Goal: Task Accomplishment & Management: Complete application form

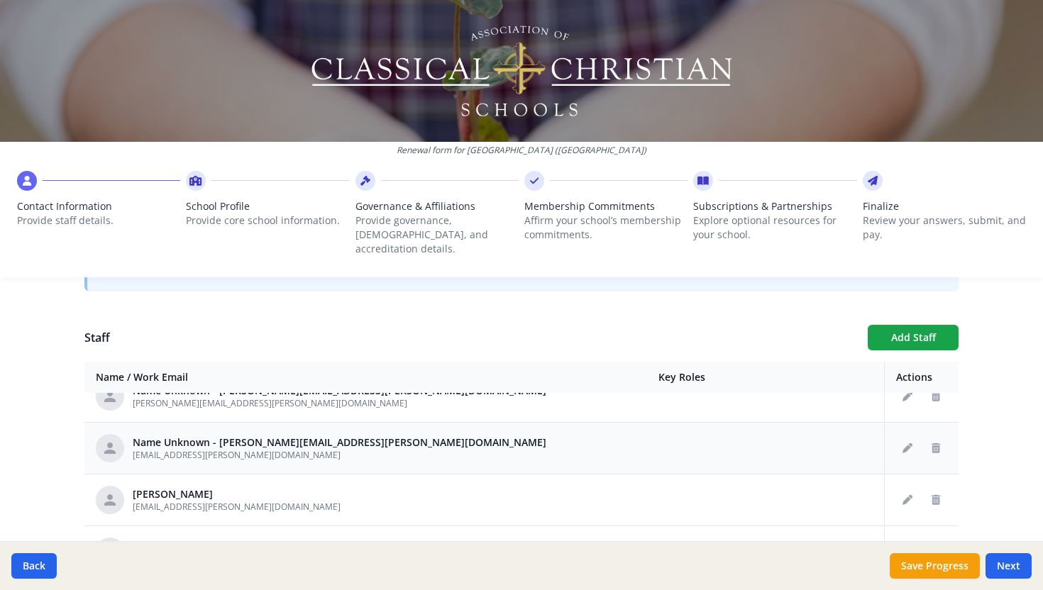
scroll to position [174, 0]
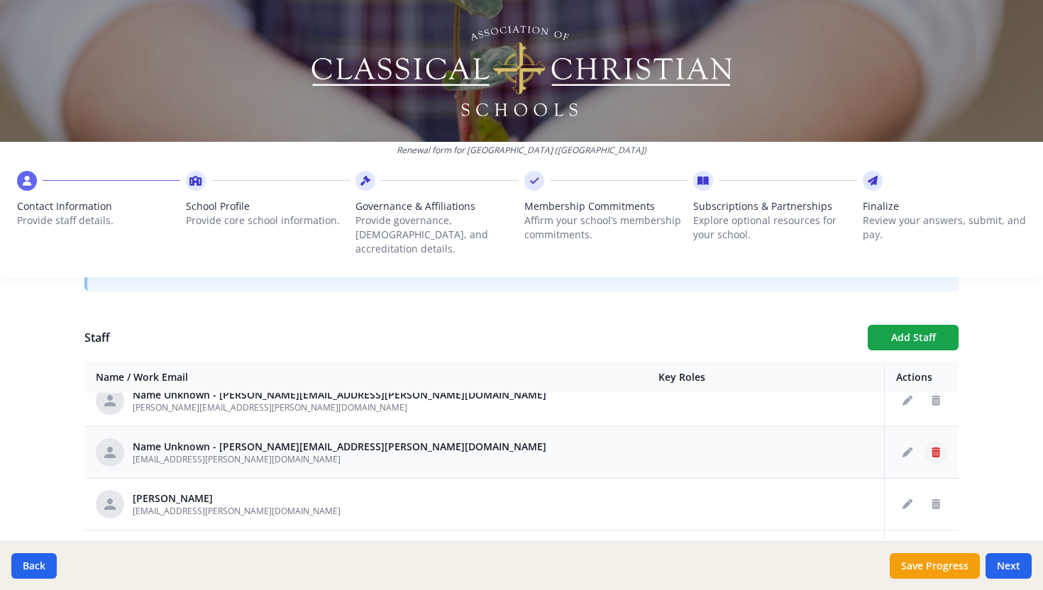
click at [939, 448] on icon "Delete staff" at bounding box center [935, 453] width 9 height 10
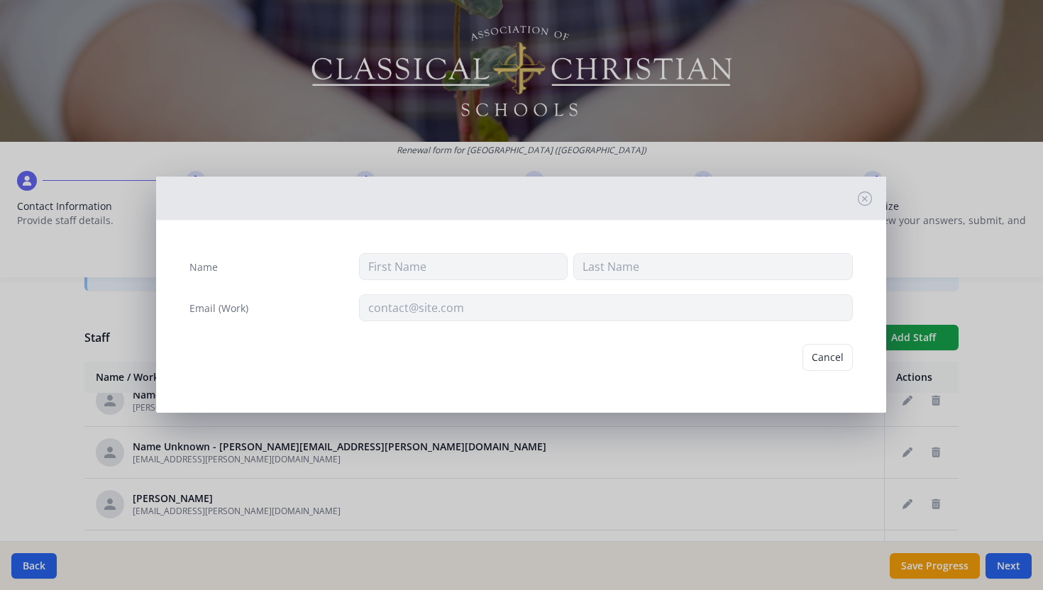
type input "[EMAIL_ADDRESS][PERSON_NAME][DOMAIN_NAME]"
click at [340, 304] on div "Email (Work) [PERSON_NAME][EMAIL_ADDRESS][PERSON_NAME][DOMAIN_NAME]" at bounding box center [520, 307] width 663 height 27
click at [838, 359] on button "Delete" at bounding box center [828, 357] width 49 height 27
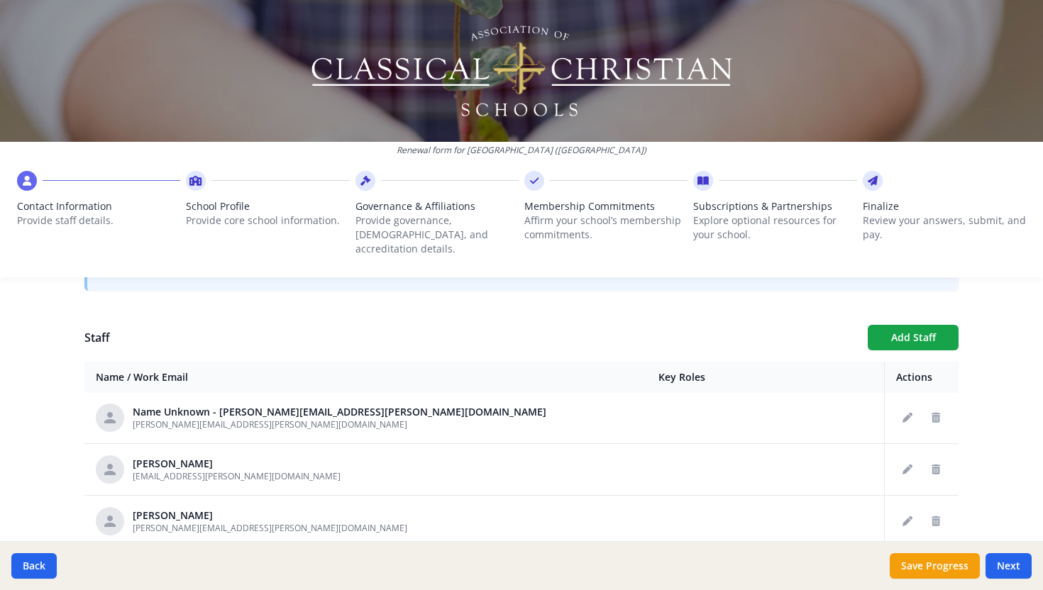
scroll to position [158, 0]
click at [903, 411] on icon "Edit staff" at bounding box center [907, 416] width 10 height 10
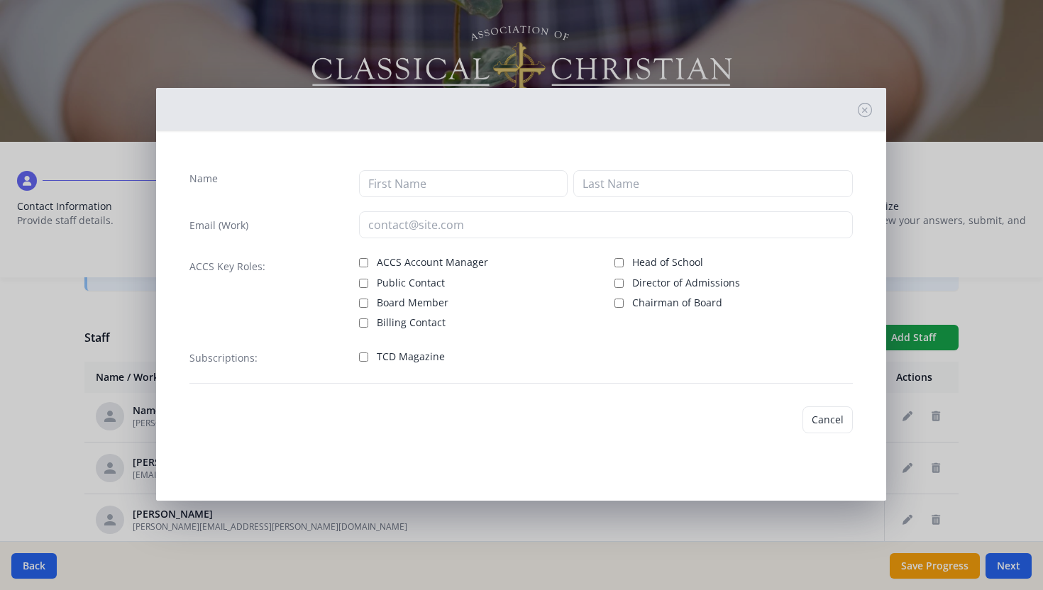
type input "[PERSON_NAME][EMAIL_ADDRESS][PERSON_NAME][DOMAIN_NAME]"
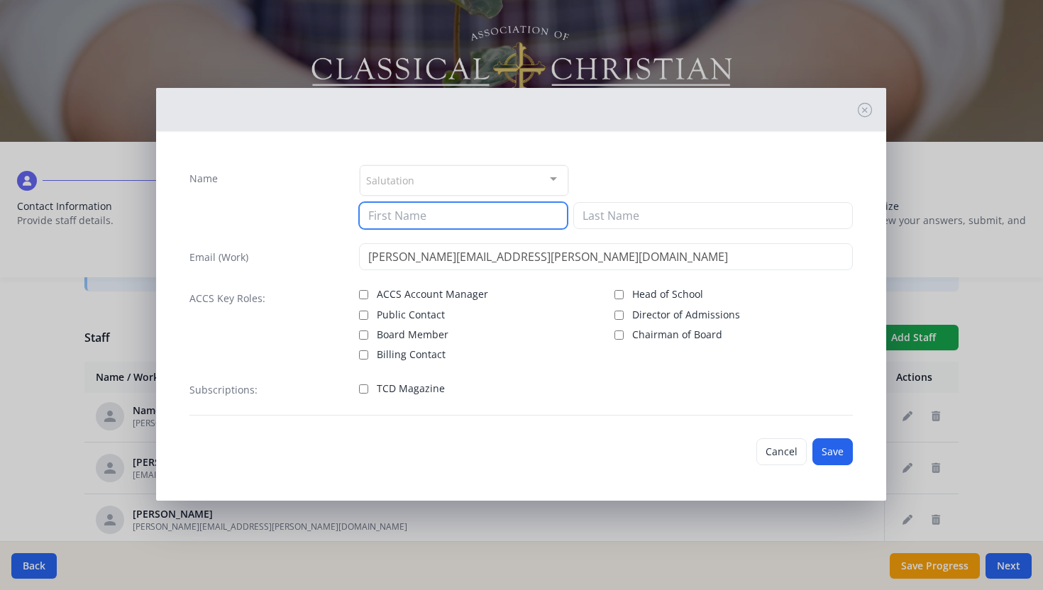
click at [392, 216] on input at bounding box center [463, 215] width 209 height 27
type input "[PERSON_NAME]"
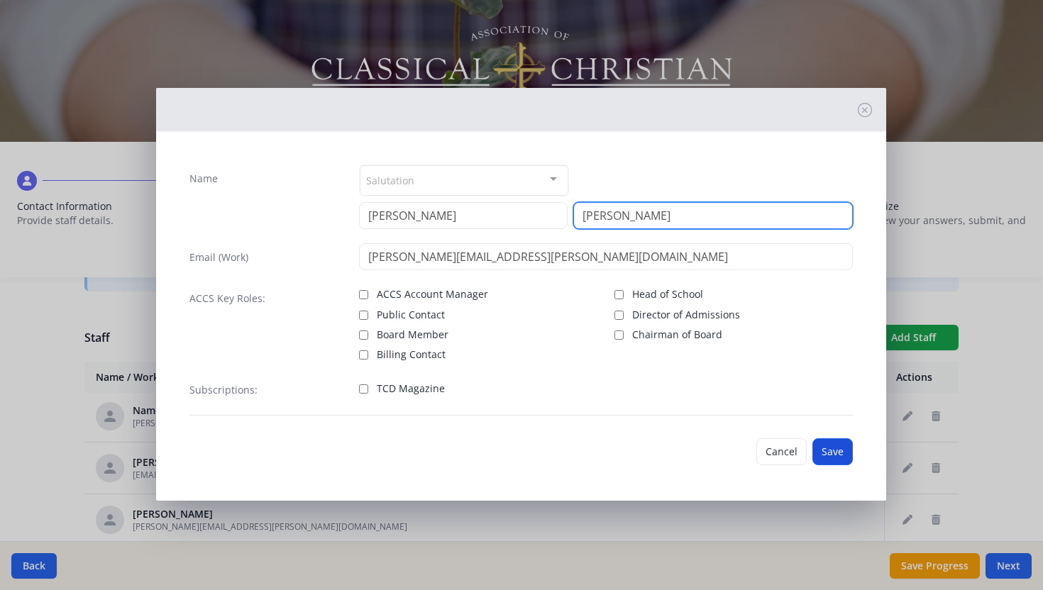
type input "[PERSON_NAME]"
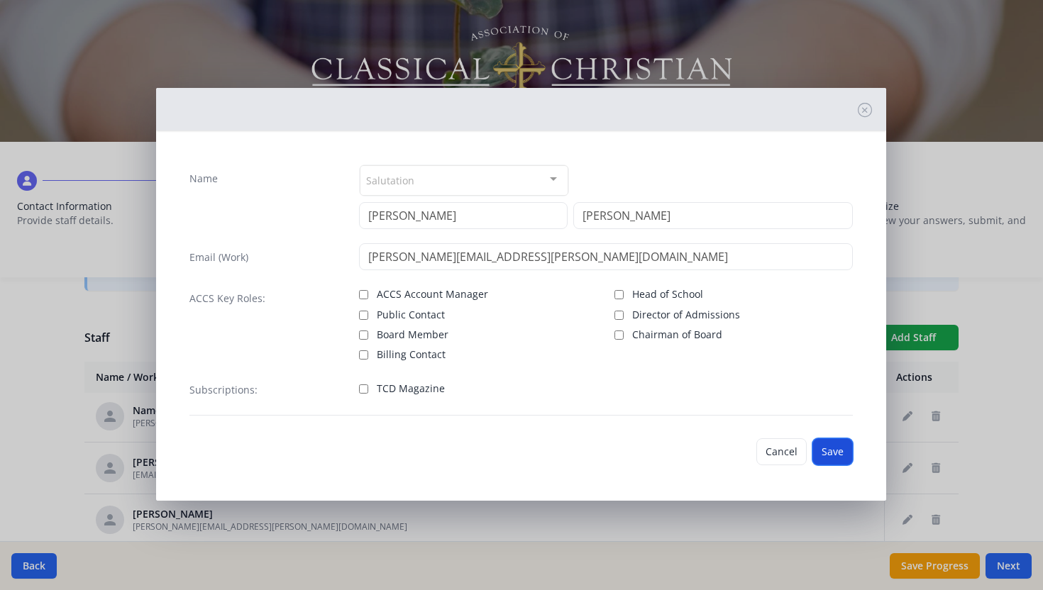
click at [833, 453] on button "Save" at bounding box center [832, 451] width 40 height 27
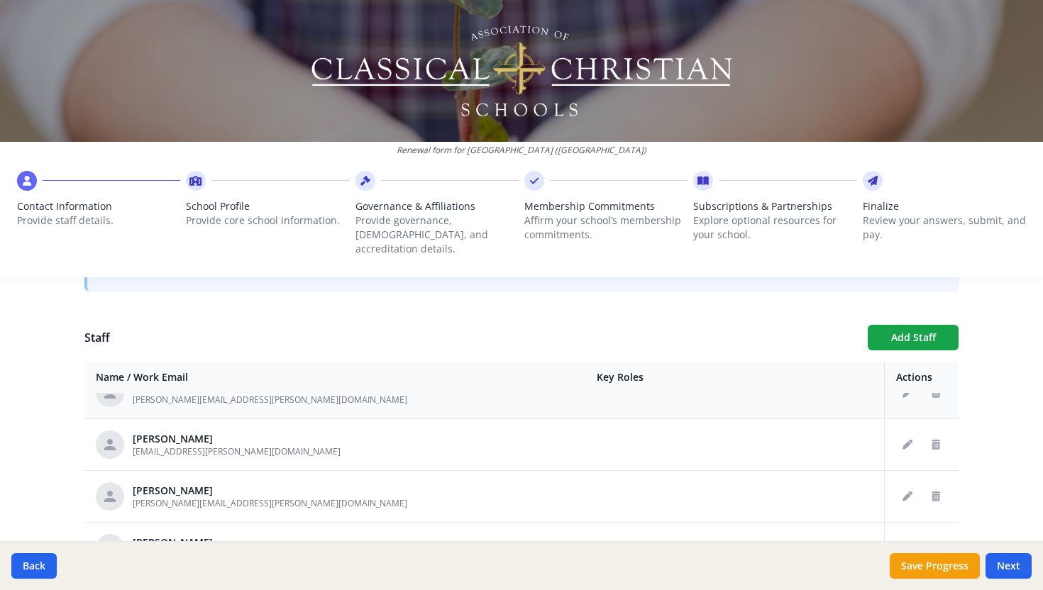
scroll to position [234, 0]
click at [934, 439] on icon "Delete staff" at bounding box center [935, 444] width 9 height 10
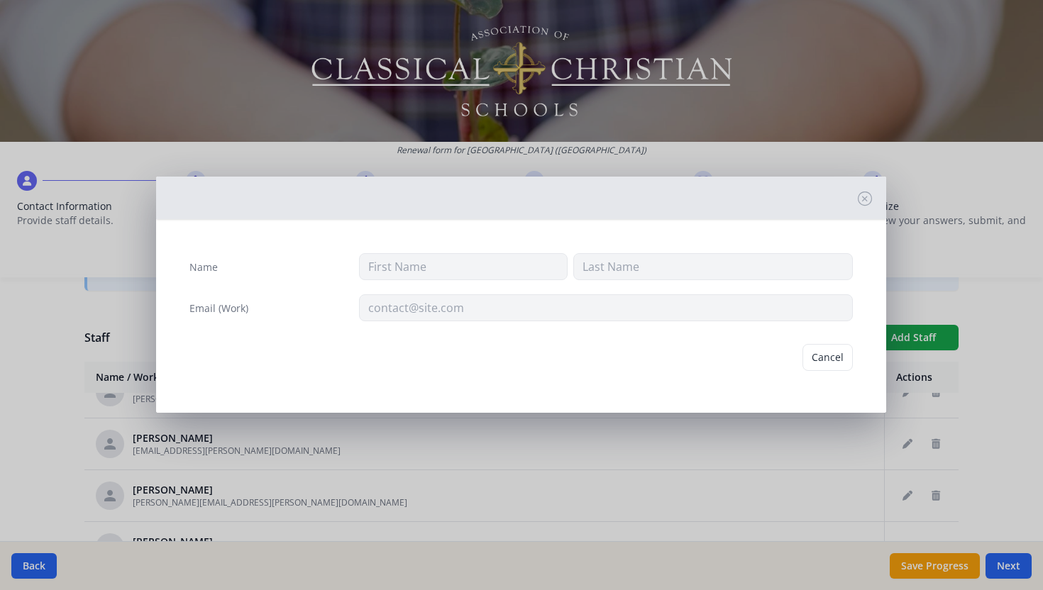
type input "Tori"
type input "[PERSON_NAME]"
type input "[EMAIL_ADDRESS][PERSON_NAME][DOMAIN_NAME]"
click at [837, 353] on button "Delete" at bounding box center [828, 357] width 49 height 27
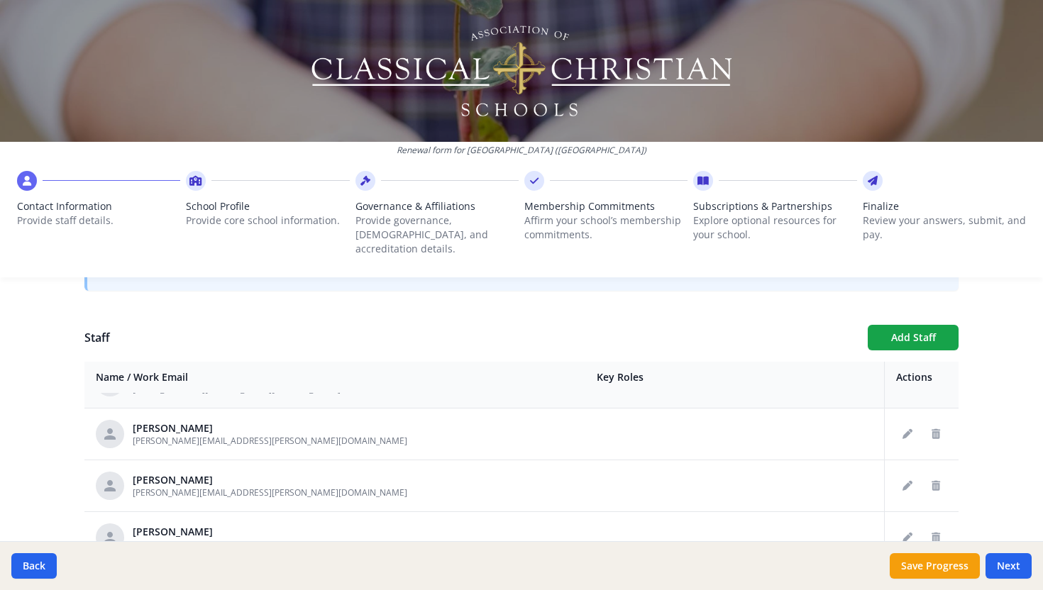
scroll to position [348, 0]
click at [938, 481] on icon "Delete staff" at bounding box center [935, 486] width 9 height 10
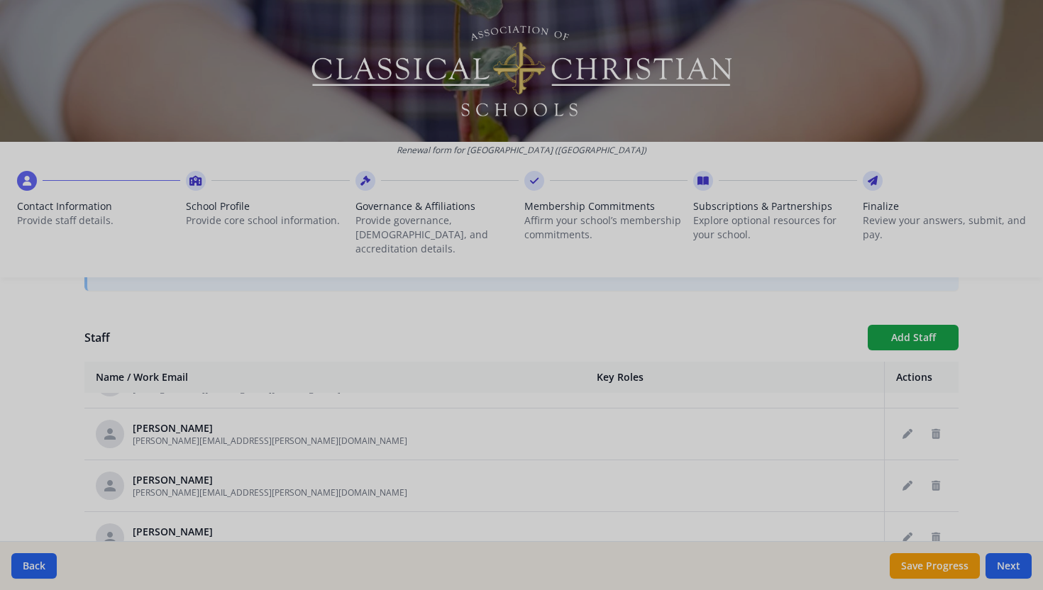
type input "[PERSON_NAME]"
type input "[PERSON_NAME][EMAIL_ADDRESS][PERSON_NAME][DOMAIN_NAME]"
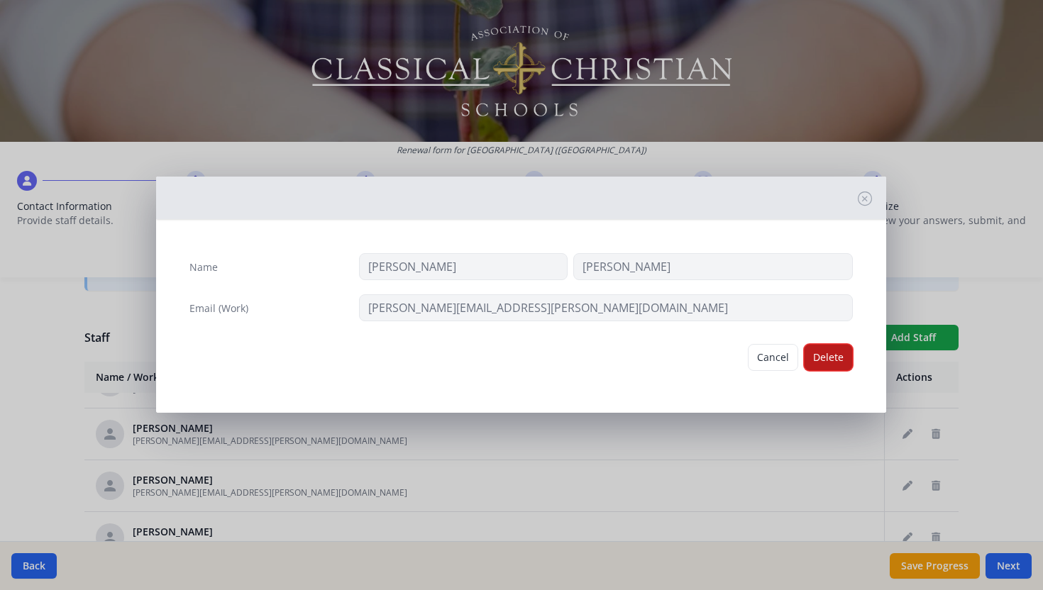
click at [833, 355] on button "Delete" at bounding box center [828, 357] width 49 height 27
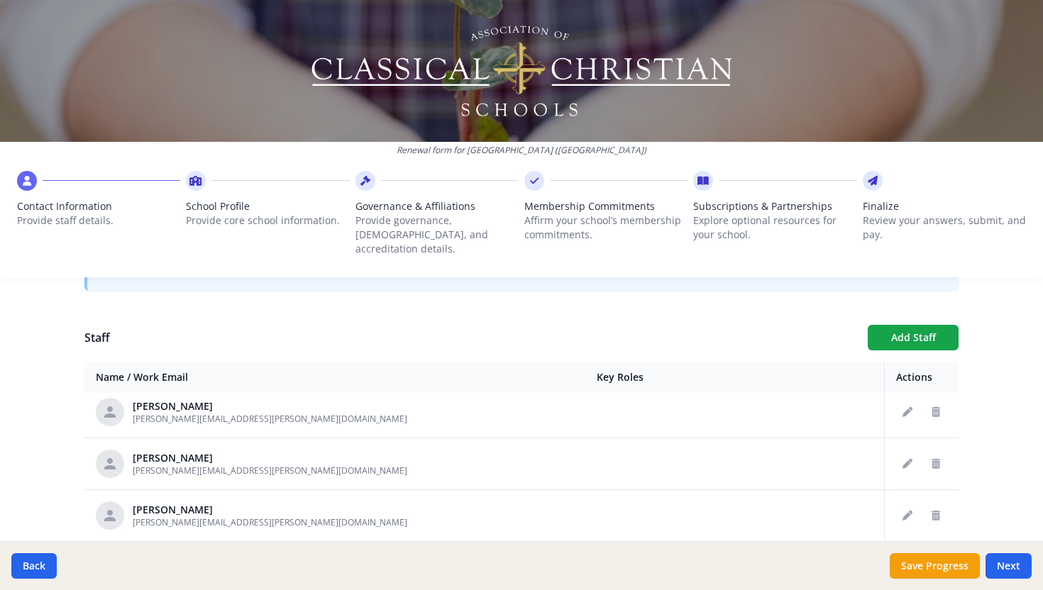
scroll to position [586, 0]
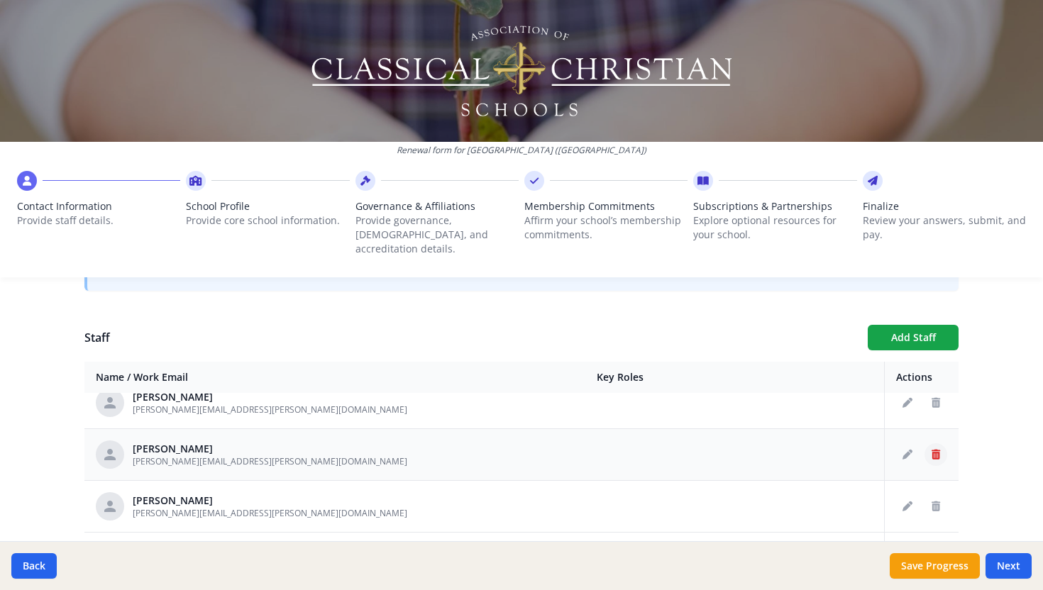
click at [933, 450] on icon "Delete staff" at bounding box center [935, 455] width 9 height 10
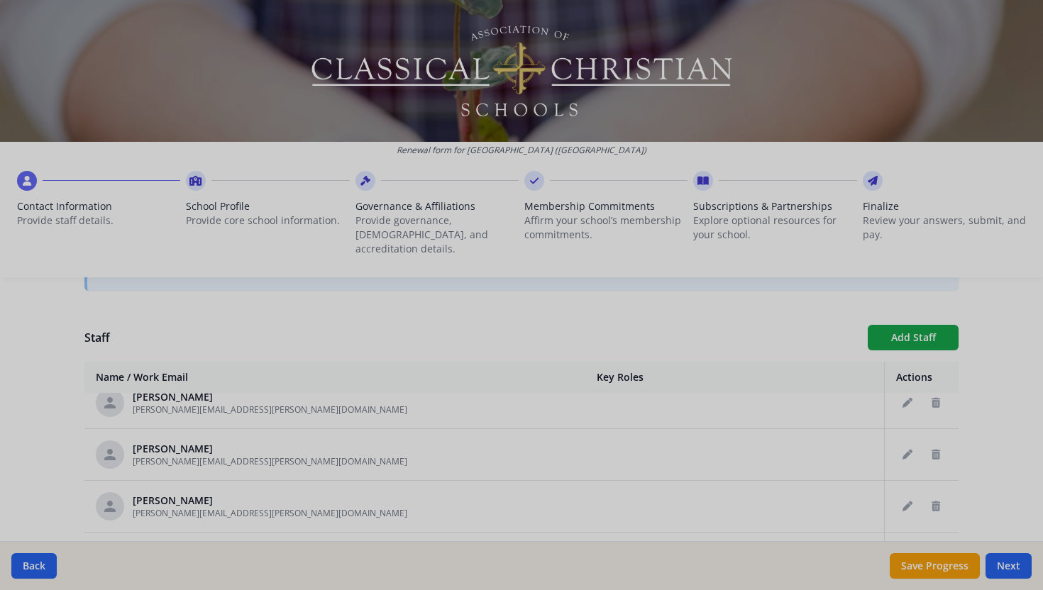
type input "[PERSON_NAME]"
type input "[PERSON_NAME][EMAIL_ADDRESS][PERSON_NAME][DOMAIN_NAME]"
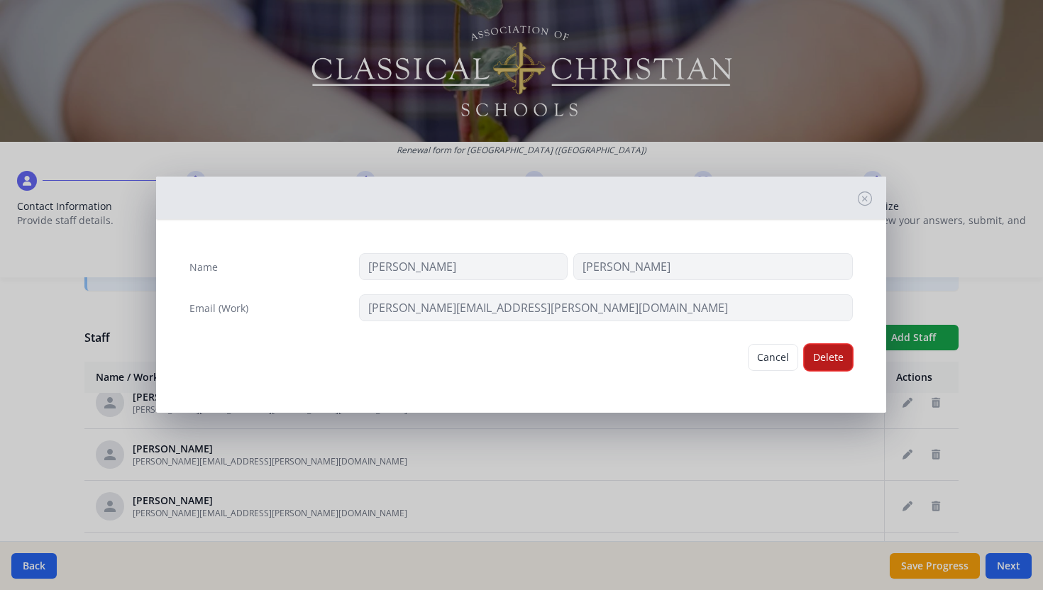
click at [823, 355] on button "Delete" at bounding box center [828, 357] width 49 height 27
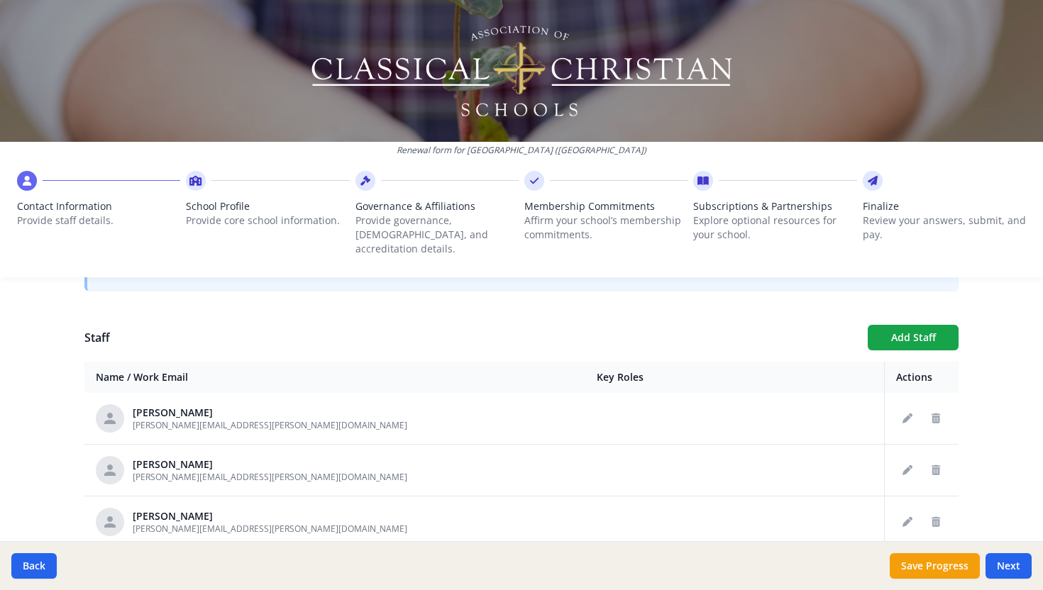
scroll to position [788, 0]
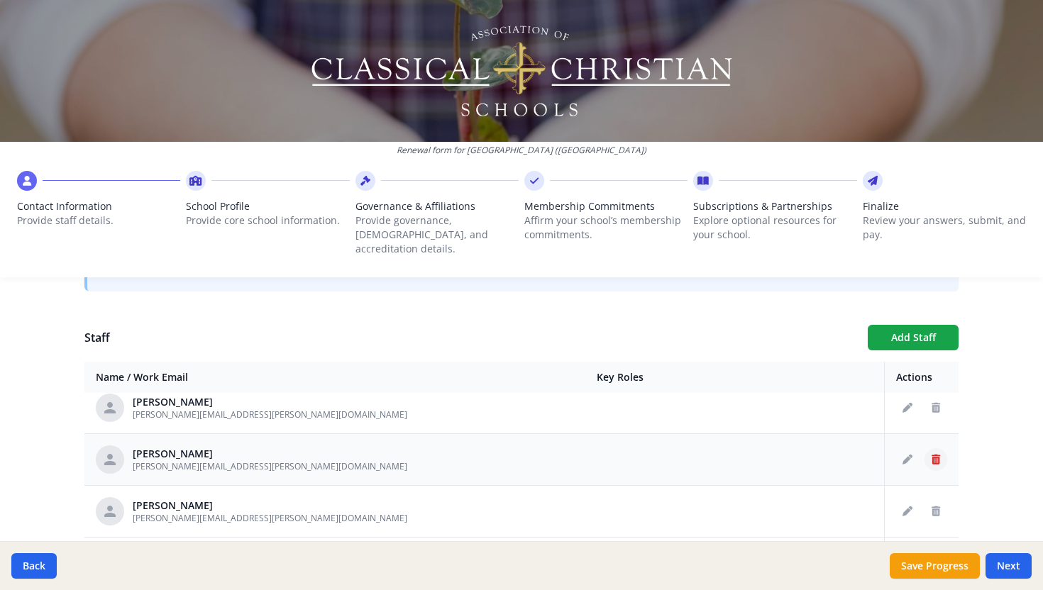
click at [937, 455] on icon "Delete staff" at bounding box center [935, 460] width 9 height 10
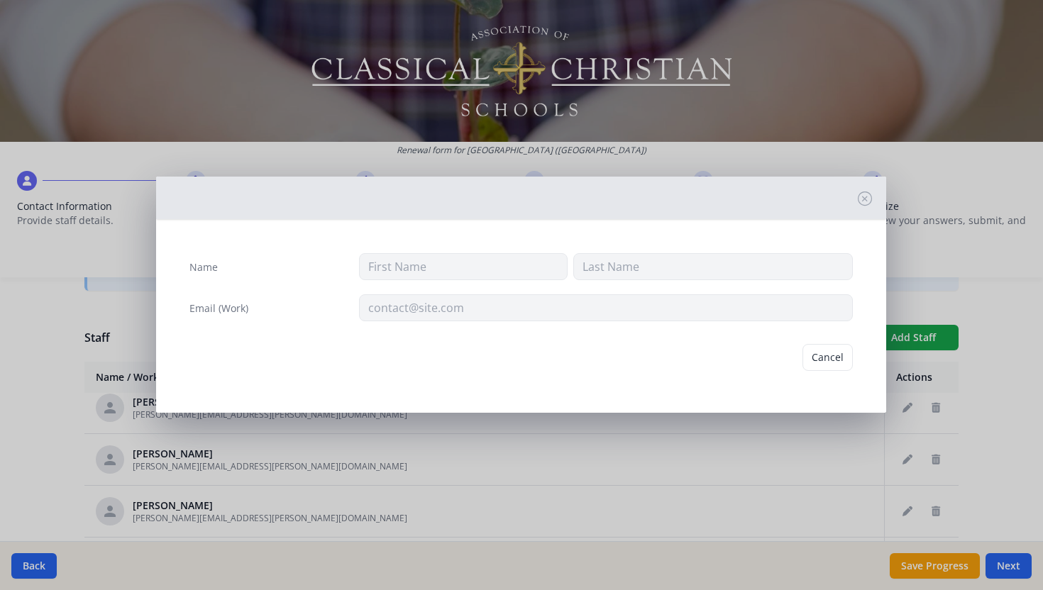
type input "[PERSON_NAME]"
type input "[PERSON_NAME][EMAIL_ADDRESS][PERSON_NAME][DOMAIN_NAME]"
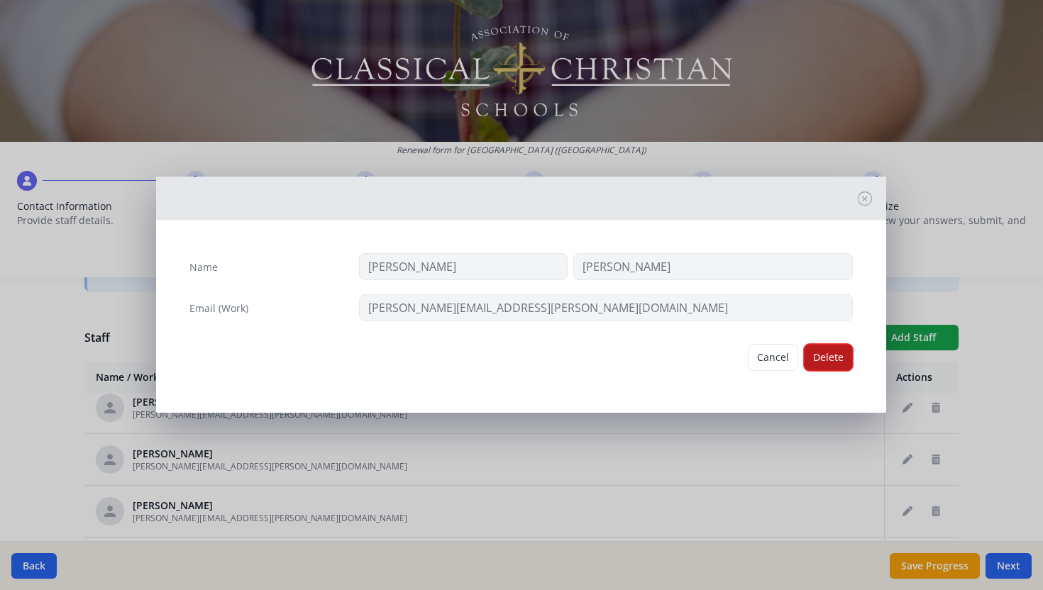
click at [824, 361] on button "Delete" at bounding box center [828, 357] width 49 height 27
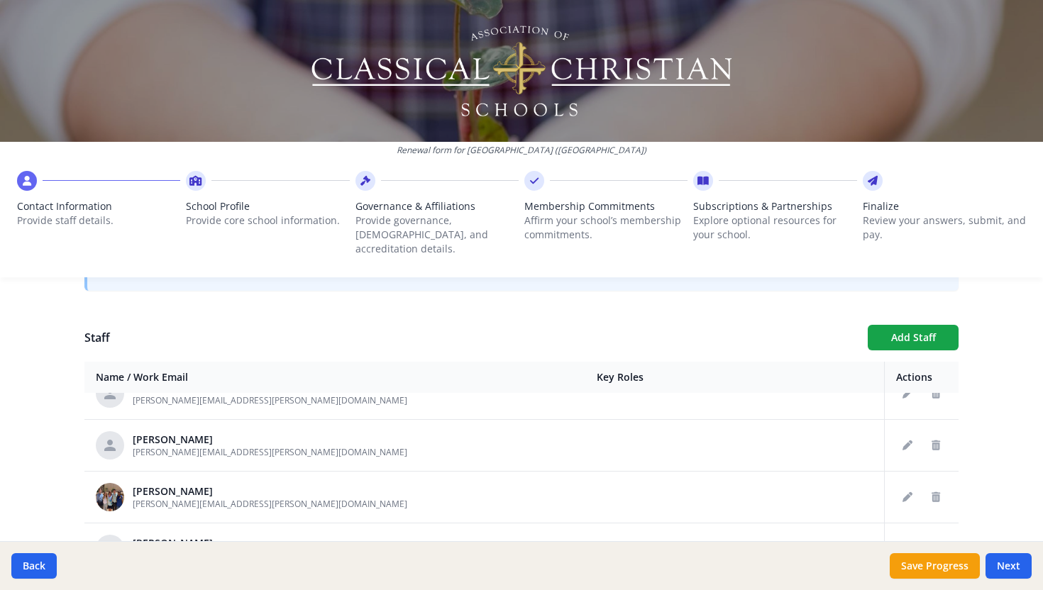
scroll to position [1062, 0]
click at [938, 440] on icon "Delete staff" at bounding box center [935, 445] width 9 height 10
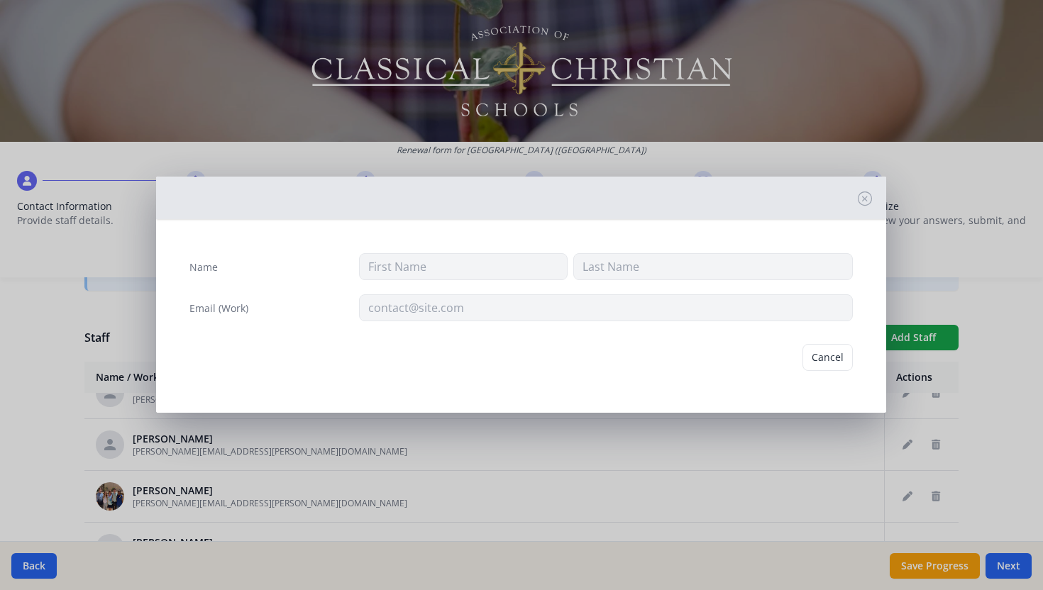
type input "[PERSON_NAME]"
type input "[PERSON_NAME][EMAIL_ADDRESS][PERSON_NAME][DOMAIN_NAME]"
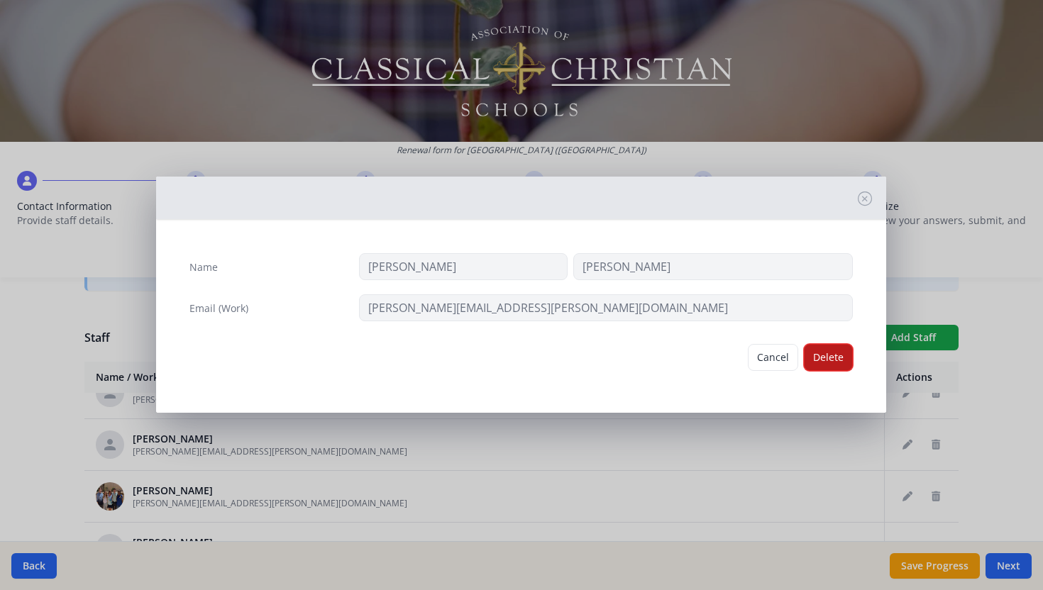
click at [821, 361] on button "Delete" at bounding box center [828, 357] width 49 height 27
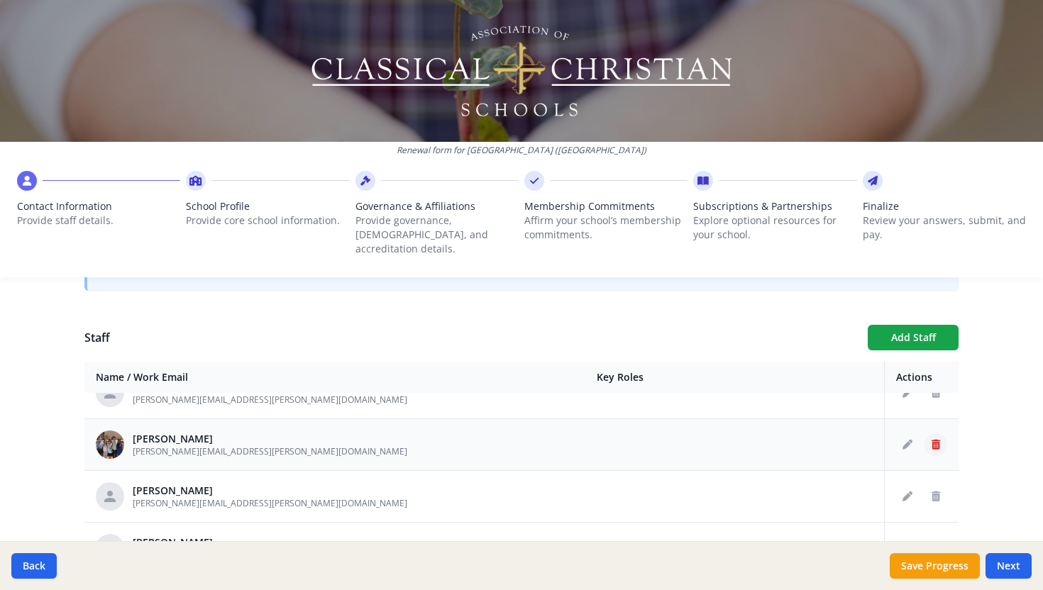
click at [937, 440] on icon "Delete staff" at bounding box center [935, 445] width 9 height 10
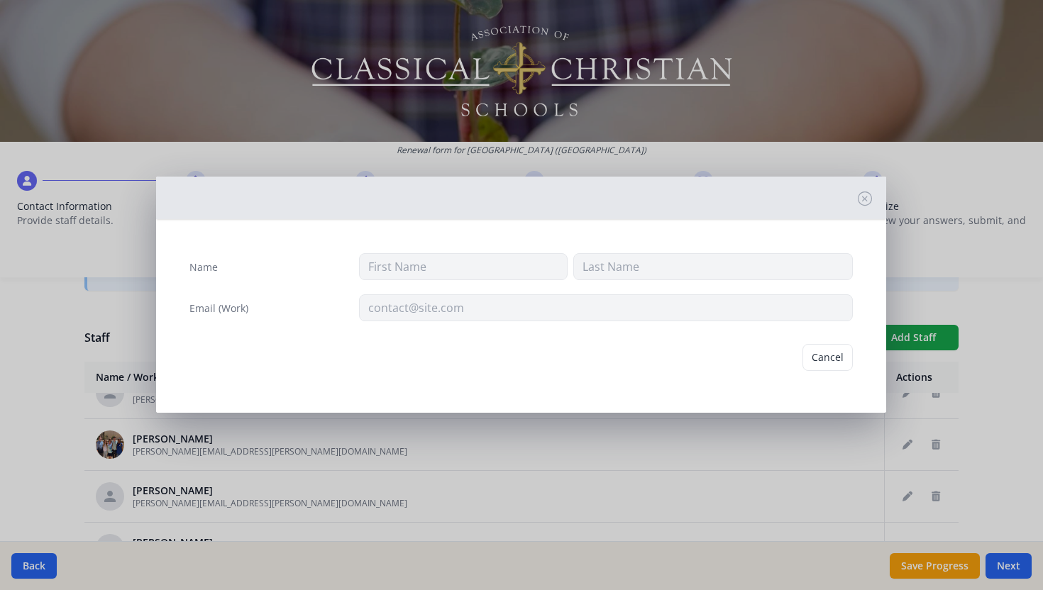
type input "[PERSON_NAME]"
type input "[PERSON_NAME][EMAIL_ADDRESS][PERSON_NAME][DOMAIN_NAME]"
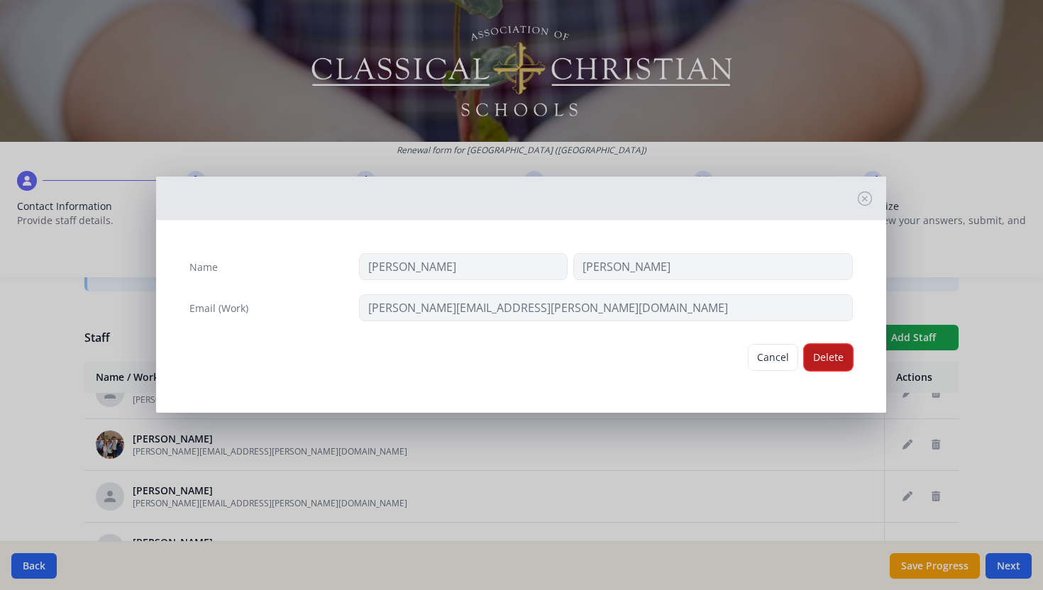
click at [839, 360] on button "Delete" at bounding box center [828, 357] width 49 height 27
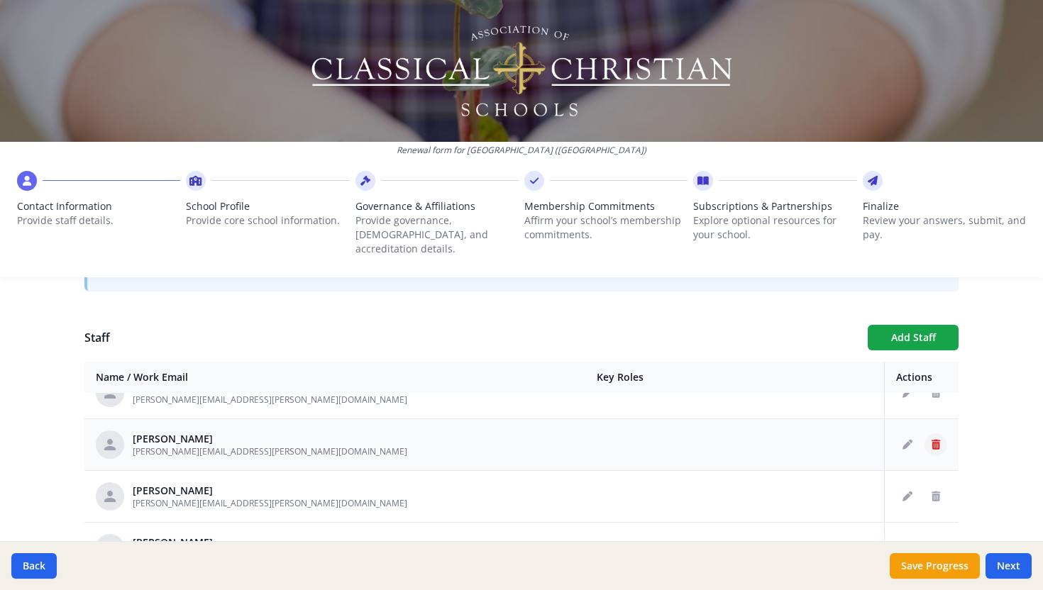
click at [940, 433] on button "Delete staff" at bounding box center [935, 444] width 23 height 23
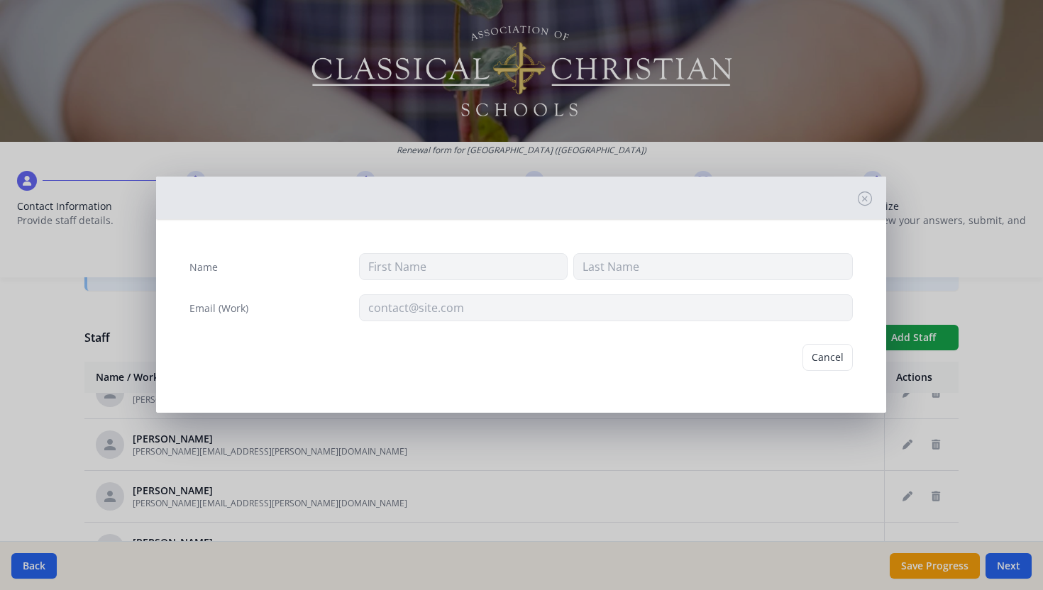
type input "[PERSON_NAME]"
type input "[PERSON_NAME][EMAIL_ADDRESS][PERSON_NAME][DOMAIN_NAME]"
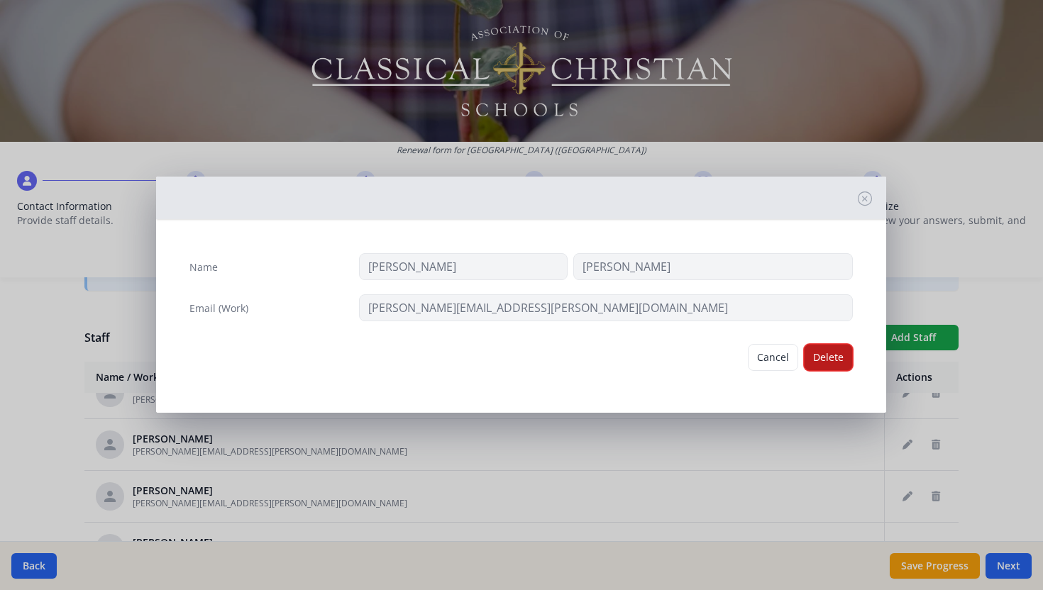
click at [829, 360] on button "Delete" at bounding box center [828, 357] width 49 height 27
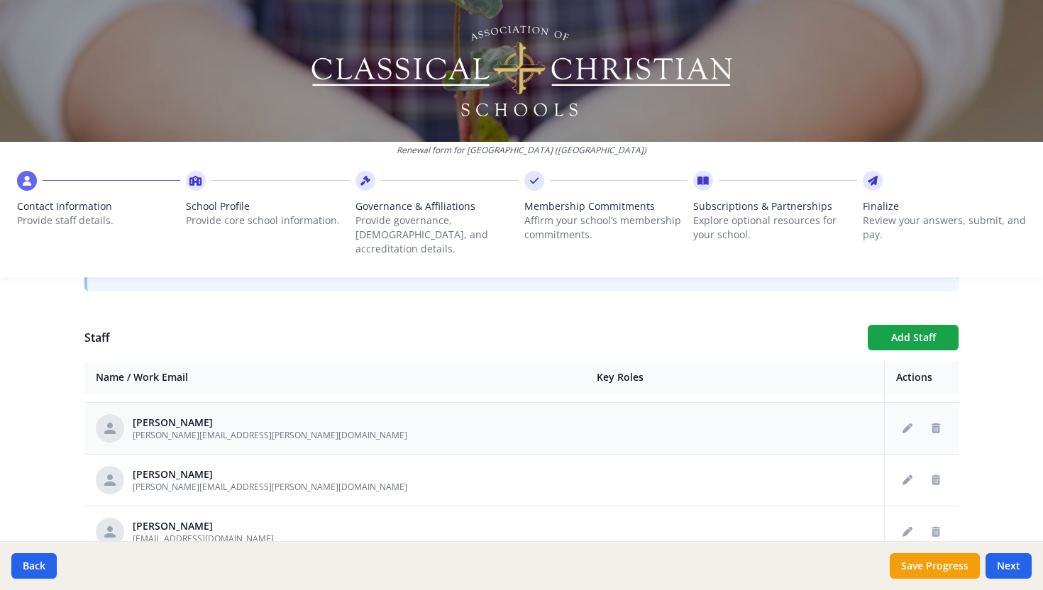
scroll to position [1131, 0]
click at [938, 526] on icon "Delete staff" at bounding box center [935, 531] width 9 height 10
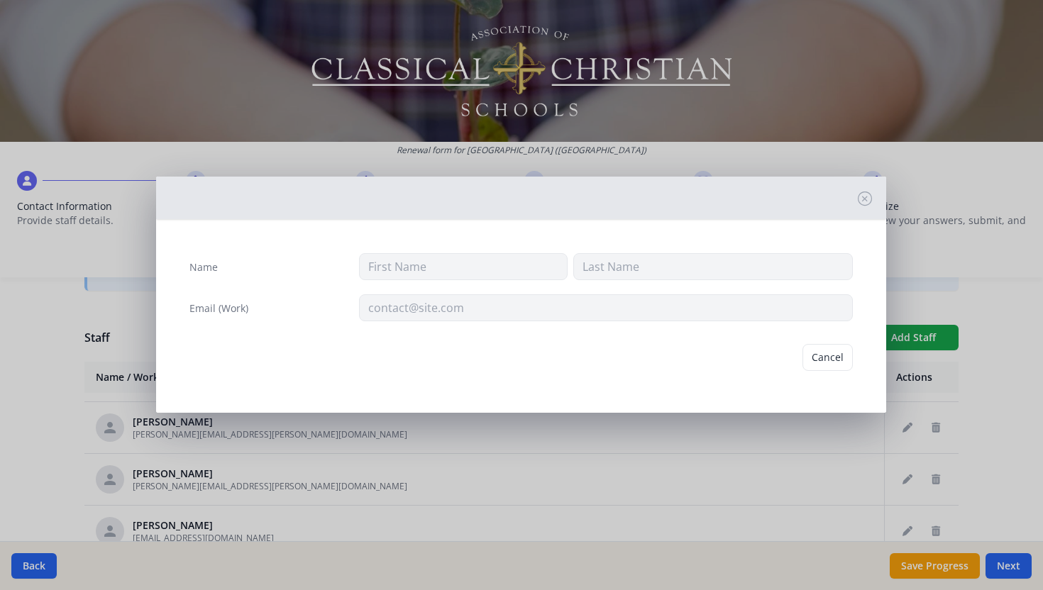
type input "Miles"
type input "Shiver"
type input "[EMAIL_ADDRESS][DOMAIN_NAME]"
click at [828, 357] on button "Delete" at bounding box center [828, 357] width 49 height 27
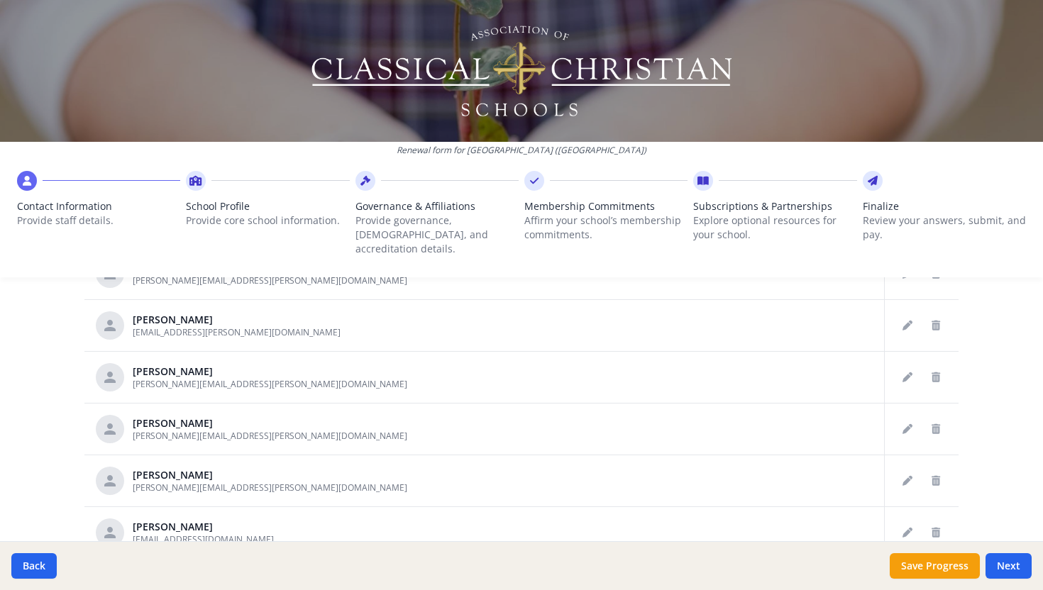
scroll to position [1072, 0]
click at [936, 421] on icon "Delete staff" at bounding box center [935, 426] width 9 height 10
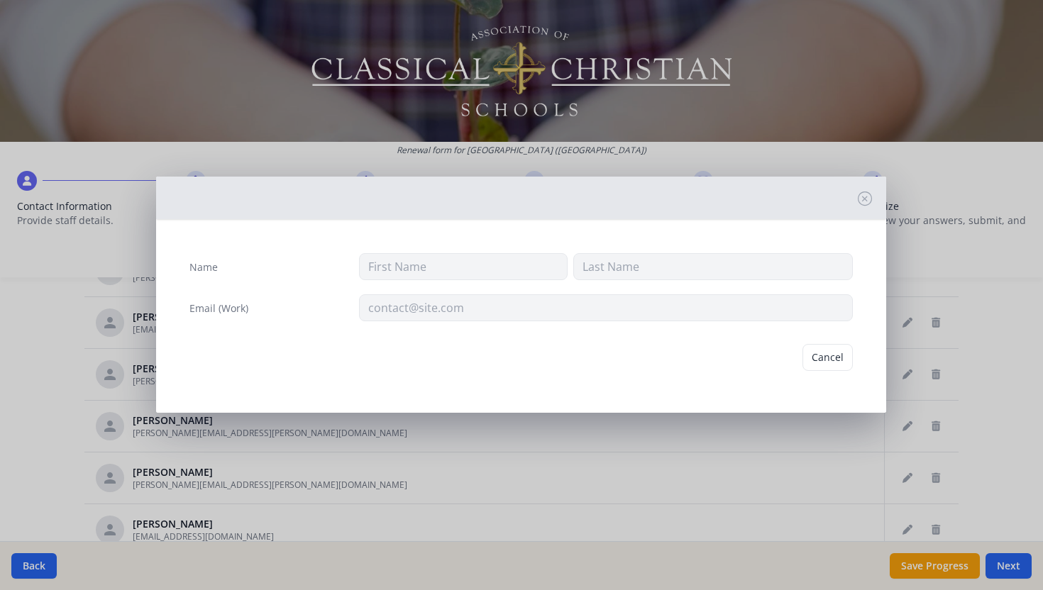
type input "[PERSON_NAME]"
type input "[PERSON_NAME][EMAIL_ADDRESS][PERSON_NAME][DOMAIN_NAME]"
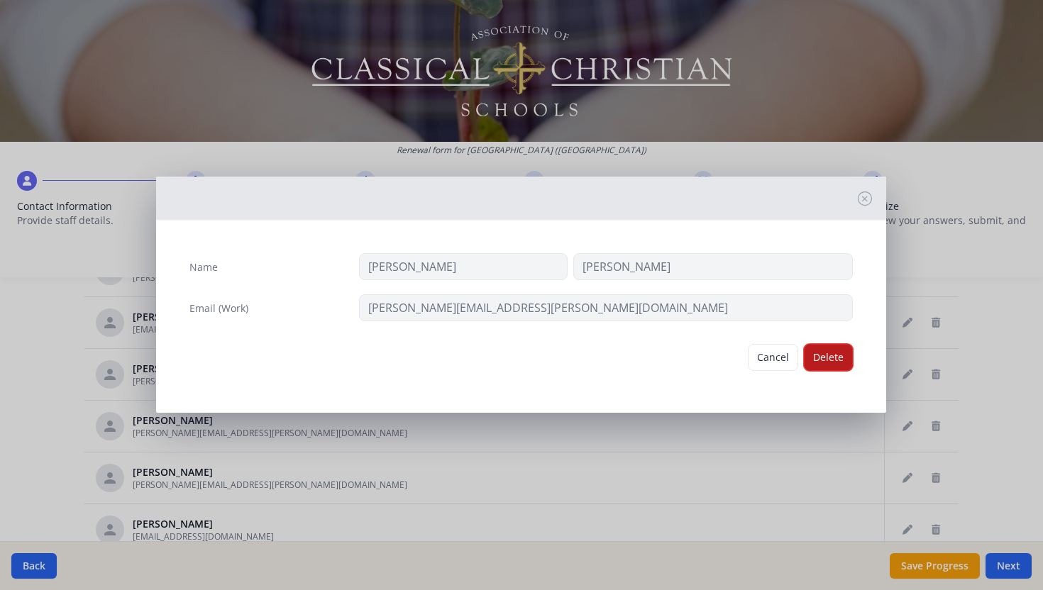
click at [819, 370] on button "Delete" at bounding box center [828, 357] width 49 height 27
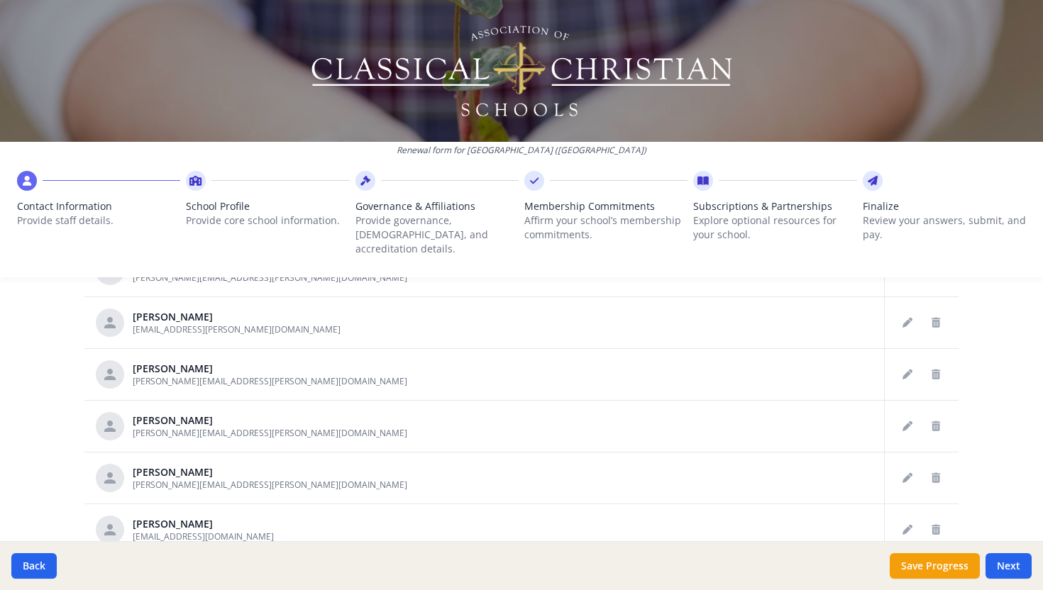
scroll to position [1027, 0]
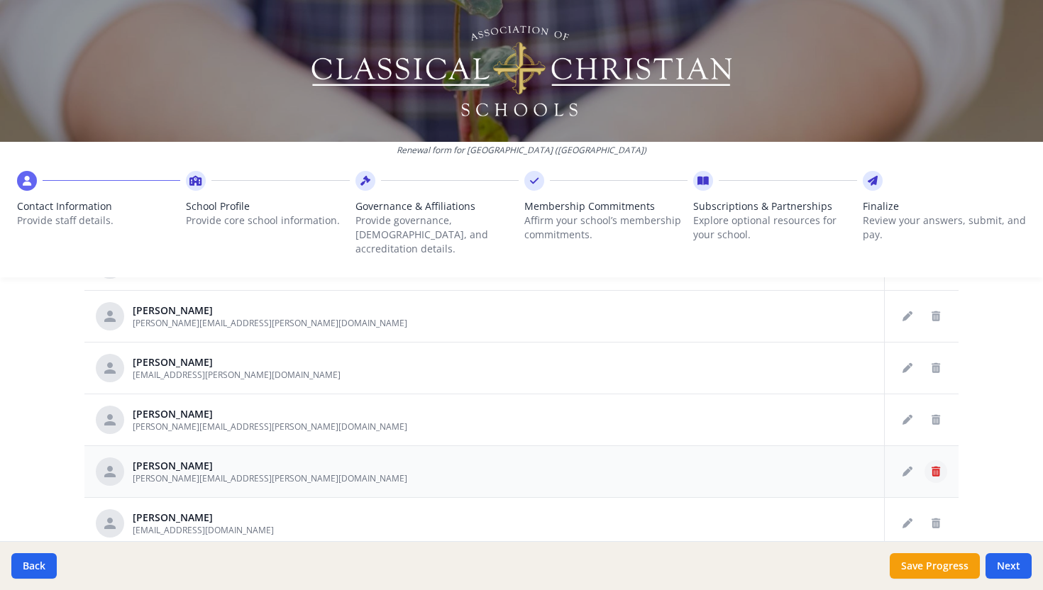
click at [933, 467] on icon "Delete staff" at bounding box center [935, 472] width 9 height 10
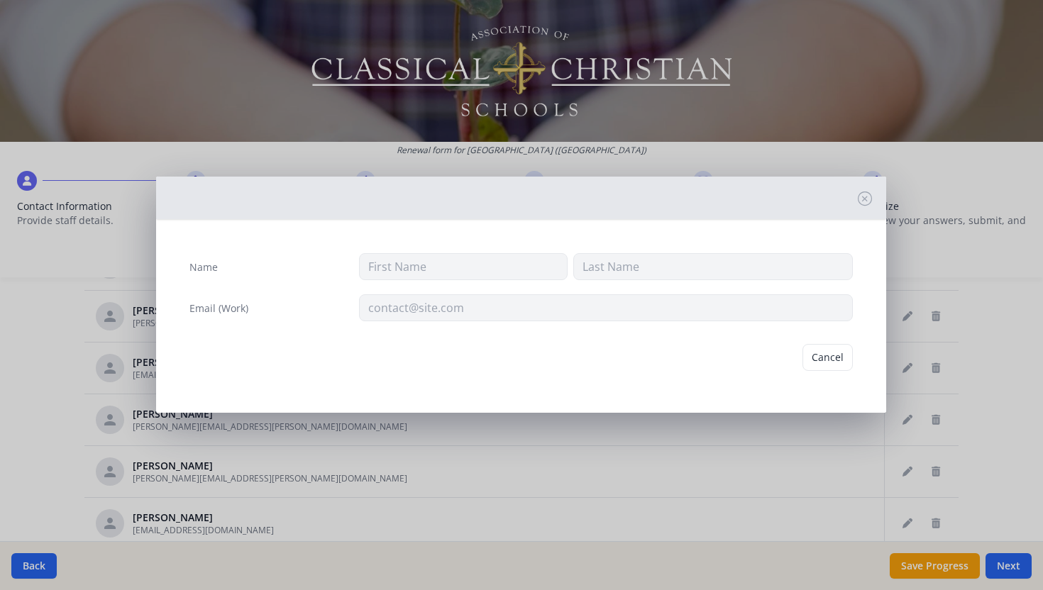
type input "[PERSON_NAME]"
type input "[PERSON_NAME][EMAIL_ADDRESS][PERSON_NAME][DOMAIN_NAME]"
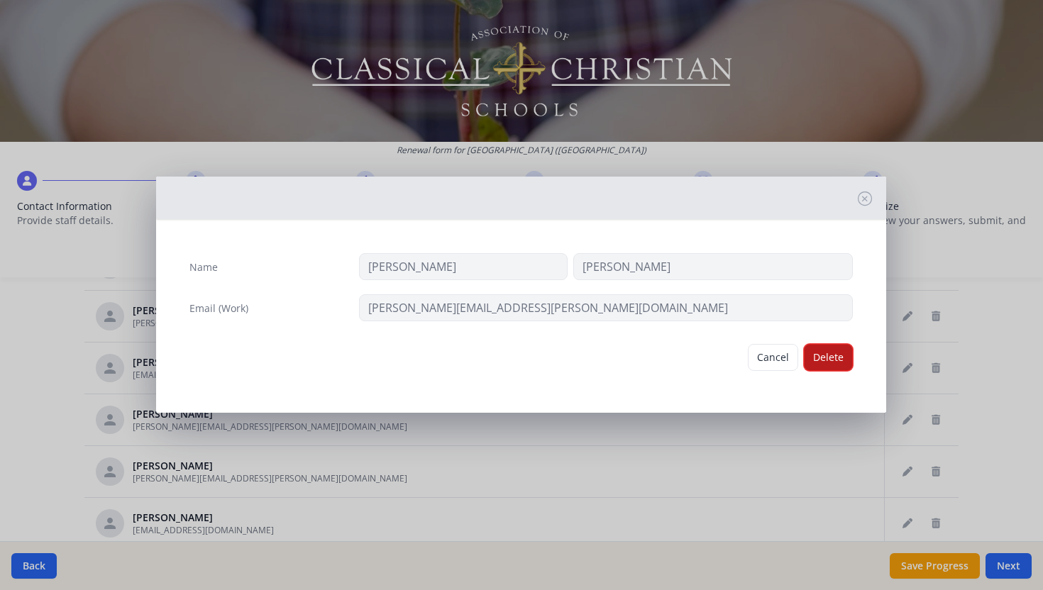
click at [831, 348] on button "Delete" at bounding box center [828, 357] width 49 height 27
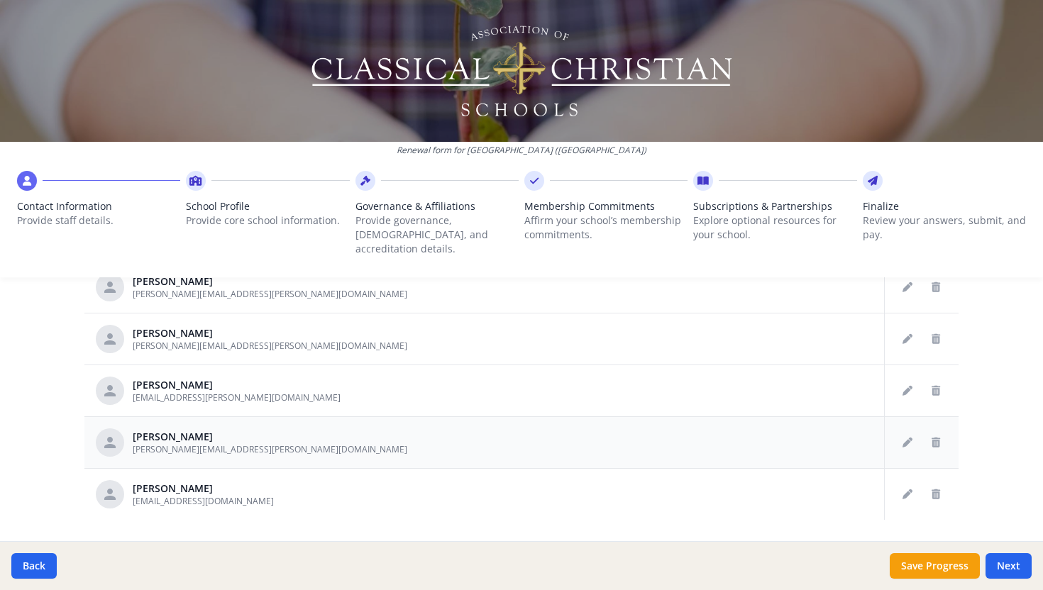
scroll to position [795, 0]
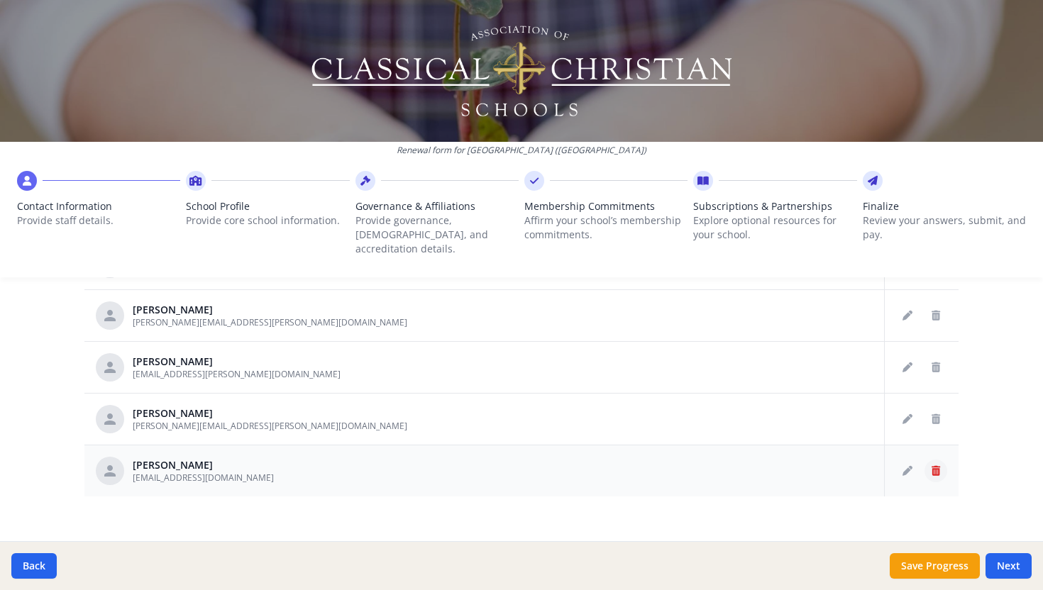
click at [941, 460] on button "Delete staff" at bounding box center [935, 471] width 23 height 23
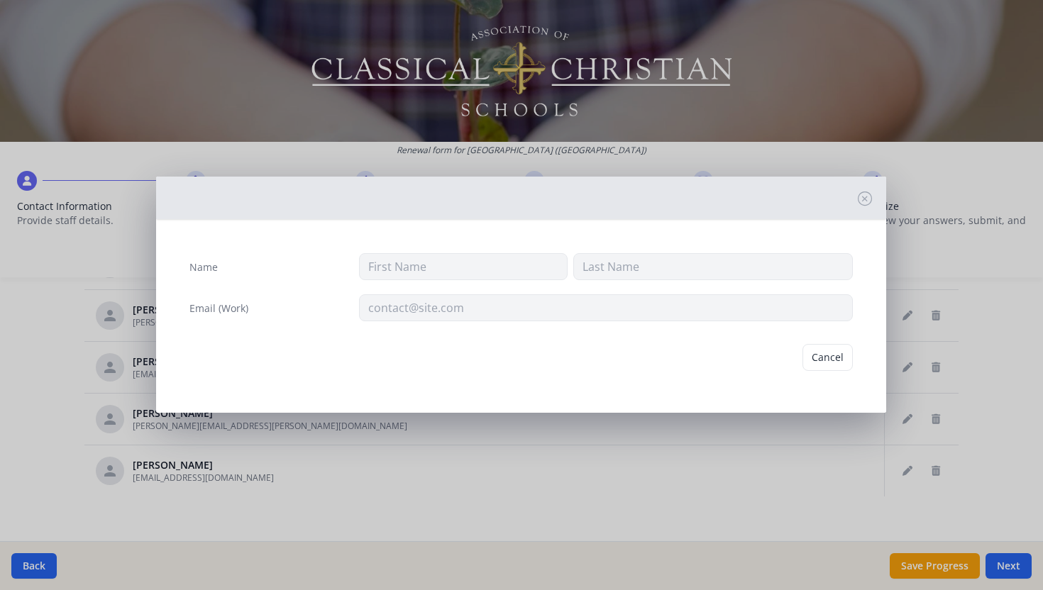
type input "[PERSON_NAME]"
type input "West"
type input "[EMAIL_ADDRESS][DOMAIN_NAME]"
click at [822, 361] on button "Delete" at bounding box center [828, 357] width 49 height 27
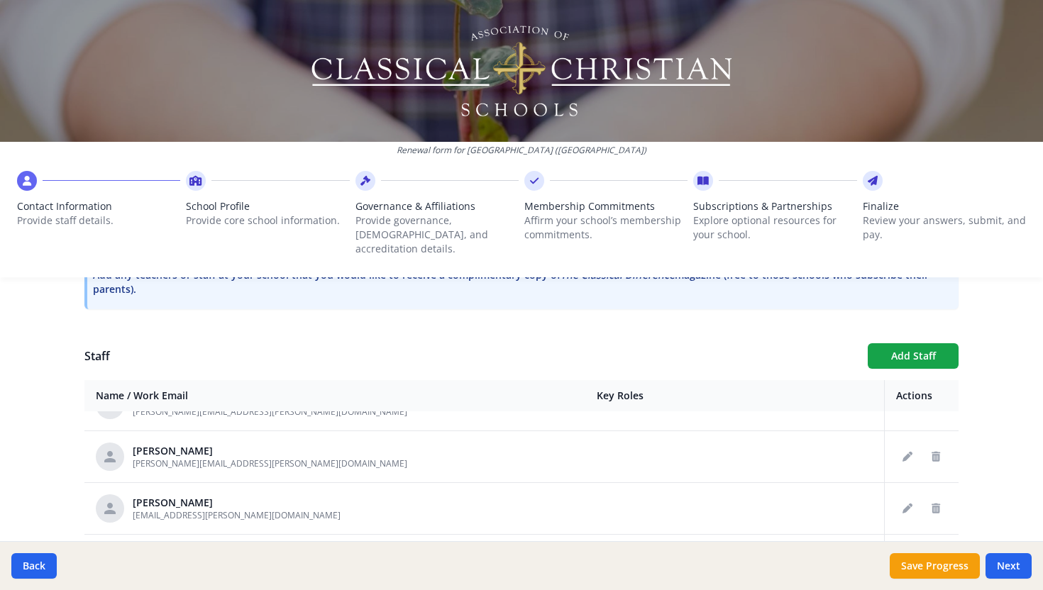
scroll to position [238, 0]
click at [912, 343] on button "Add Staff" at bounding box center [913, 356] width 91 height 26
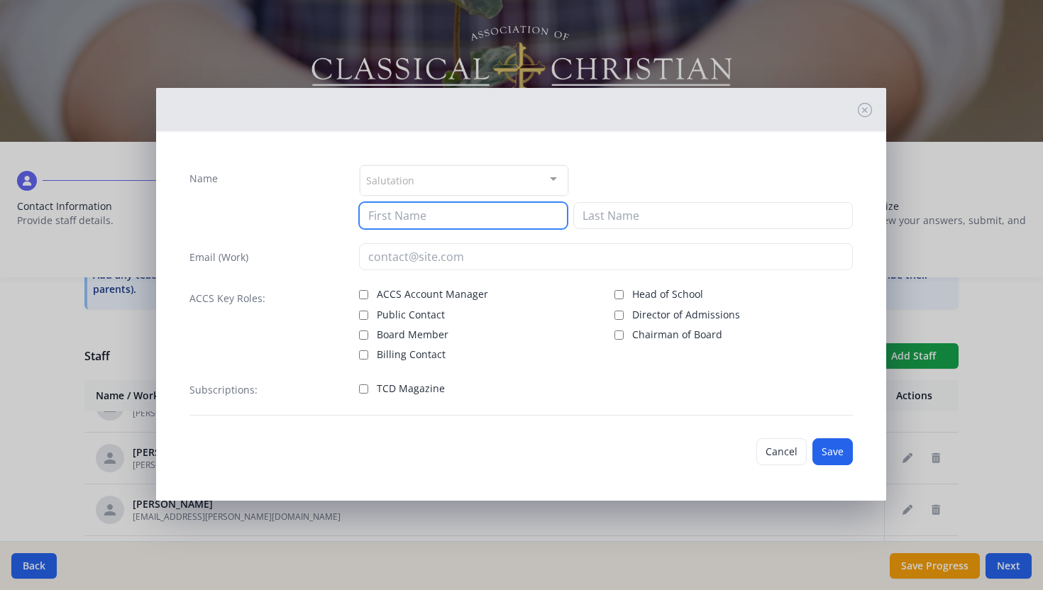
click at [465, 224] on input at bounding box center [463, 215] width 209 height 27
type input "e"
type input "[PERSON_NAME]"
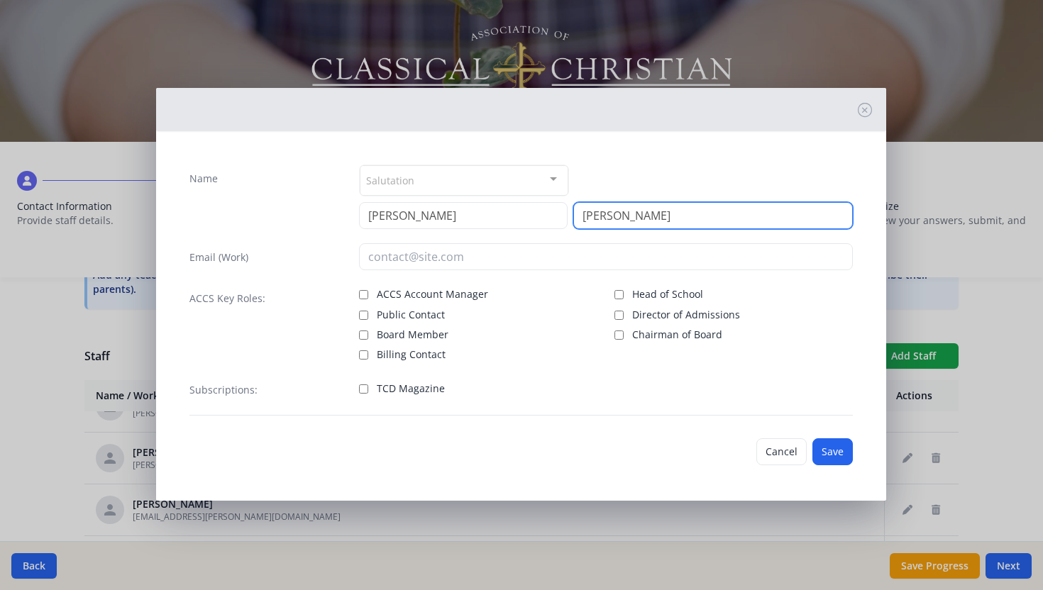
type input "[PERSON_NAME]"
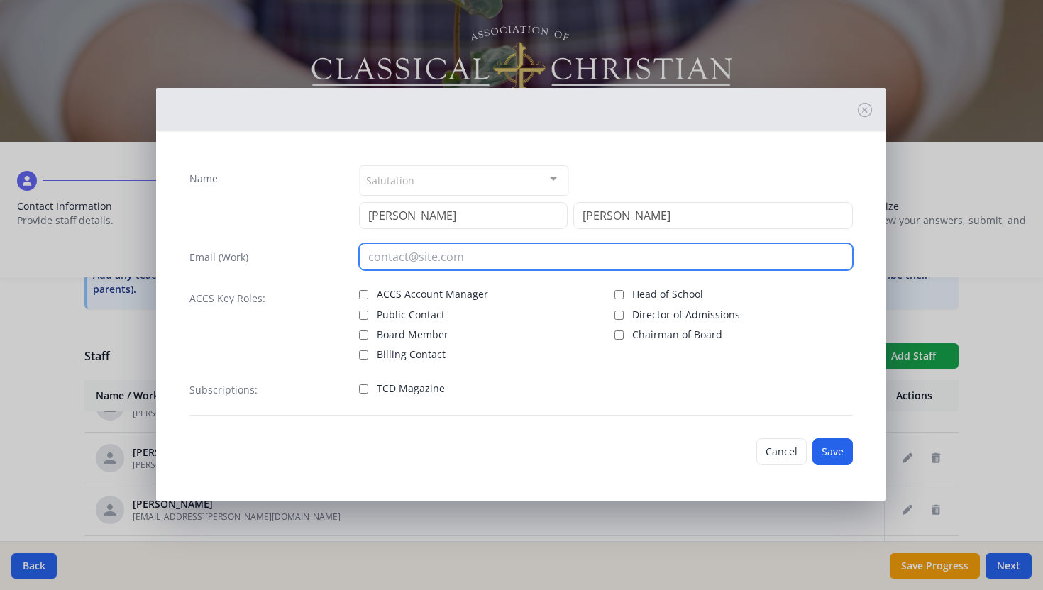
click at [394, 258] on input "email" at bounding box center [606, 256] width 494 height 27
type input "[PERSON_NAME][EMAIL_ADDRESS][PERSON_NAME][DOMAIN_NAME]"
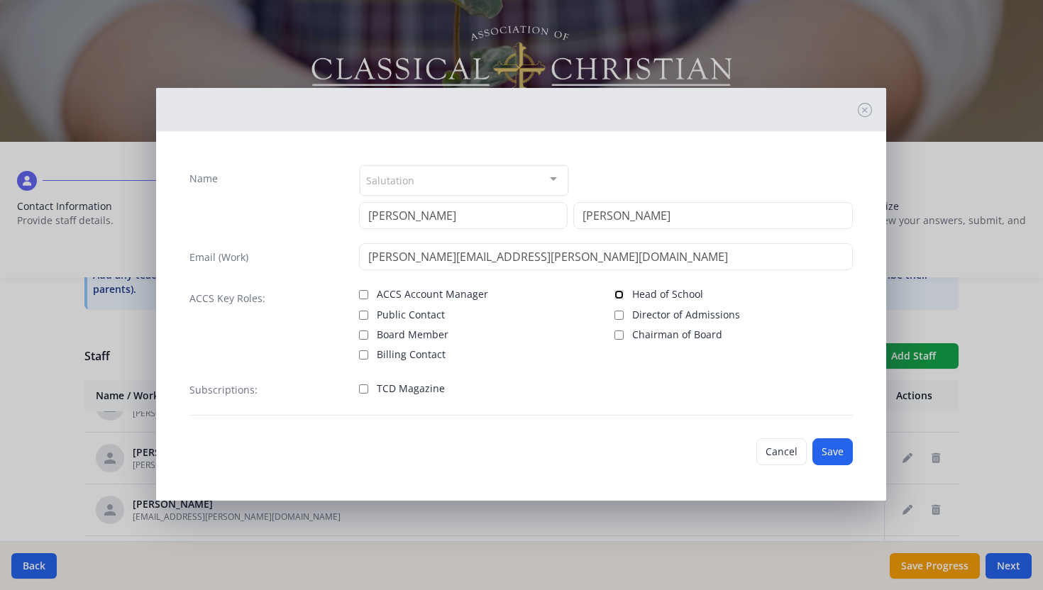
click at [617, 294] on input "Head of School" at bounding box center [618, 294] width 9 height 9
checkbox input "true"
click at [828, 452] on button "Save" at bounding box center [832, 451] width 40 height 27
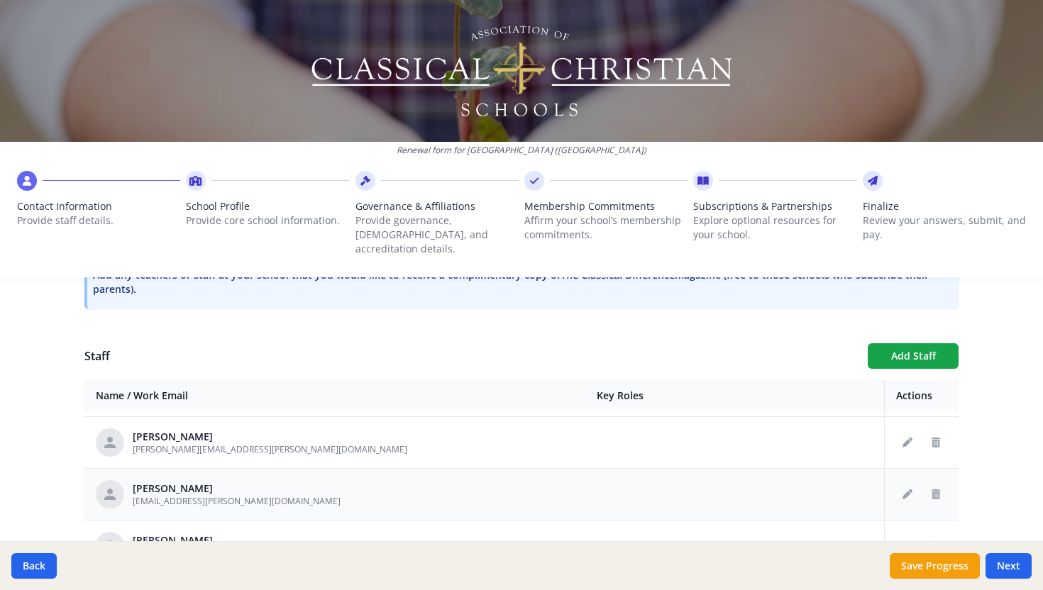
scroll to position [257, 0]
click at [936, 486] on icon "Delete staff" at bounding box center [935, 491] width 9 height 10
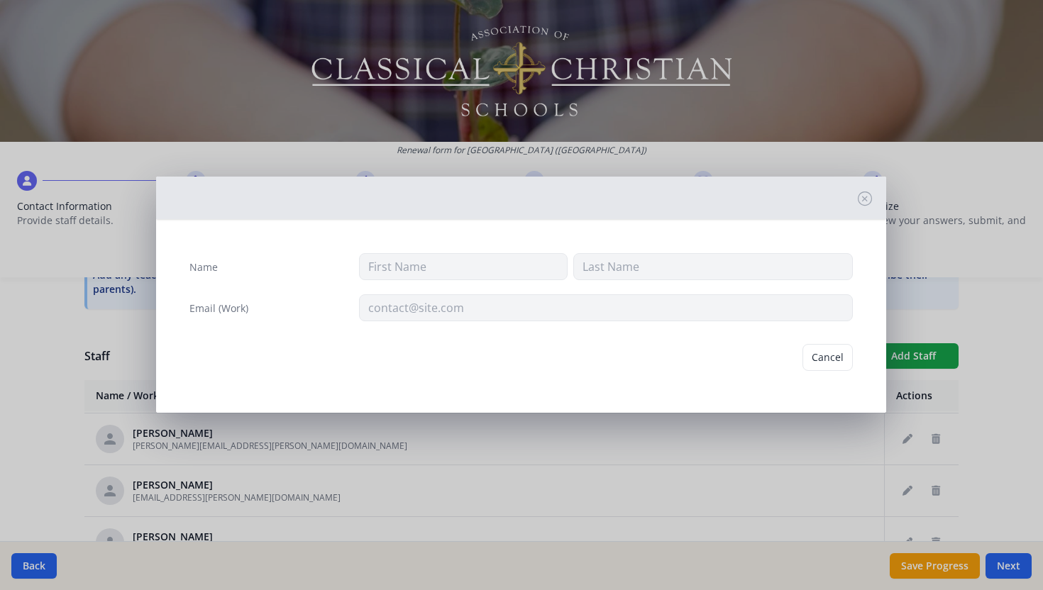
type input "Chantelle"
type input "[PERSON_NAME]"
type input "[EMAIL_ADDRESS][PERSON_NAME][DOMAIN_NAME]"
click at [828, 352] on button "Delete" at bounding box center [828, 357] width 49 height 27
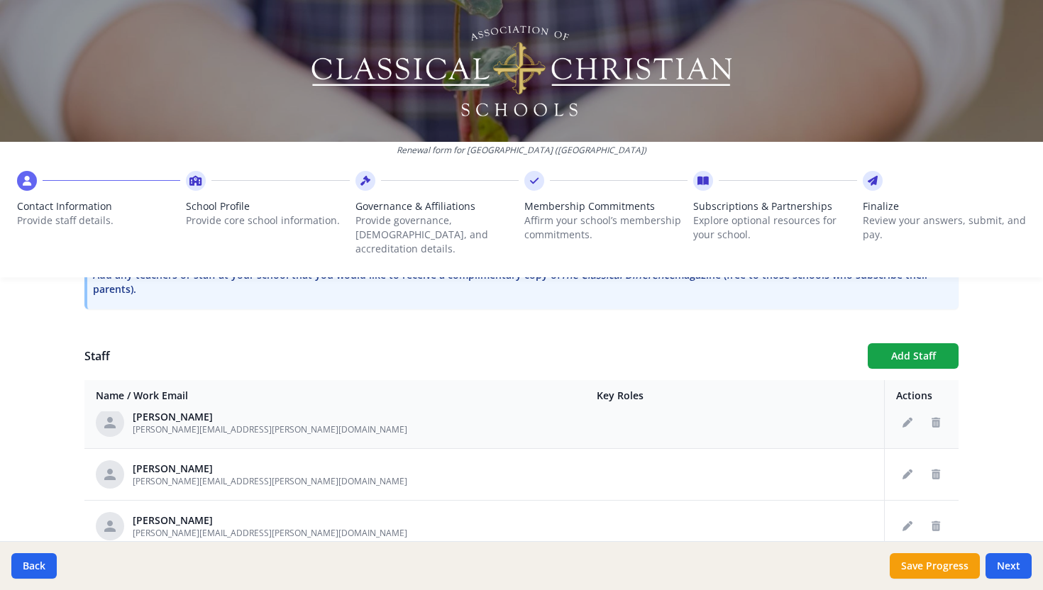
scroll to position [328, 0]
click at [933, 467] on icon "Delete staff" at bounding box center [935, 472] width 9 height 10
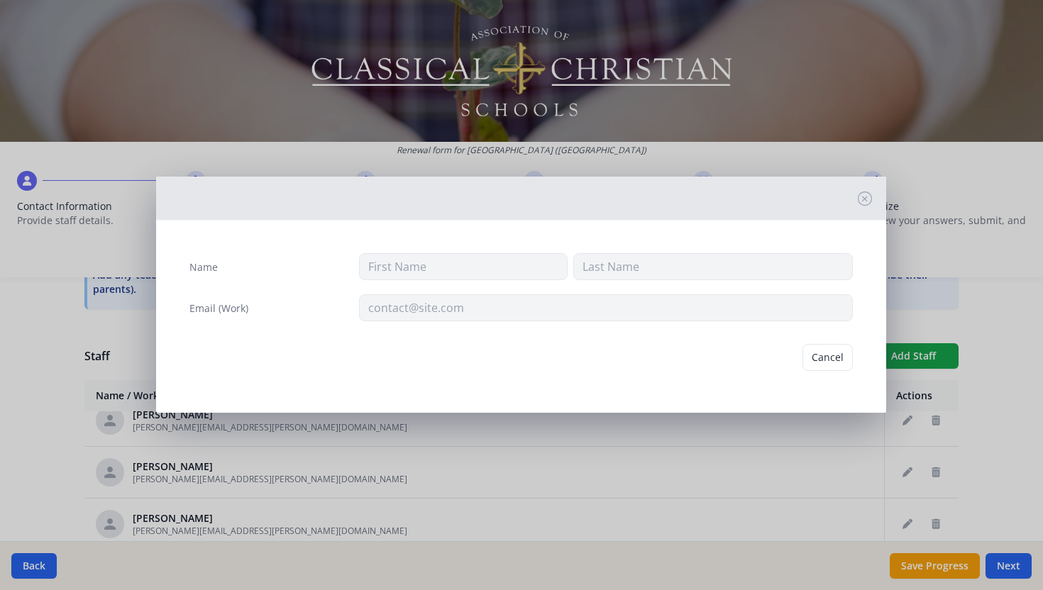
type input "[PERSON_NAME]"
type input "[PERSON_NAME][EMAIL_ADDRESS][PERSON_NAME][DOMAIN_NAME]"
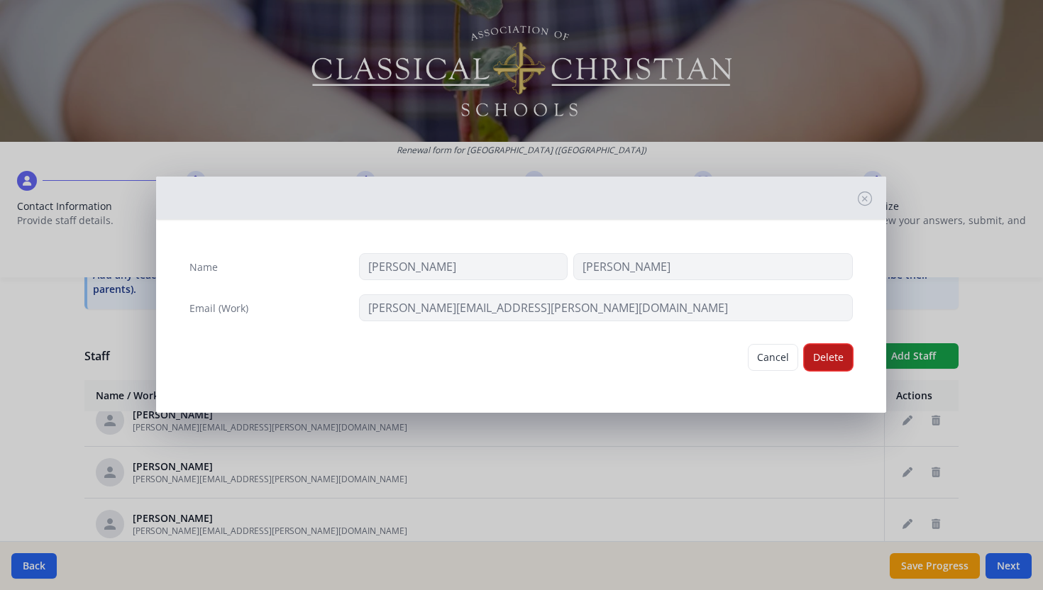
click at [829, 358] on button "Delete" at bounding box center [828, 357] width 49 height 27
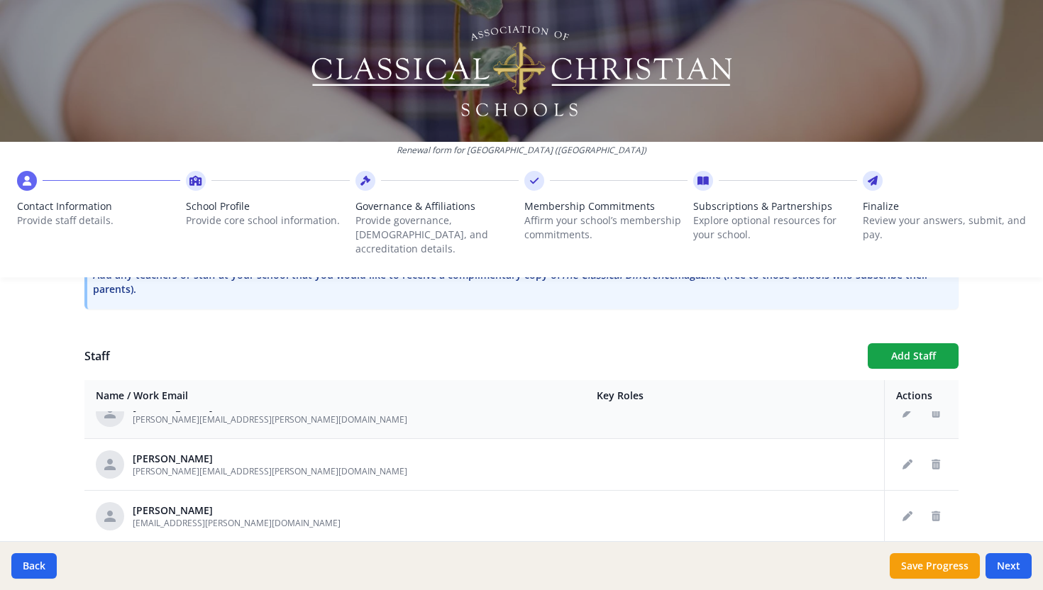
scroll to position [499, 0]
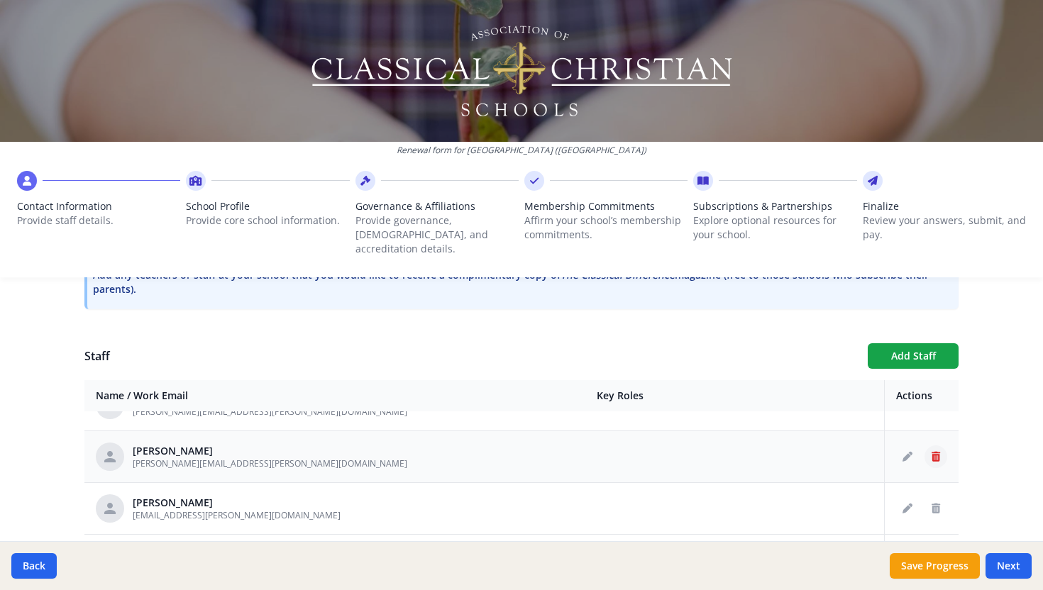
click at [937, 452] on icon "Delete staff" at bounding box center [935, 457] width 9 height 10
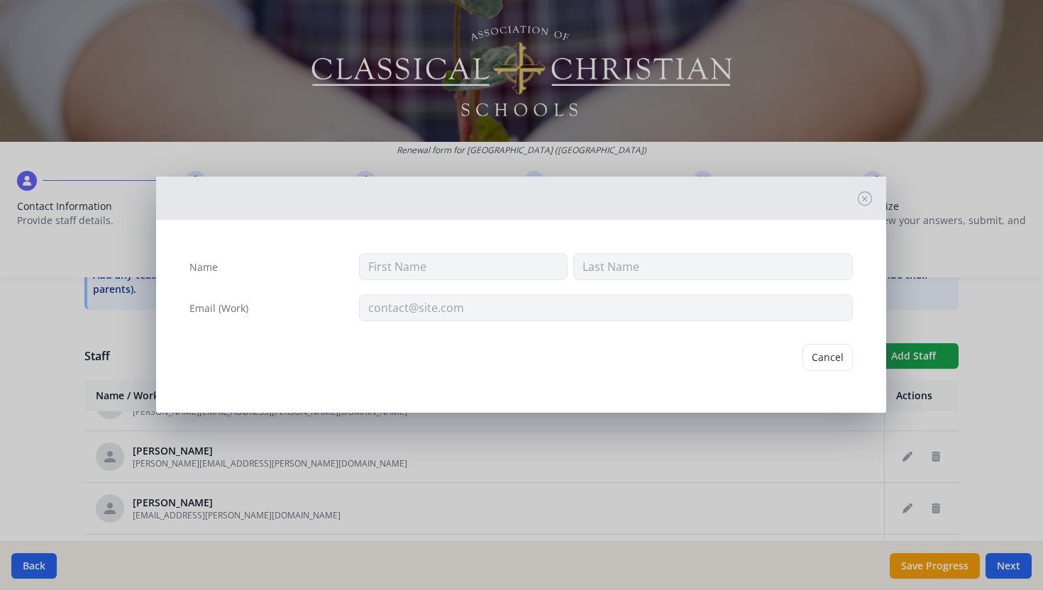
type input "[PERSON_NAME]"
type input "[PERSON_NAME][EMAIL_ADDRESS][PERSON_NAME][DOMAIN_NAME]"
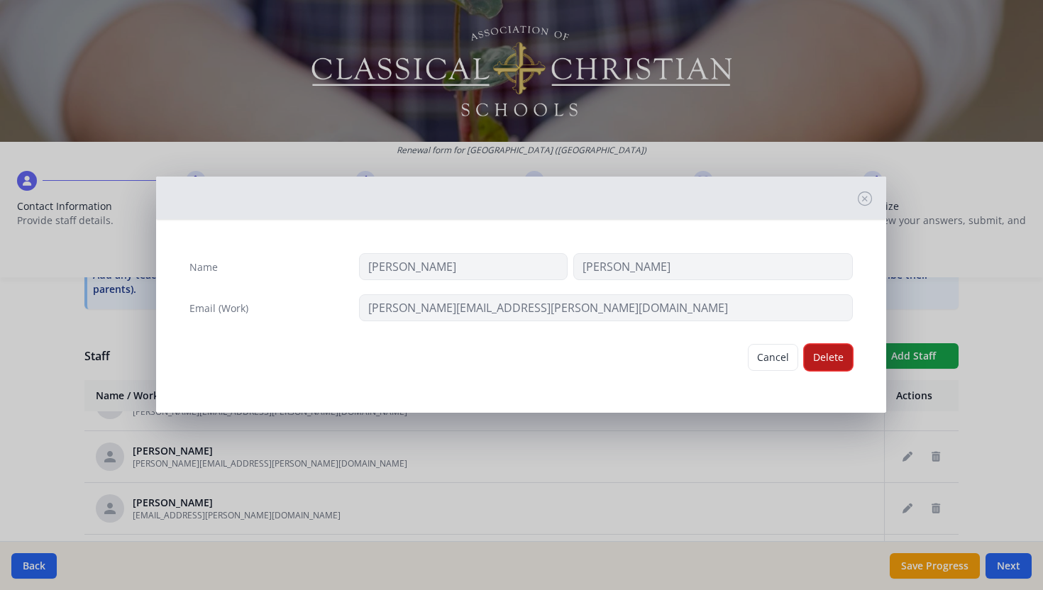
click at [822, 367] on button "Delete" at bounding box center [828, 357] width 49 height 27
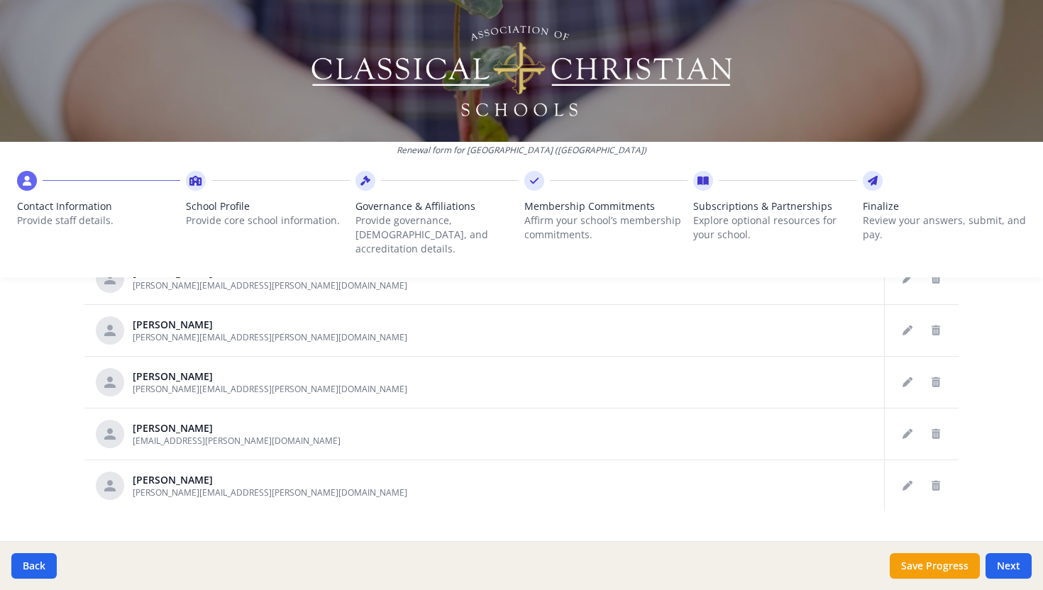
scroll to position [795, 0]
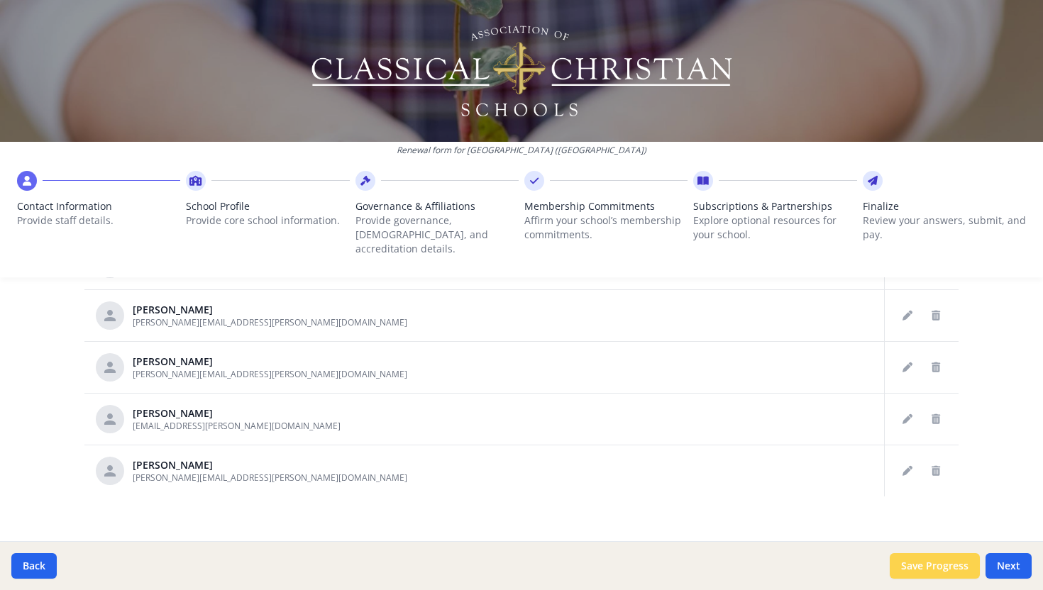
click at [946, 569] on button "Save Progress" at bounding box center [934, 566] width 90 height 26
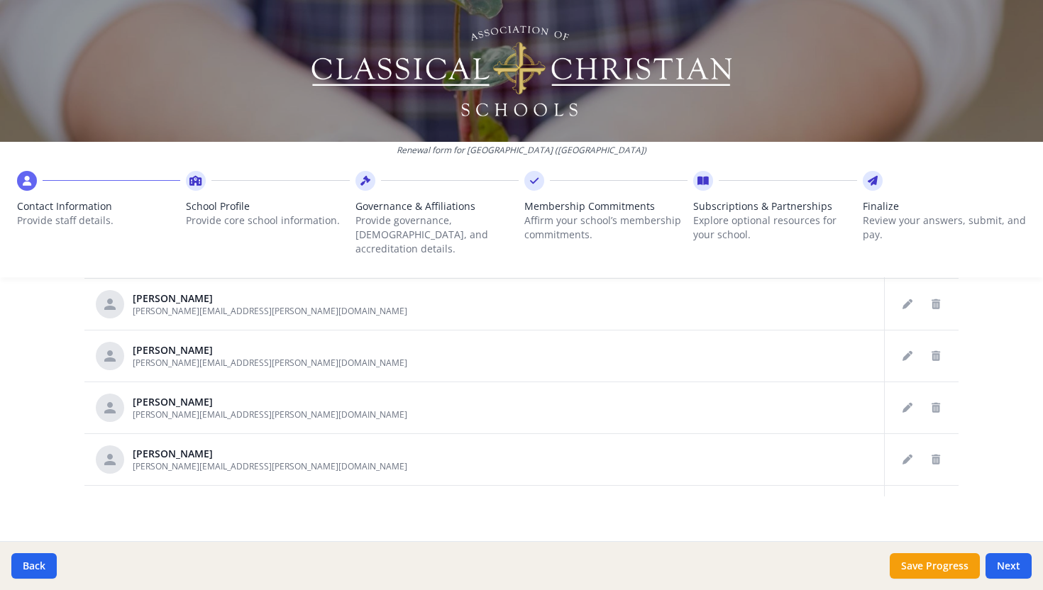
scroll to position [0, 0]
click at [1010, 560] on button "Next" at bounding box center [1008, 566] width 46 height 26
type input "[PHONE_NUMBER]"
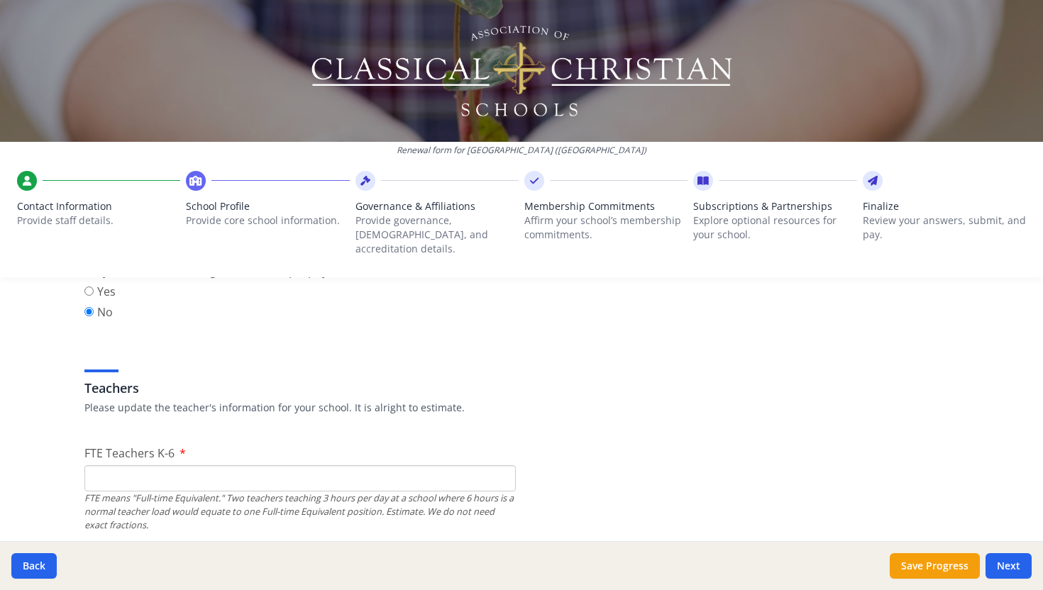
scroll to position [748, 0]
click at [146, 463] on input "FTE Teachers K-6" at bounding box center [299, 476] width 431 height 26
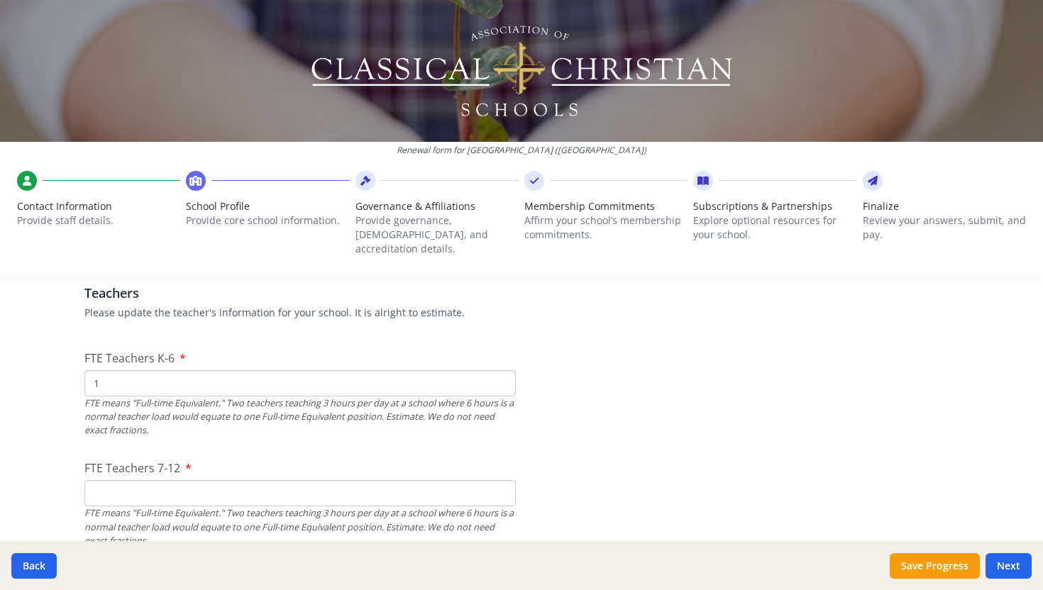
scroll to position [852, 0]
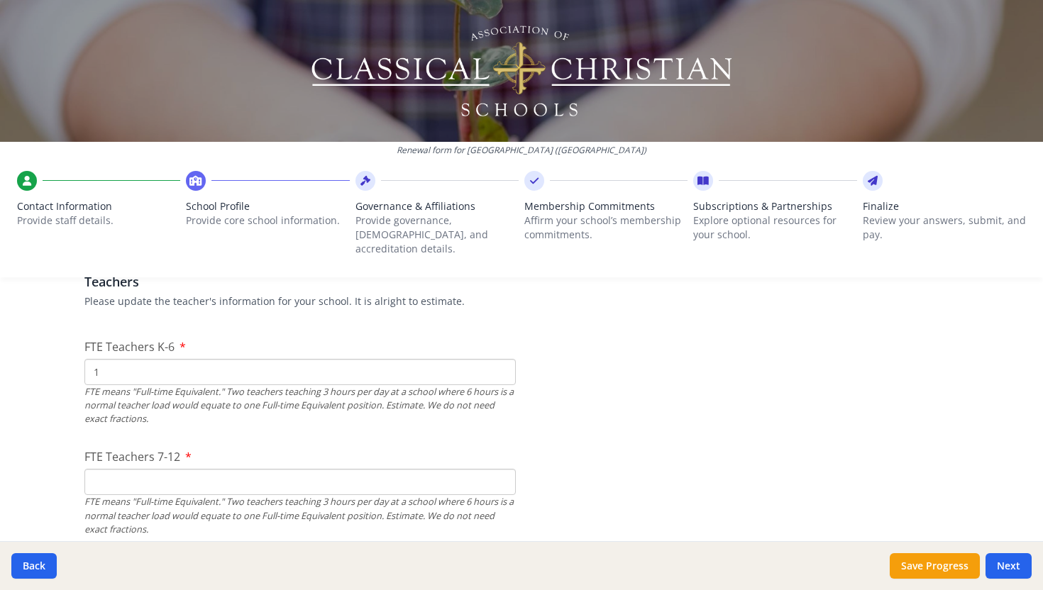
type input "1"
click at [141, 472] on input "FTE Teachers 7-12" at bounding box center [299, 482] width 431 height 26
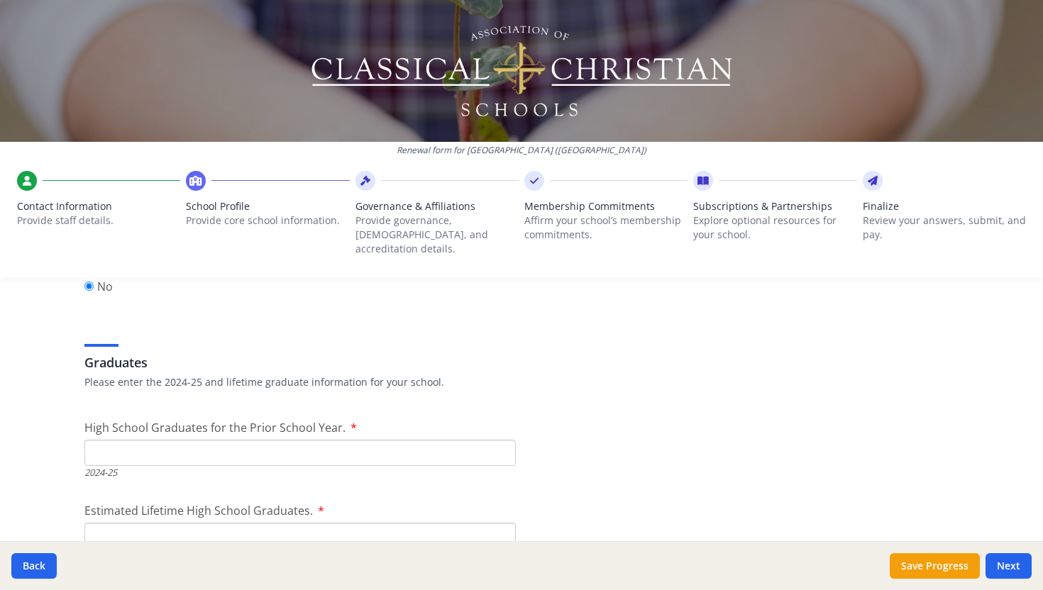
scroll to position [1961, 0]
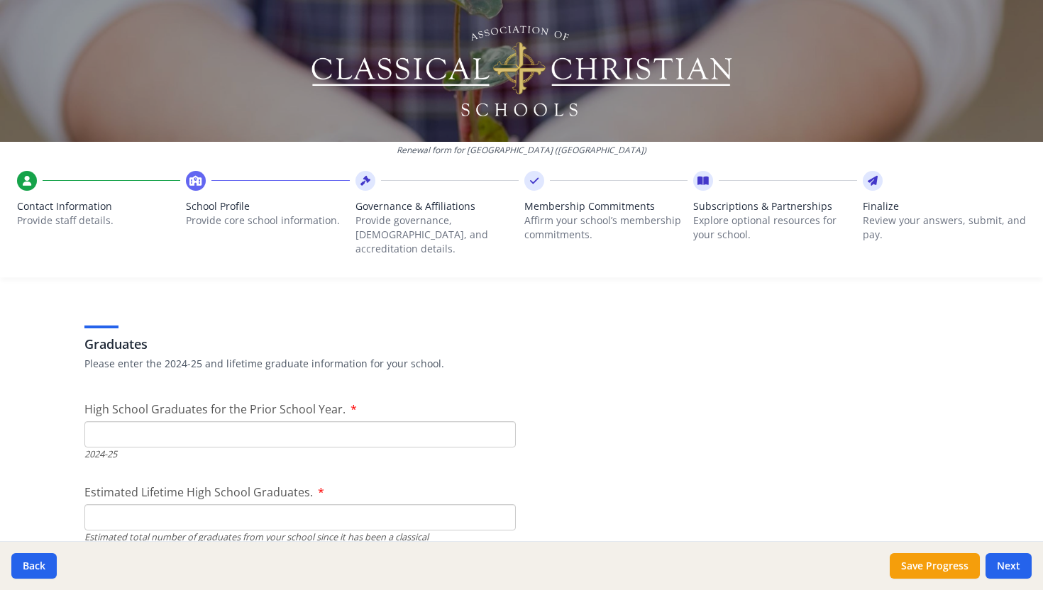
type input "3"
click at [104, 421] on input "High School Graduates for the Prior School Year." at bounding box center [299, 434] width 431 height 26
type input "32"
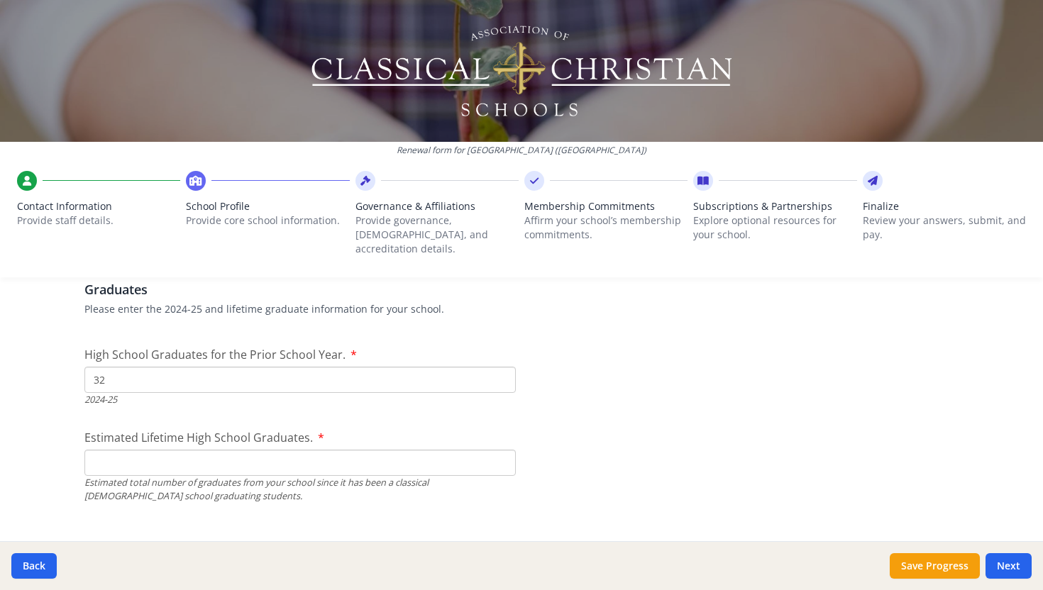
scroll to position [2018, 0]
click at [116, 453] on input "Estimated Lifetime High School Graduates." at bounding box center [299, 461] width 431 height 26
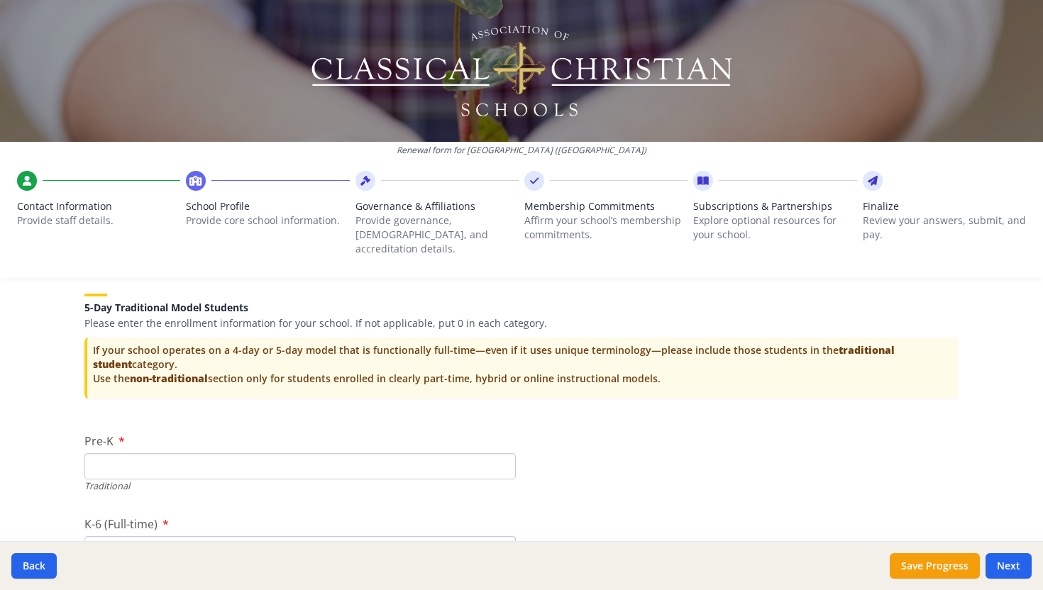
scroll to position [2837, 0]
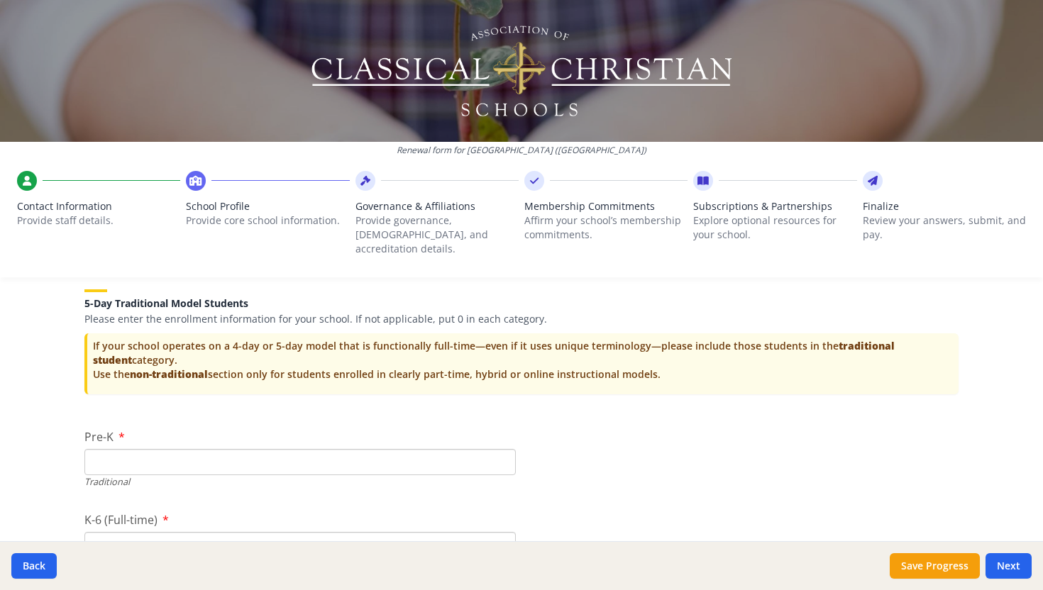
type input "70"
click at [120, 449] on input "Pre-K" at bounding box center [299, 462] width 431 height 26
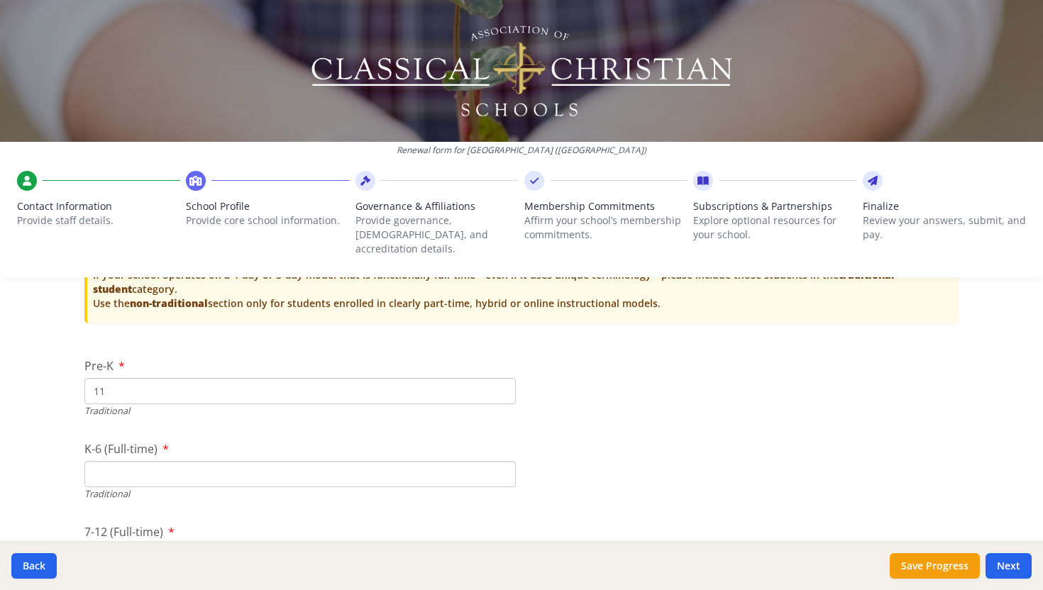
scroll to position [2910, 0]
type input "11"
click at [106, 460] on input "K-6 (Full-time)" at bounding box center [299, 473] width 431 height 26
type input "261"
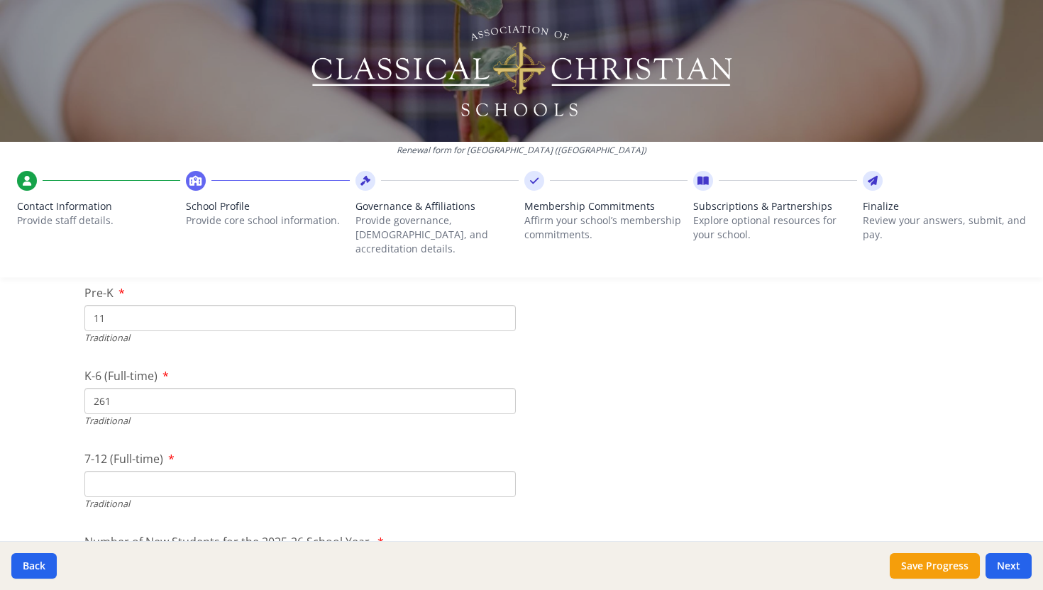
scroll to position [2982, 0]
click at [150, 473] on input "7-12 (Full-time)" at bounding box center [299, 483] width 431 height 26
type input "167"
drag, startPoint x: 120, startPoint y: 381, endPoint x: 89, endPoint y: 379, distance: 31.2
click at [87, 387] on input "261" at bounding box center [299, 400] width 431 height 26
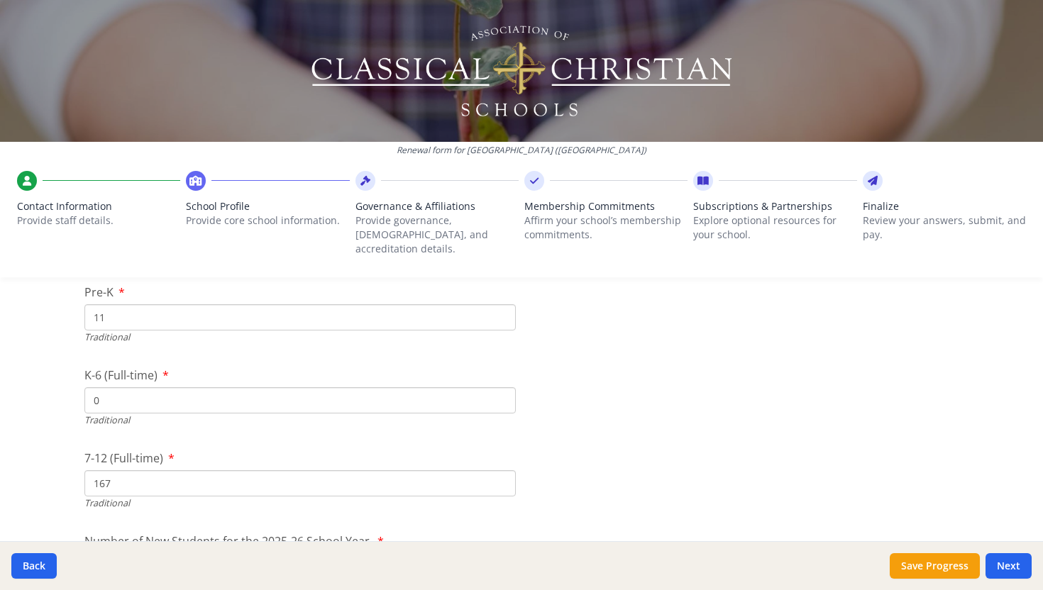
type input "0"
drag, startPoint x: 120, startPoint y: 470, endPoint x: 84, endPoint y: 468, distance: 35.5
type input "98"
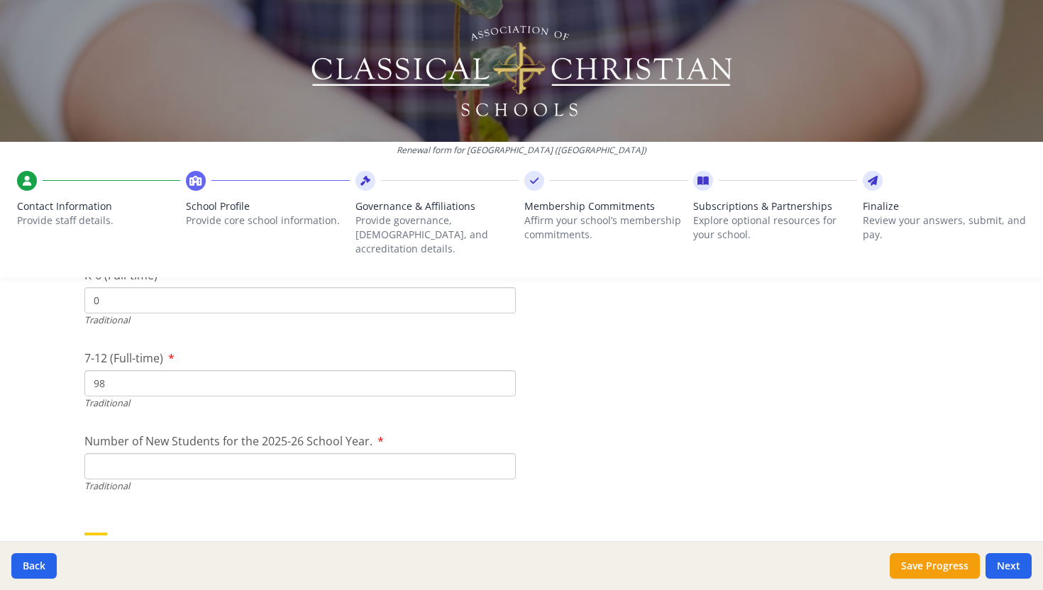
scroll to position [3110, 0]
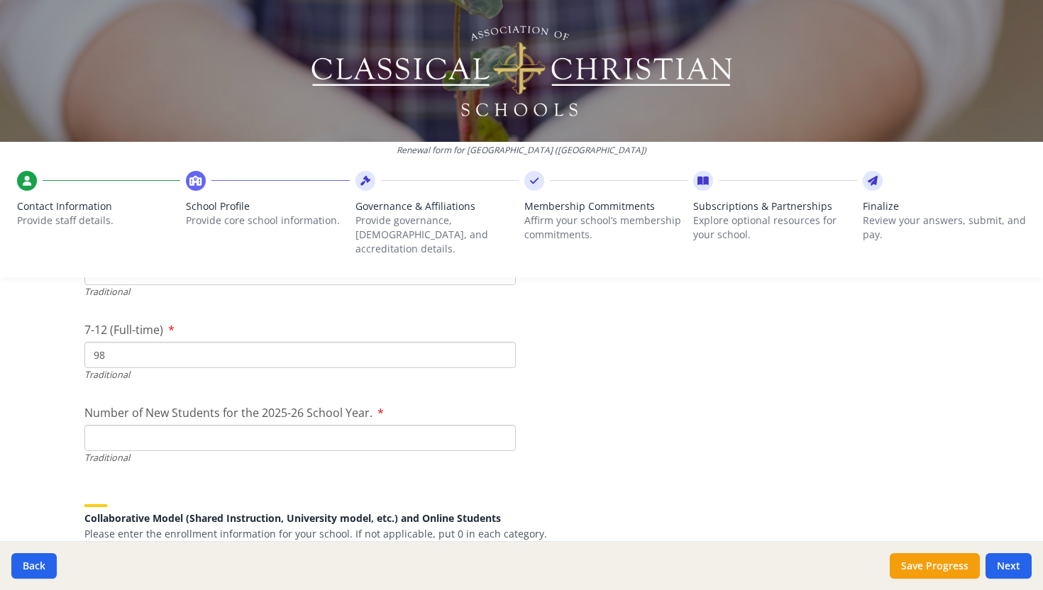
click at [195, 425] on input "Number of New Students for the 2025-26 School Year." at bounding box center [299, 438] width 431 height 26
type input "59"
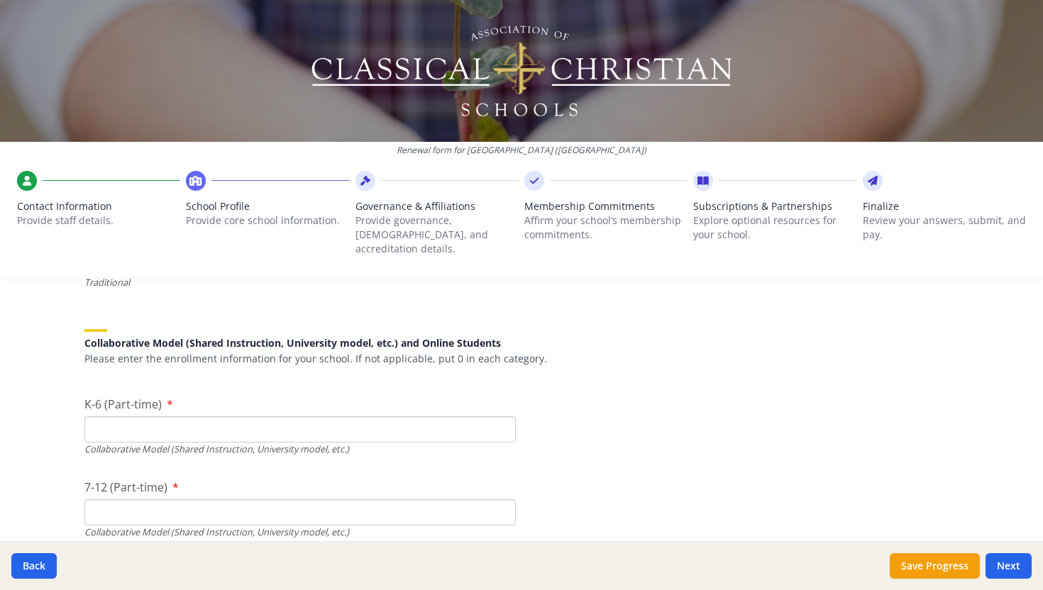
scroll to position [3284, 0]
click at [128, 423] on input "K-6 (Part-time)" at bounding box center [299, 431] width 431 height 26
type input "261"
click at [177, 501] on input "7-12 (Part-time)" at bounding box center [299, 514] width 431 height 26
type input "70"
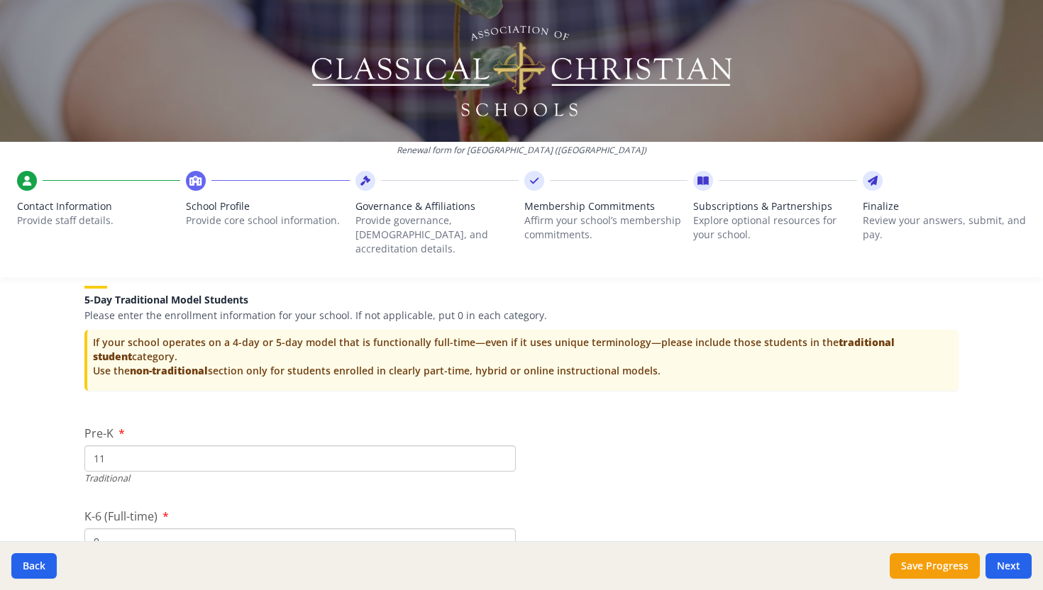
scroll to position [2837, 0]
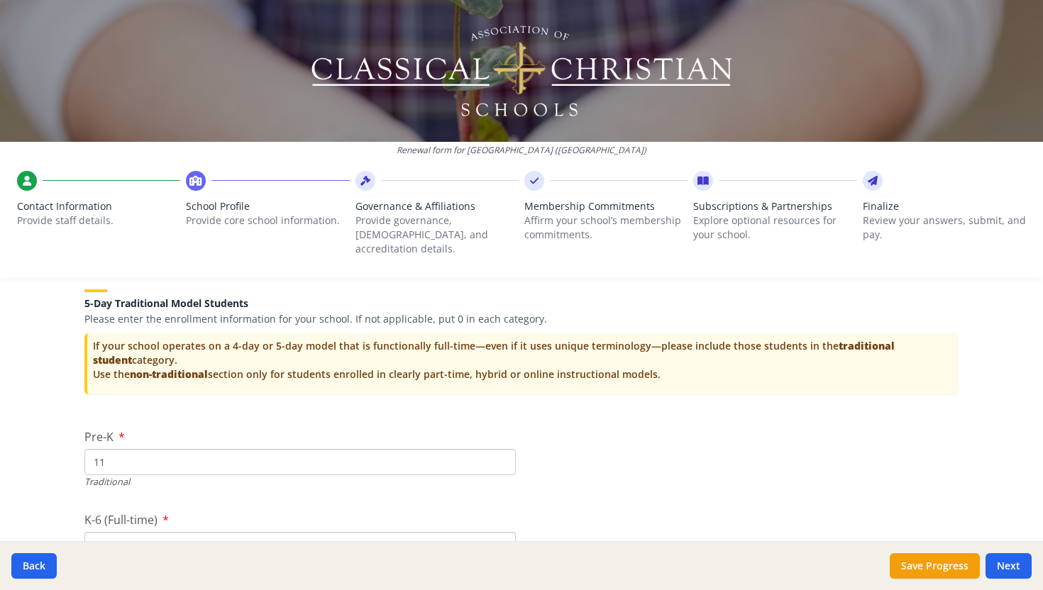
drag, startPoint x: 106, startPoint y: 448, endPoint x: 72, endPoint y: 448, distance: 34.0
type input "0"
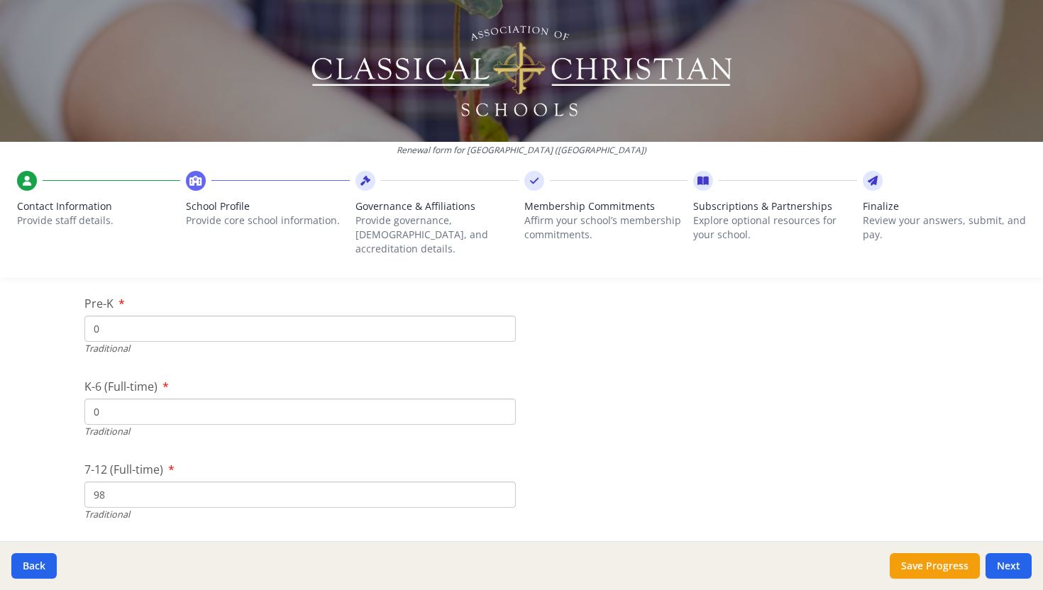
scroll to position [2969, 0]
click at [945, 566] on button "Save Progress" at bounding box center [934, 566] width 90 height 26
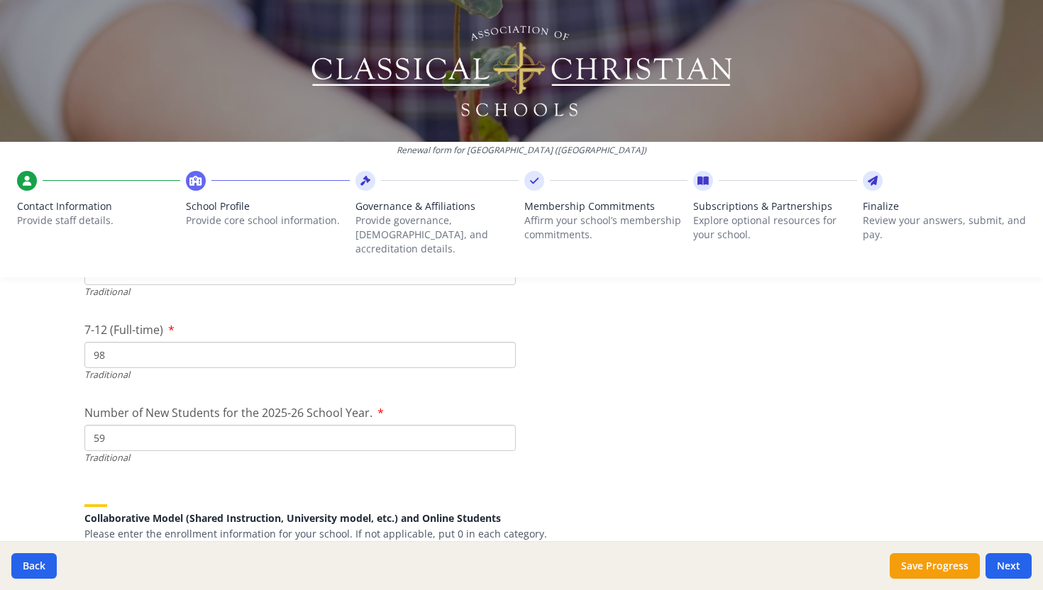
scroll to position [3122, 0]
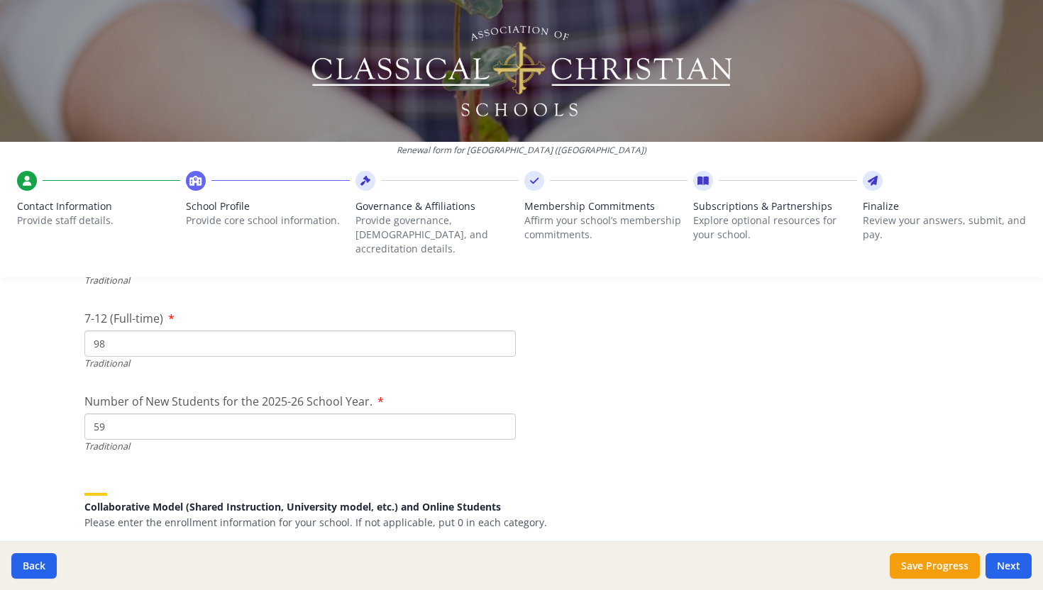
drag, startPoint x: 127, startPoint y: 419, endPoint x: 84, endPoint y: 414, distance: 42.8
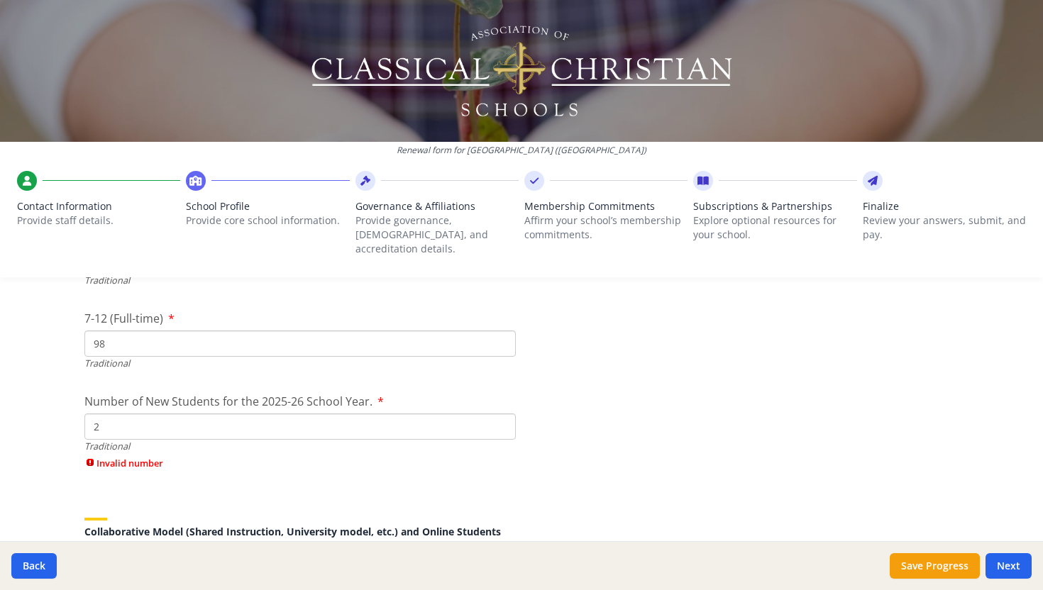
type input "2"
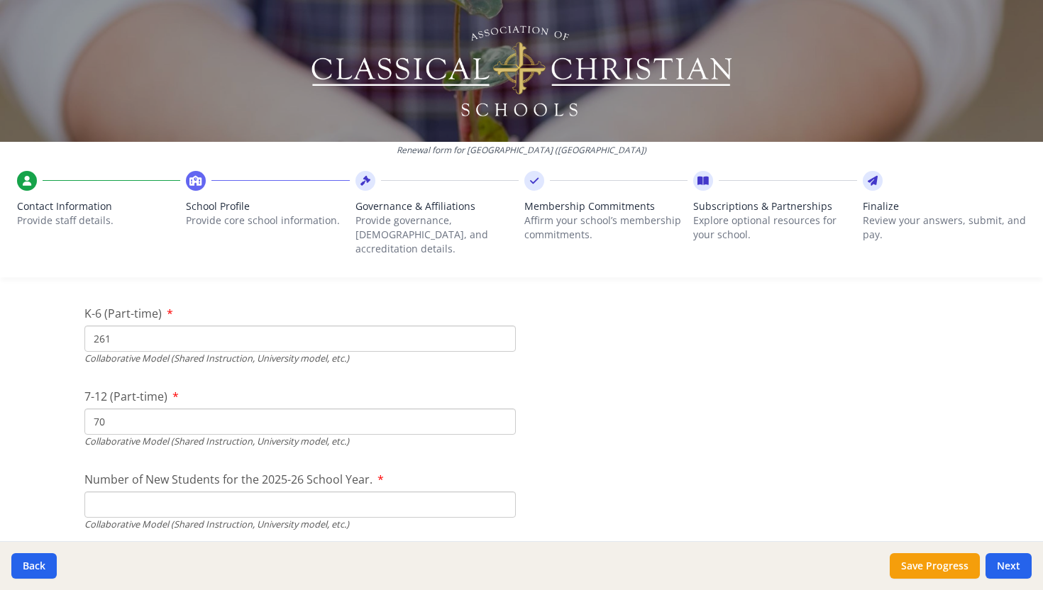
scroll to position [3430, 0]
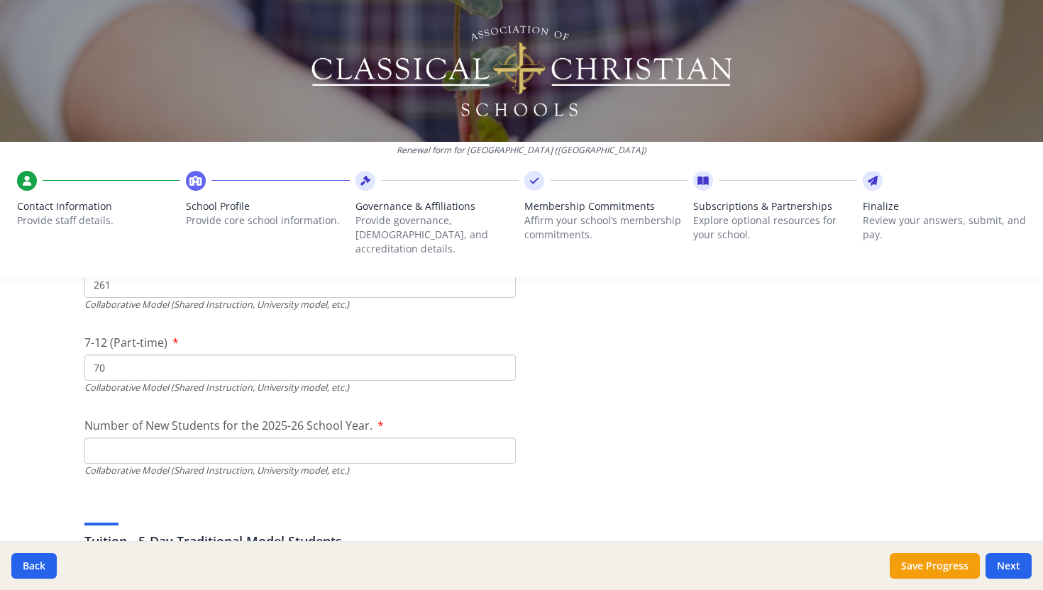
click at [145, 131] on input "Number of New Students for the 2025-26 School Year." at bounding box center [299, 118] width 431 height 26
type input "57"
click at [207, 500] on div "Tuition - 5-Day Traditional Model Students Please enter the tuition information…" at bounding box center [521, 534] width 874 height 68
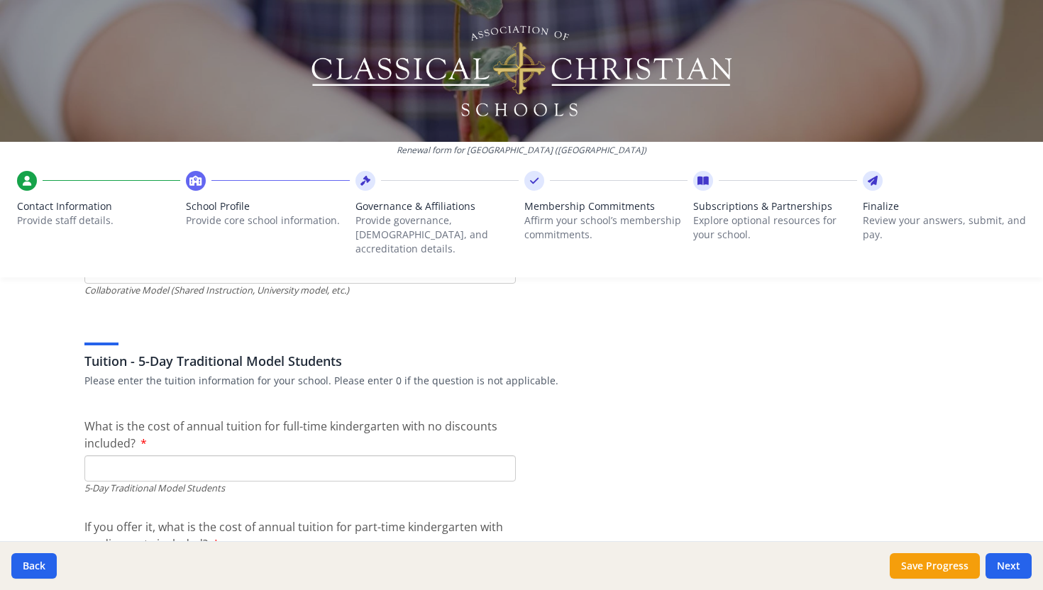
scroll to position [3615, 0]
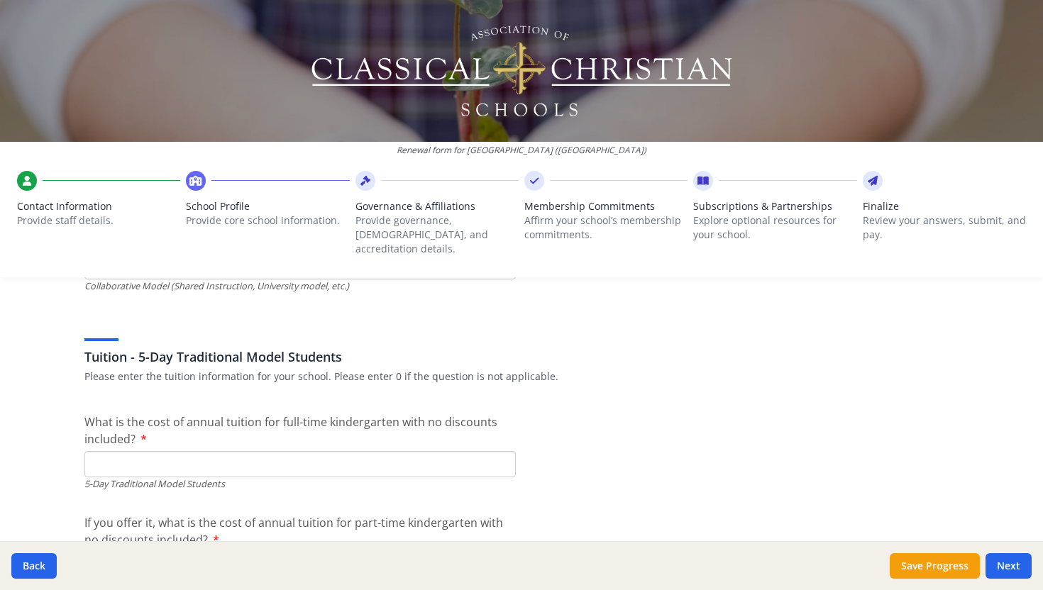
click at [145, 455] on input "What is the cost of annual tuition for full-time kindergarten with no discounts…" at bounding box center [299, 464] width 431 height 26
type input "$0"
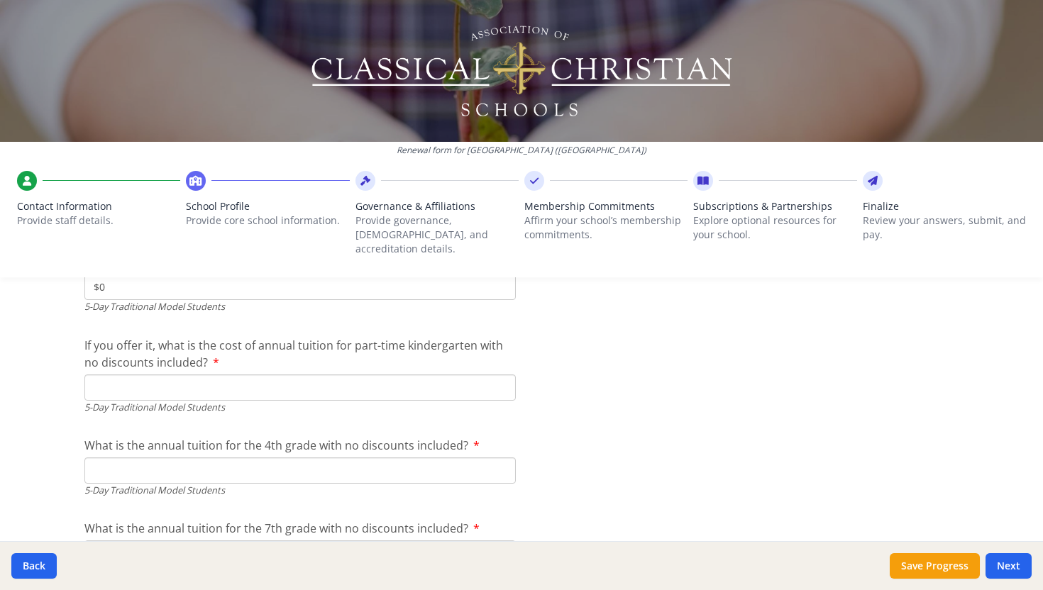
scroll to position [3800, 0]
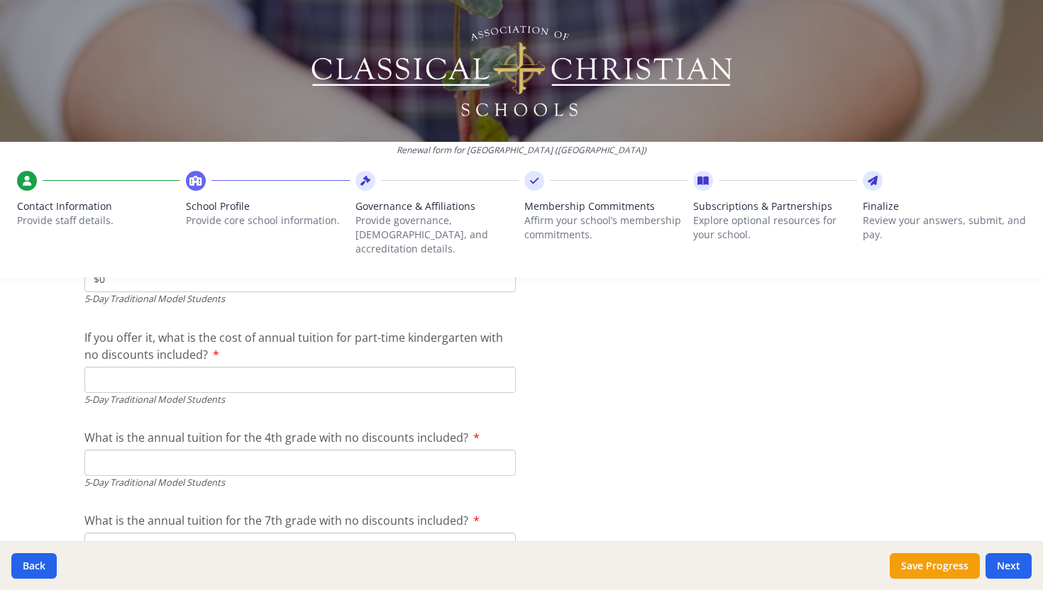
click at [130, 367] on input "If you offer it, what is the cost of annual tuition for part-time kindergarten …" at bounding box center [299, 380] width 431 height 26
type input "$5 270"
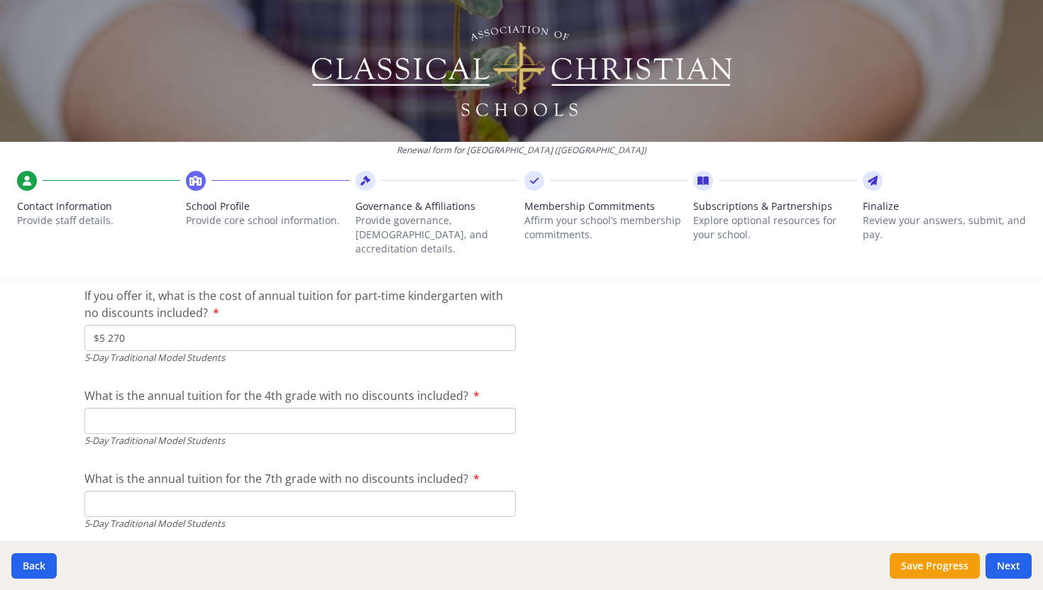
scroll to position [3844, 0]
click at [208, 406] on input "What is the annual tuition for the 4th grade with no discounts included?" at bounding box center [299, 419] width 431 height 26
type input "$6 165"
click at [172, 489] on input "What is the annual tuition for the 7th grade with no discounts included?" at bounding box center [299, 502] width 431 height 26
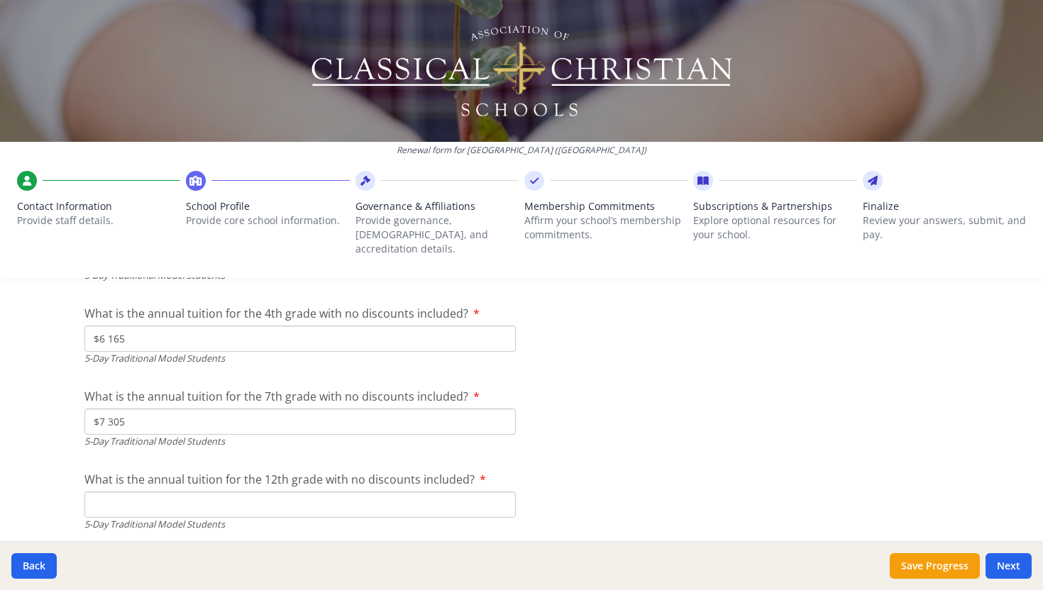
scroll to position [3940, 0]
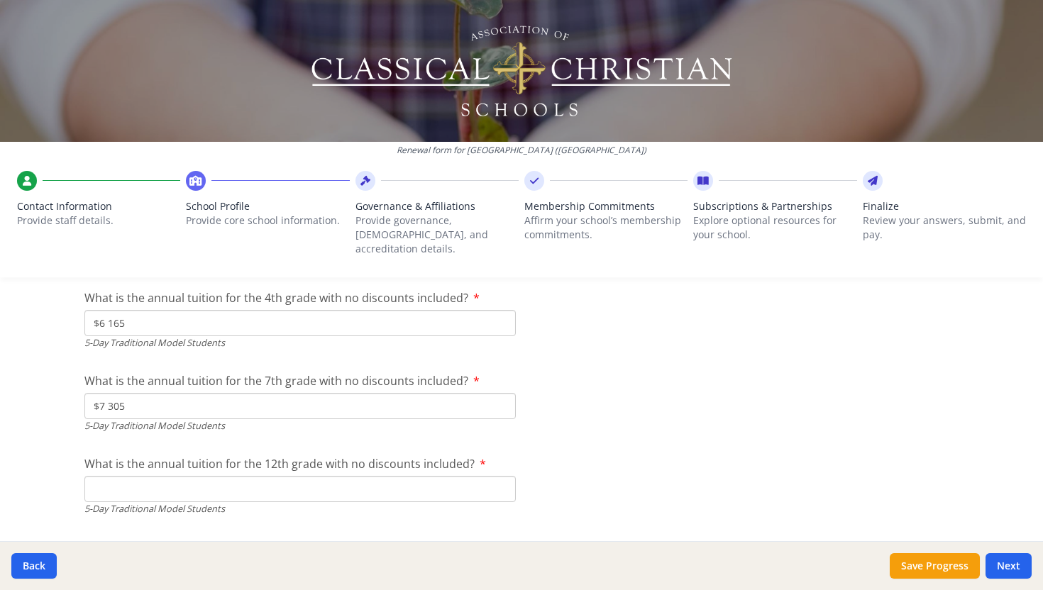
drag, startPoint x: 167, startPoint y: 399, endPoint x: 83, endPoint y: 397, distance: 83.7
type input "$"
drag, startPoint x: 150, startPoint y: 309, endPoint x: 64, endPoint y: 304, distance: 86.7
click at [61, 307] on div "Renewal form for [GEOGRAPHIC_DATA] ([GEOGRAPHIC_DATA]) Contact Information Prov…" at bounding box center [521, 295] width 1043 height 590
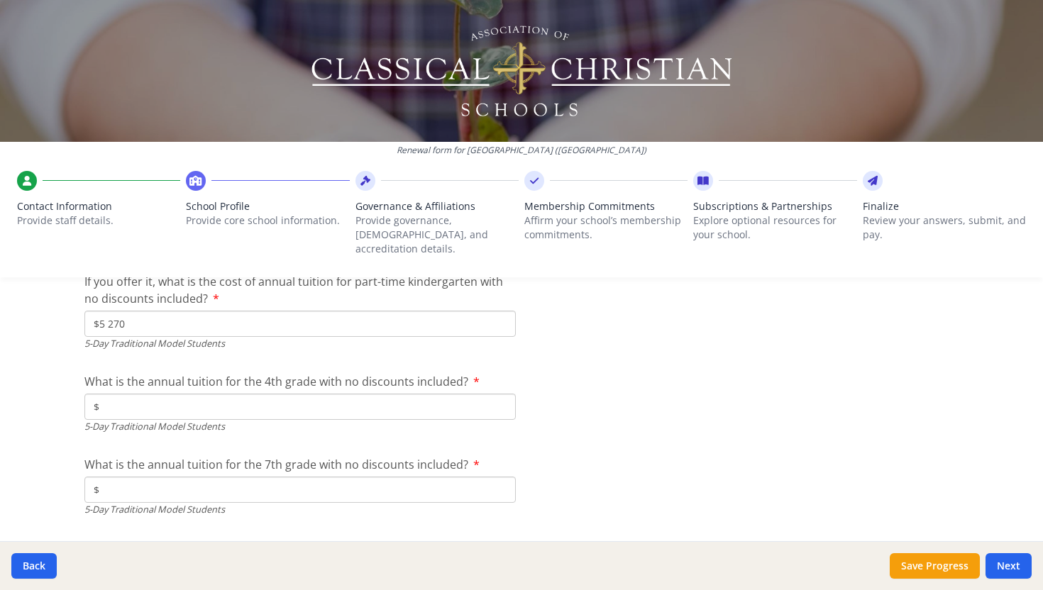
scroll to position [3854, 0]
type input "$"
drag, startPoint x: 143, startPoint y: 305, endPoint x: 87, endPoint y: 303, distance: 56.1
click at [86, 312] on input "$5 270" at bounding box center [299, 325] width 431 height 26
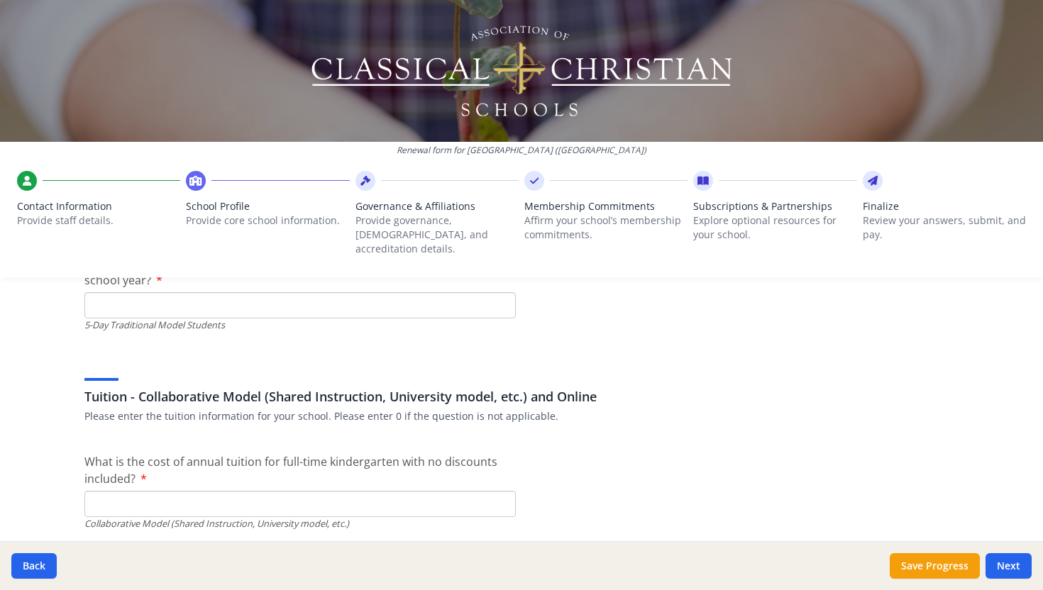
scroll to position [4246, 0]
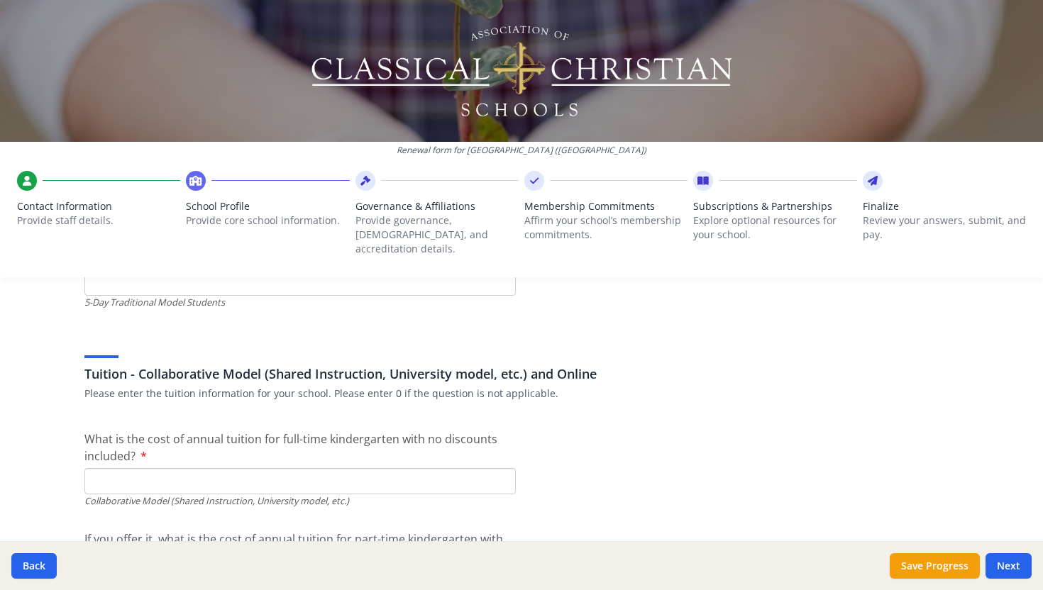
type input "$"
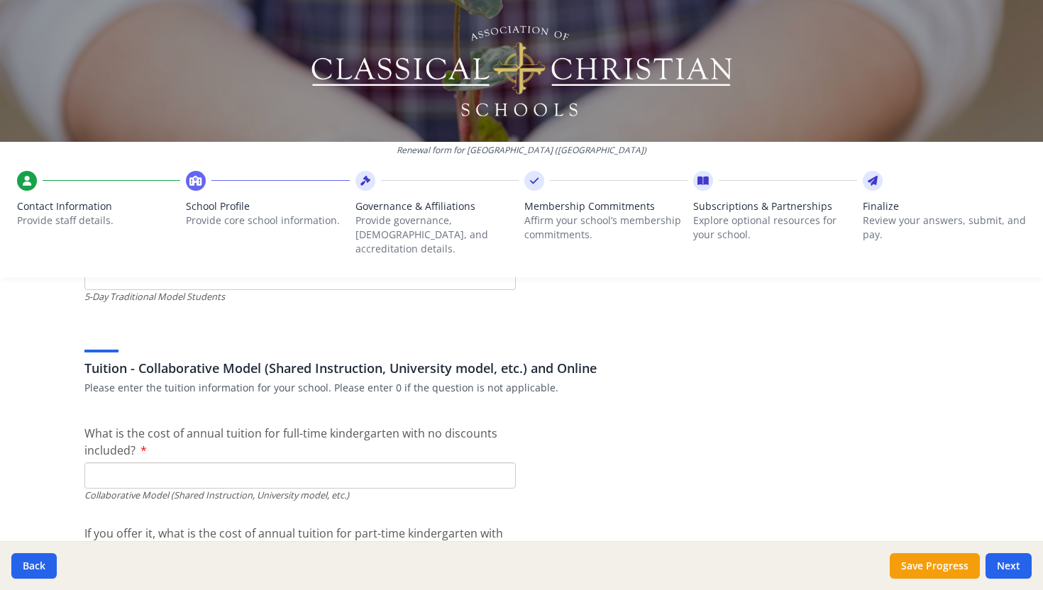
scroll to position [4251, 0]
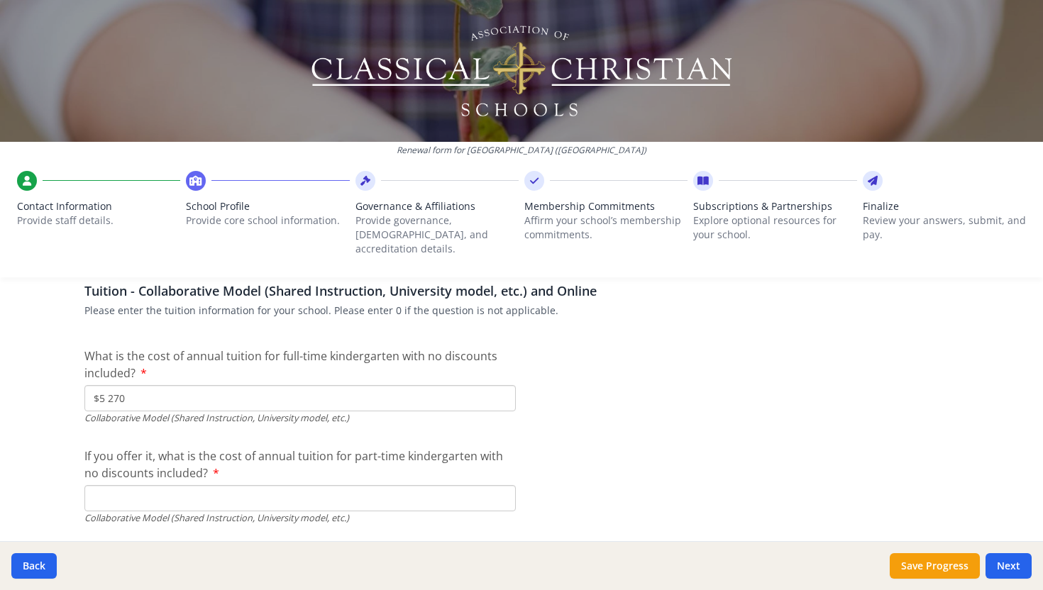
scroll to position [4330, 0]
drag, startPoint x: 156, startPoint y: 377, endPoint x: 55, endPoint y: 375, distance: 100.7
click at [54, 376] on div "Renewal form for [GEOGRAPHIC_DATA] ([GEOGRAPHIC_DATA]) Contact Information Prov…" at bounding box center [521, 295] width 1043 height 590
type input "$0"
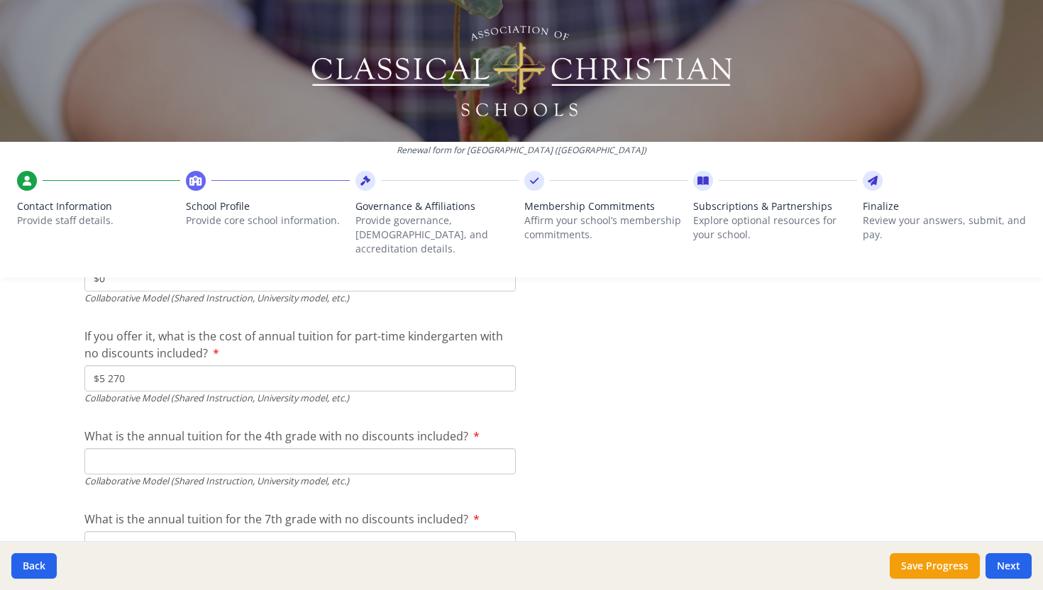
scroll to position [4450, 0]
type input "$5 270"
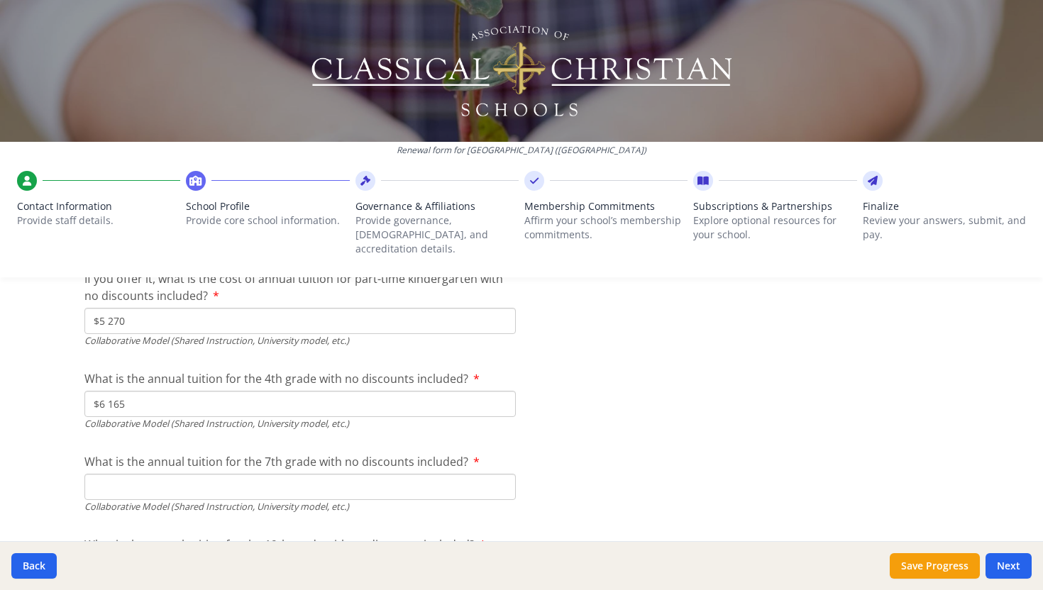
scroll to position [4510, 0]
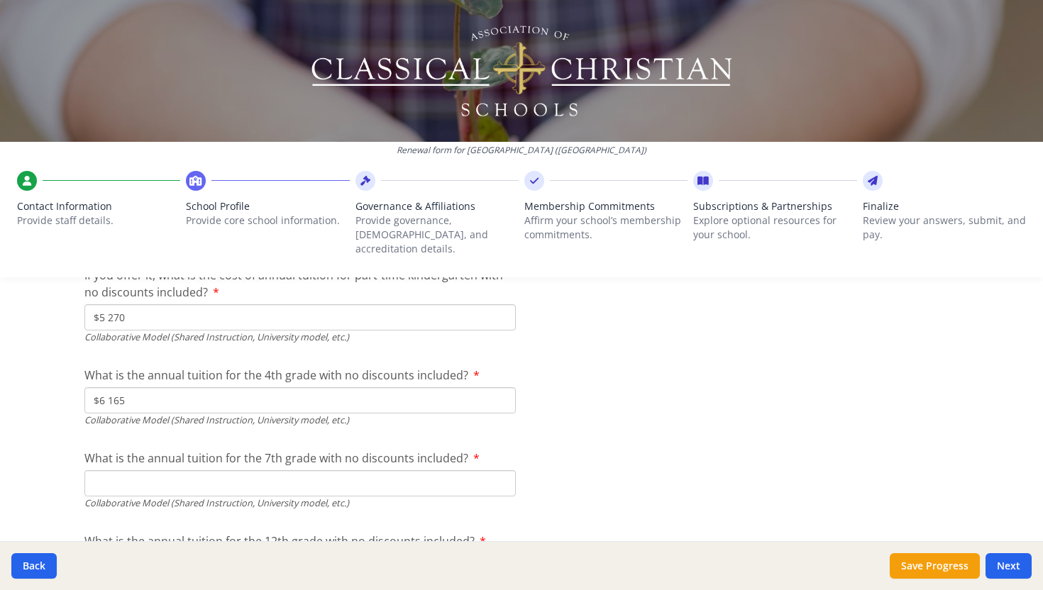
type input "$6 165"
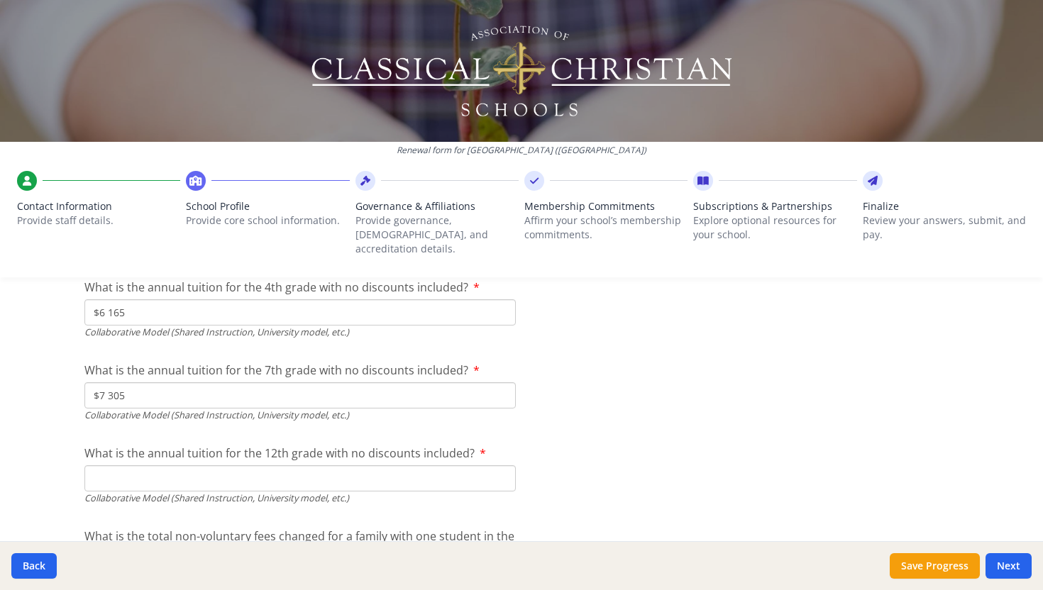
type input "$7 305"
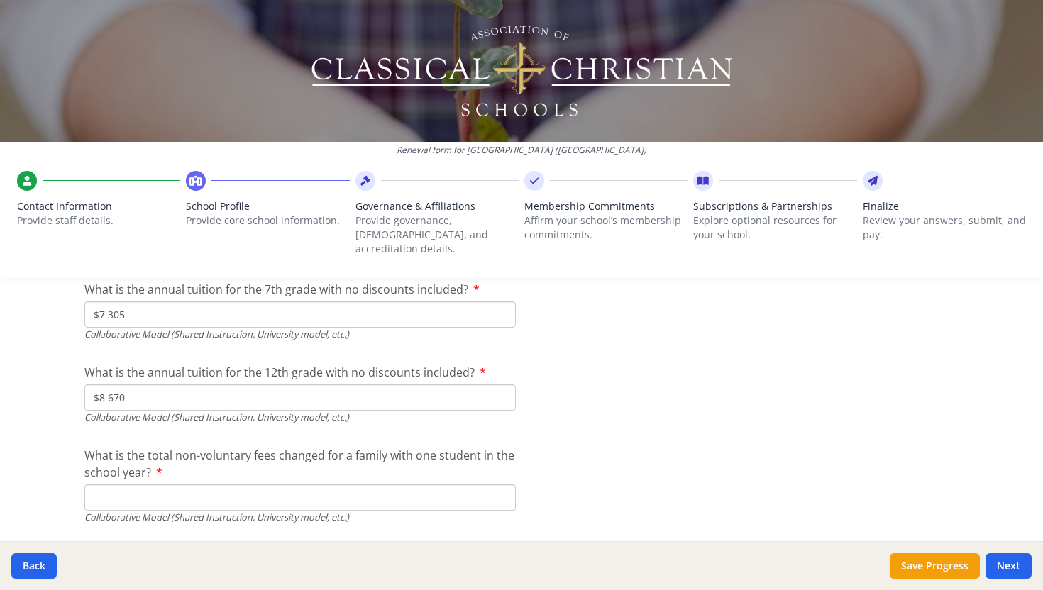
scroll to position [4678, 0]
type input "$8 670"
click at [200, 485] on input "What is the total non-voluntary fees changed for a family with one student in t…" at bounding box center [299, 498] width 431 height 26
type input "$0"
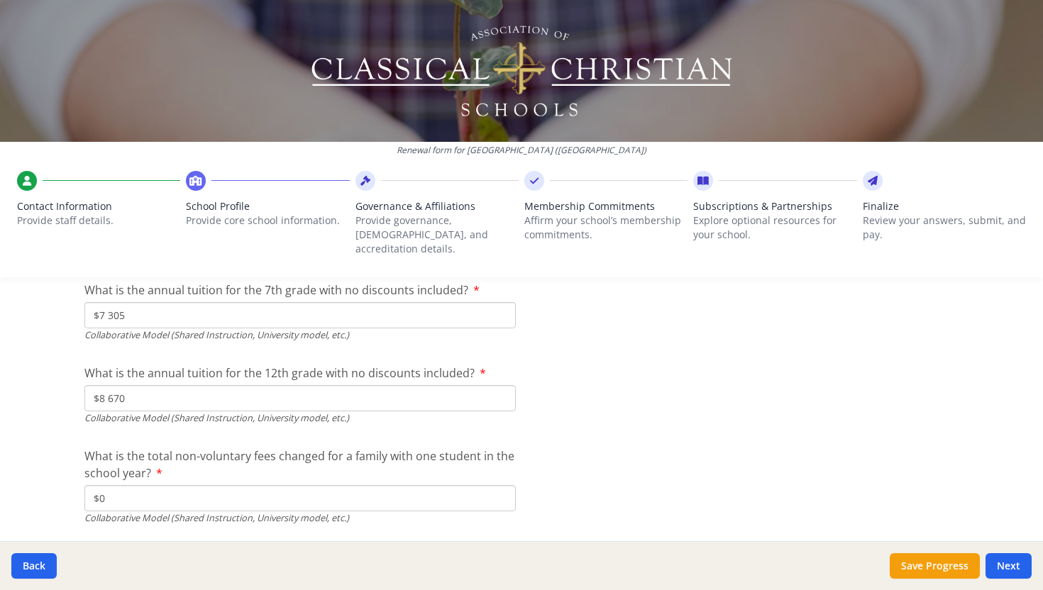
scroll to position [4706, 0]
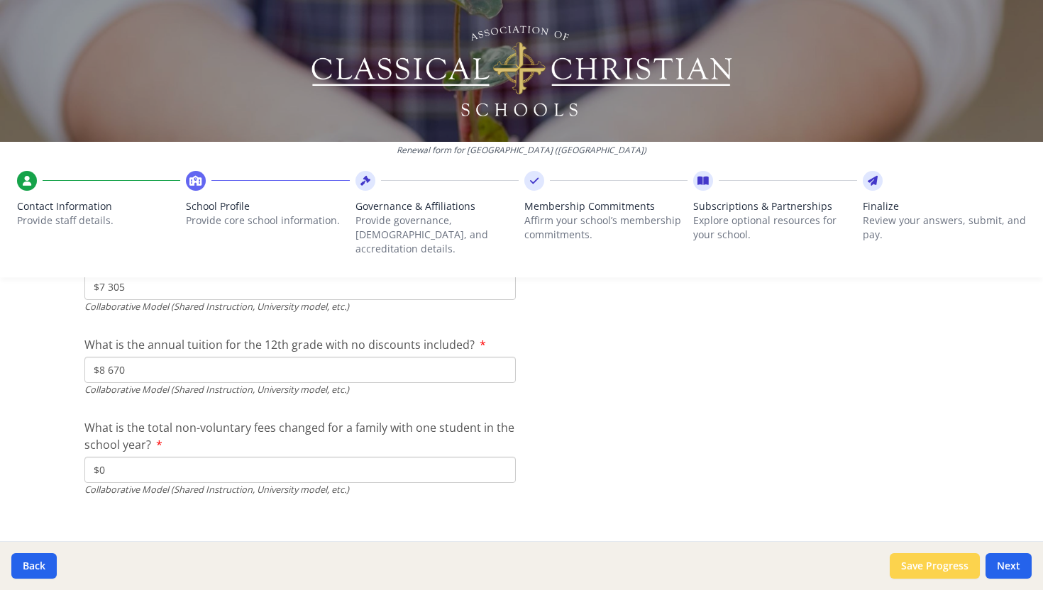
click at [930, 572] on button "Save Progress" at bounding box center [934, 566] width 90 height 26
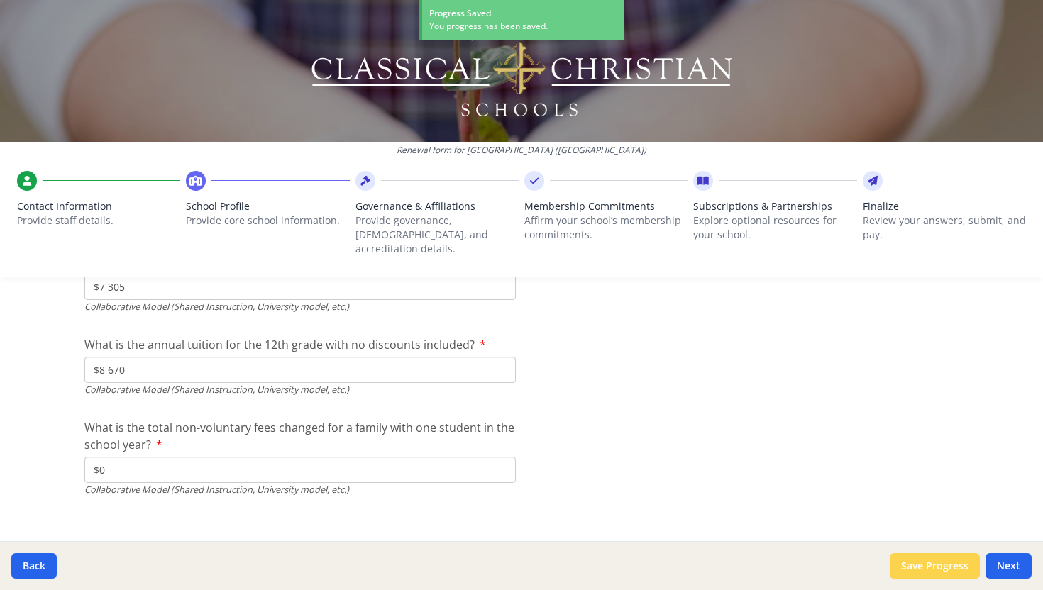
click at [932, 569] on button "Save Progress" at bounding box center [934, 566] width 90 height 26
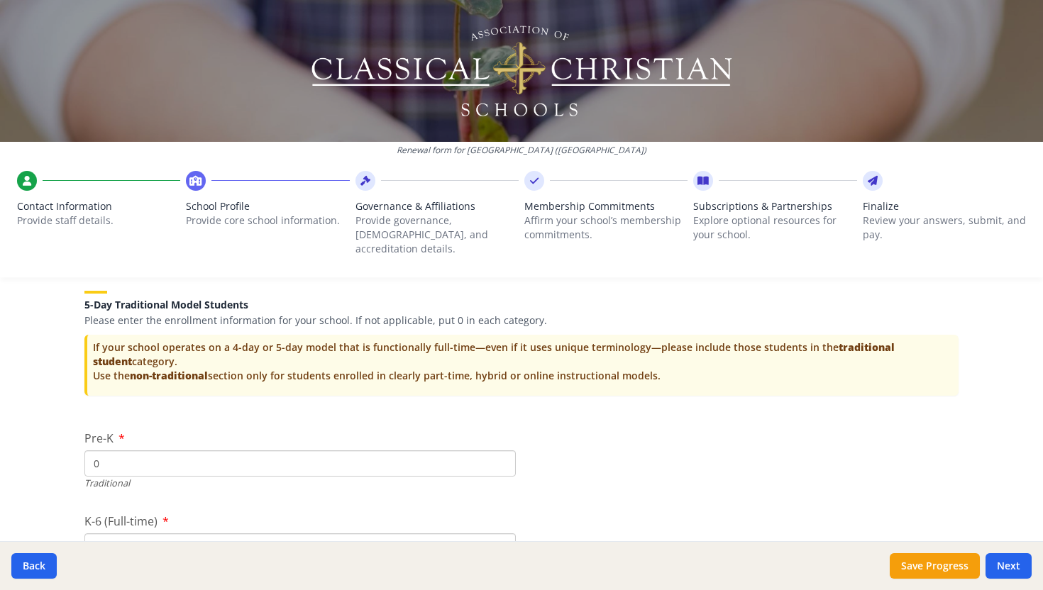
scroll to position [2827, 0]
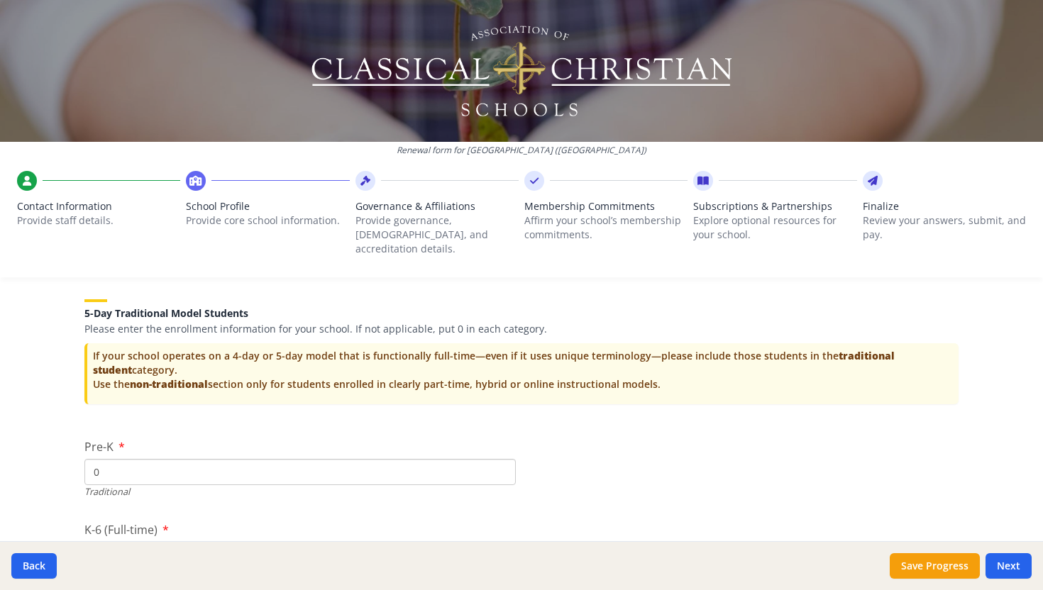
click at [126, 459] on input "0" at bounding box center [299, 472] width 431 height 26
type input "11"
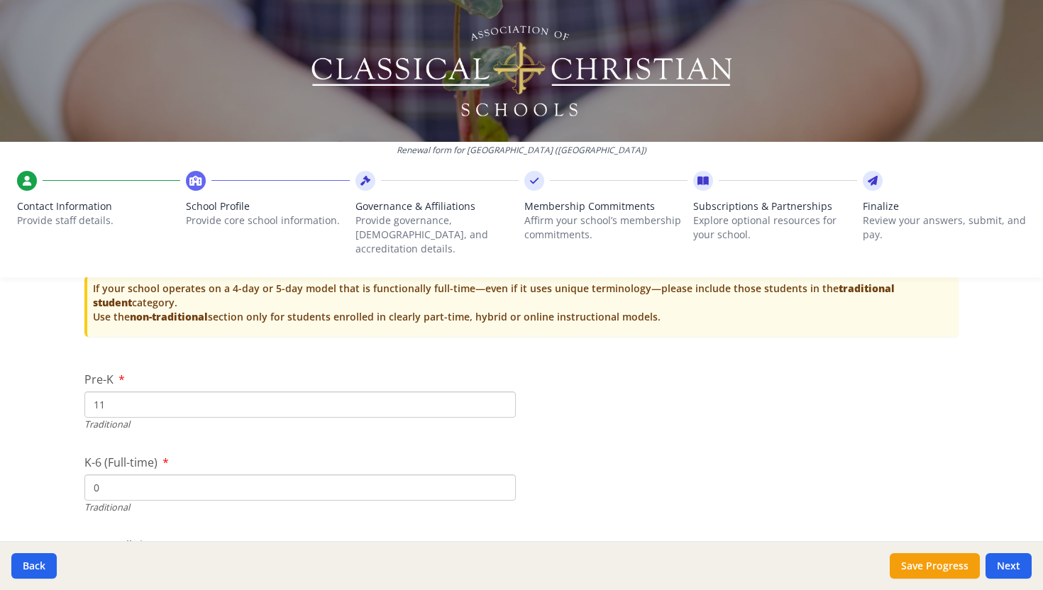
scroll to position [2898, 0]
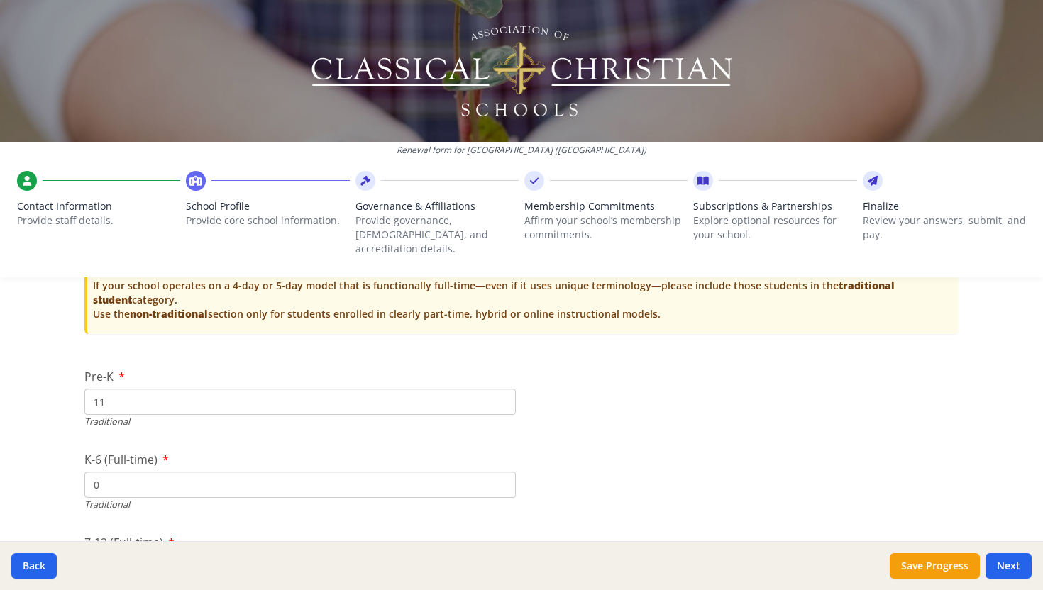
click at [109, 475] on input "0" at bounding box center [299, 485] width 431 height 26
type input "261"
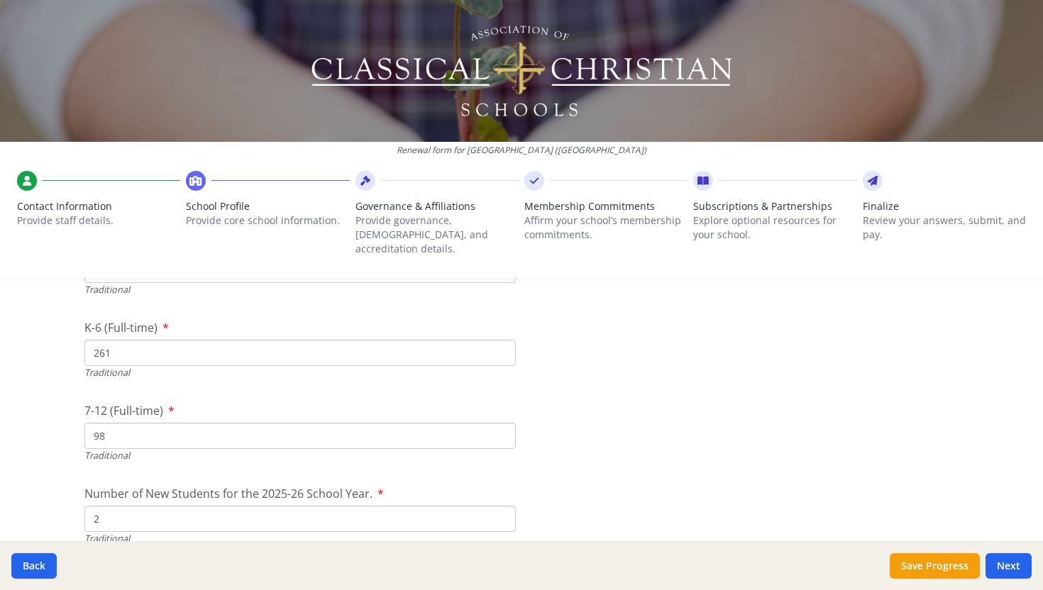
scroll to position [3032, 0]
drag, startPoint x: 118, startPoint y: 423, endPoint x: 75, endPoint y: 423, distance: 43.3
type input "168"
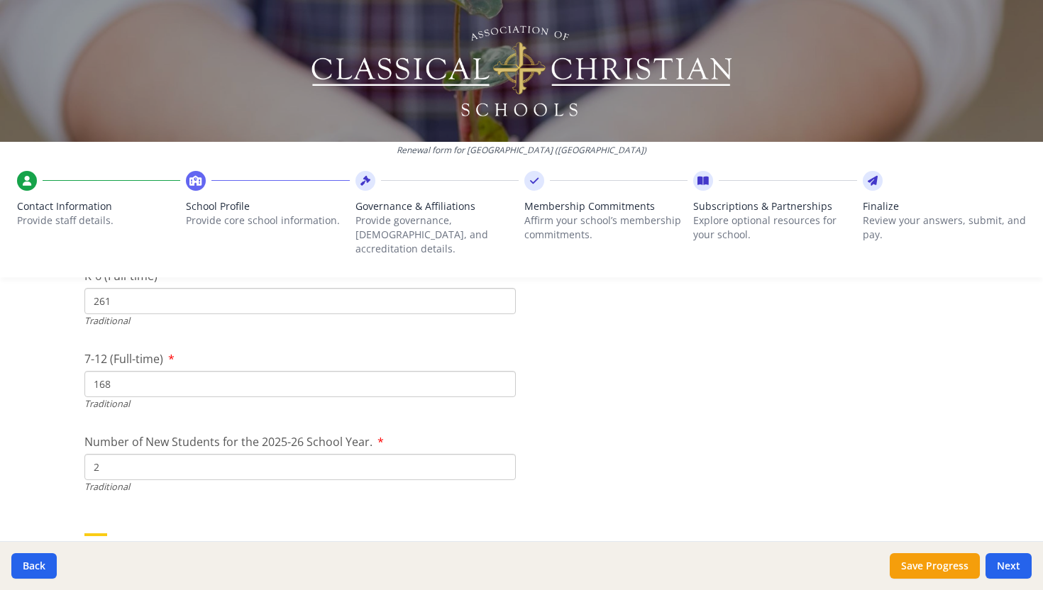
scroll to position [3089, 0]
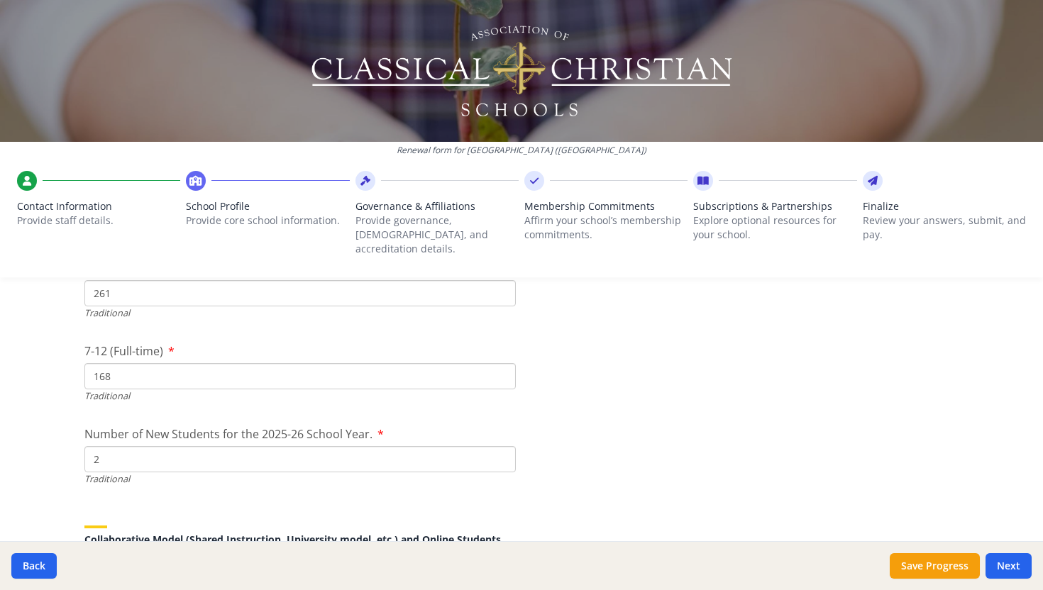
drag, startPoint x: 109, startPoint y: 445, endPoint x: 82, endPoint y: 444, distance: 27.0
type input "59"
click at [127, 509] on div "Collaborative Model (Shared Instruction, University model, etc.) and Online Stu…" at bounding box center [521, 535] width 874 height 53
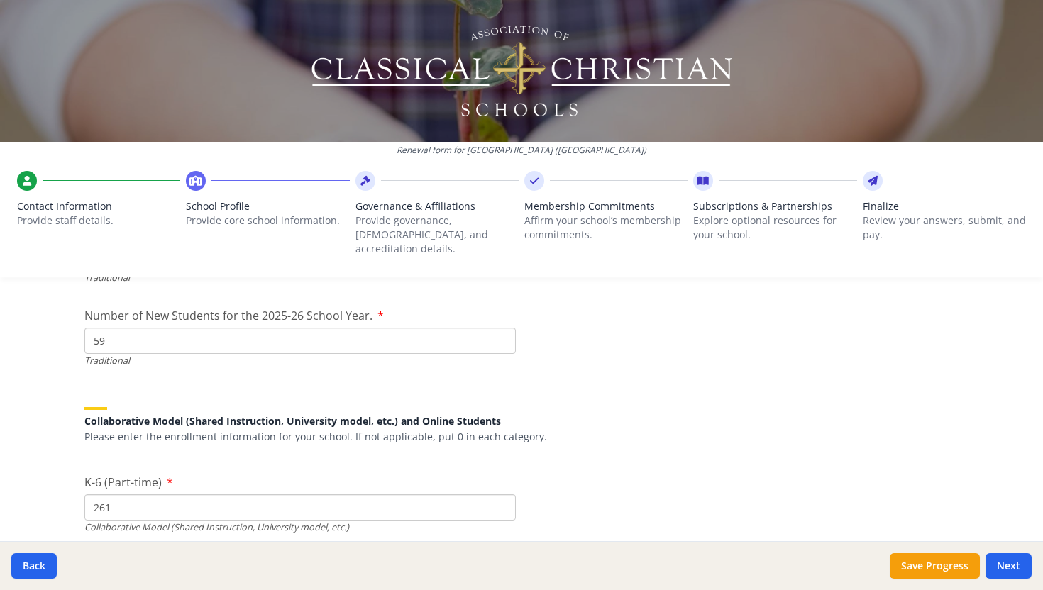
scroll to position [3227, 0]
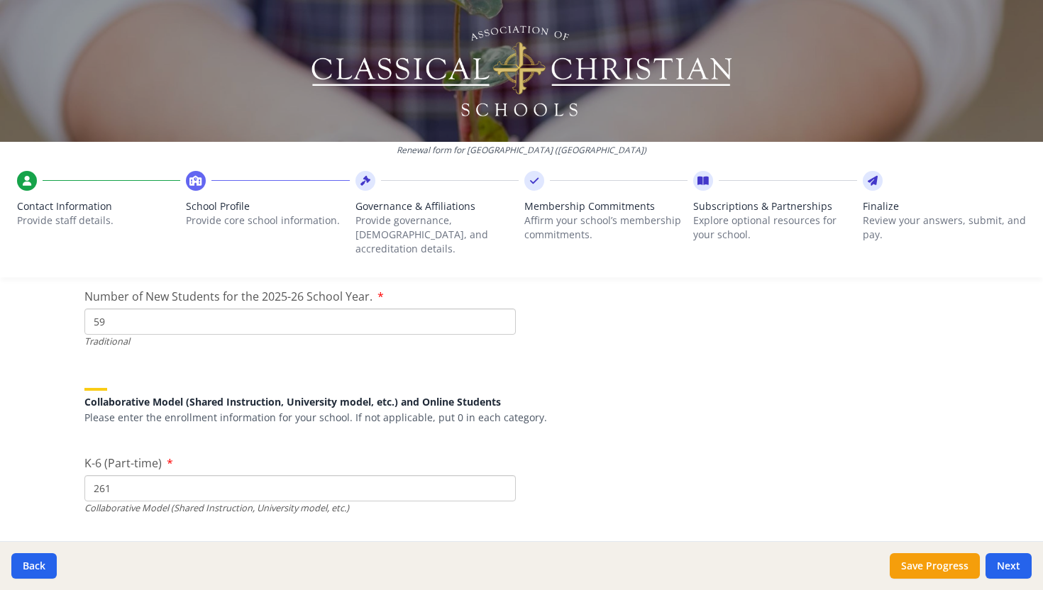
drag, startPoint x: 118, startPoint y: 472, endPoint x: 70, endPoint y: 471, distance: 47.5
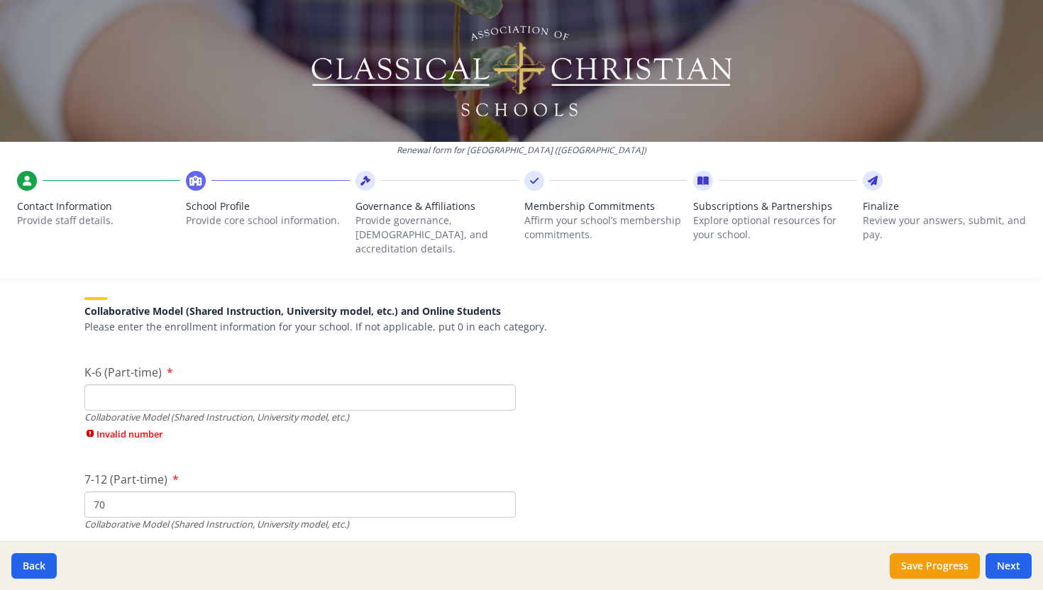
scroll to position [3321, 0]
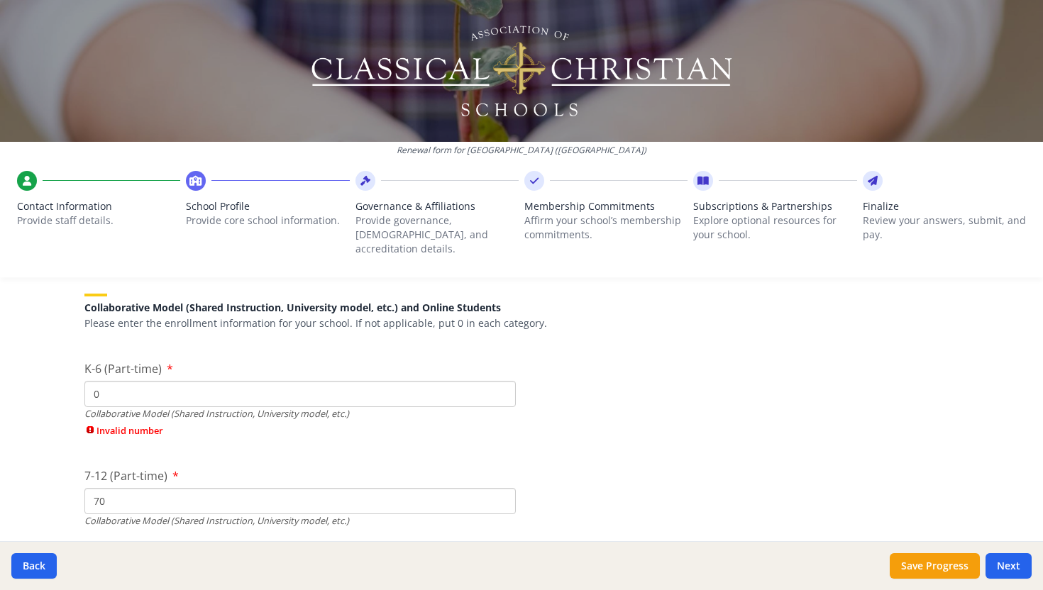
type input "0"
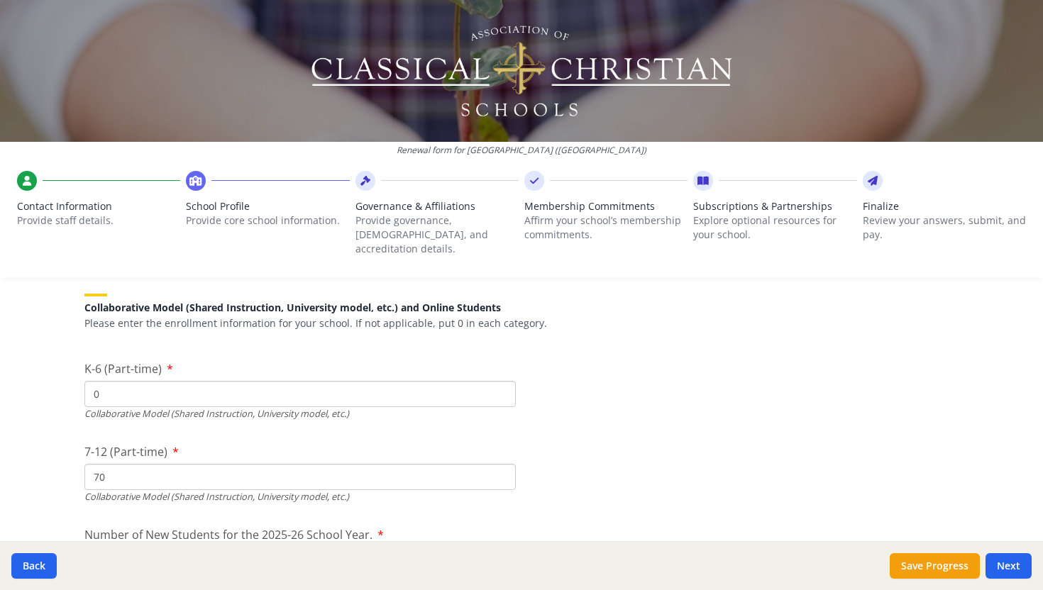
drag, startPoint x: 120, startPoint y: 485, endPoint x: 63, endPoint y: 483, distance: 56.8
click at [61, 484] on div "Renewal form for [GEOGRAPHIC_DATA] ([GEOGRAPHIC_DATA]) Contact Information Prov…" at bounding box center [521, 295] width 1043 height 590
type input "7"
type input "0"
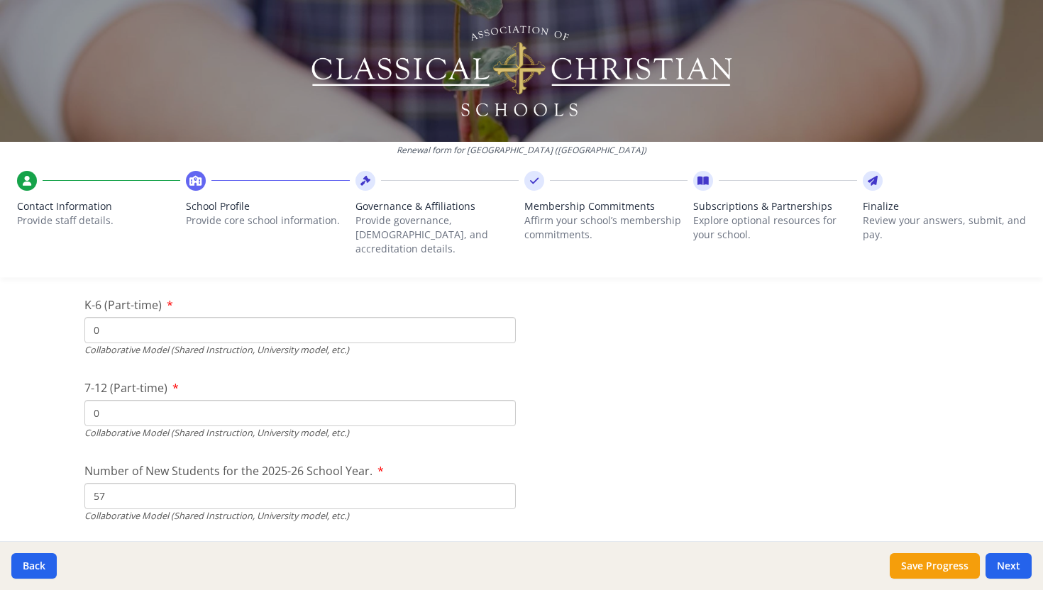
scroll to position [3391, 0]
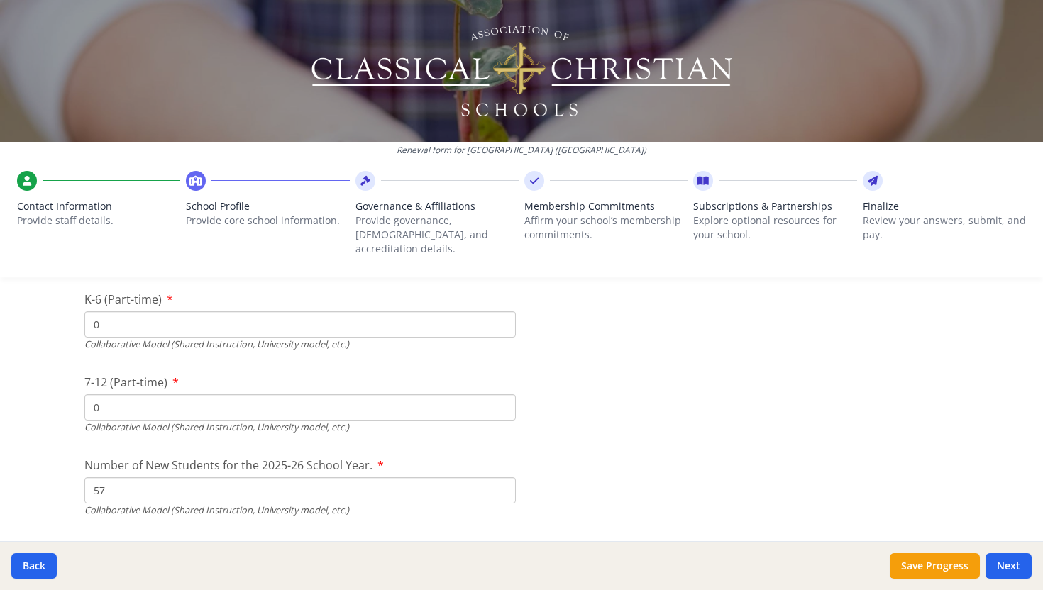
drag, startPoint x: 112, startPoint y: 470, endPoint x: 76, endPoint y: 470, distance: 36.2
type input "0"
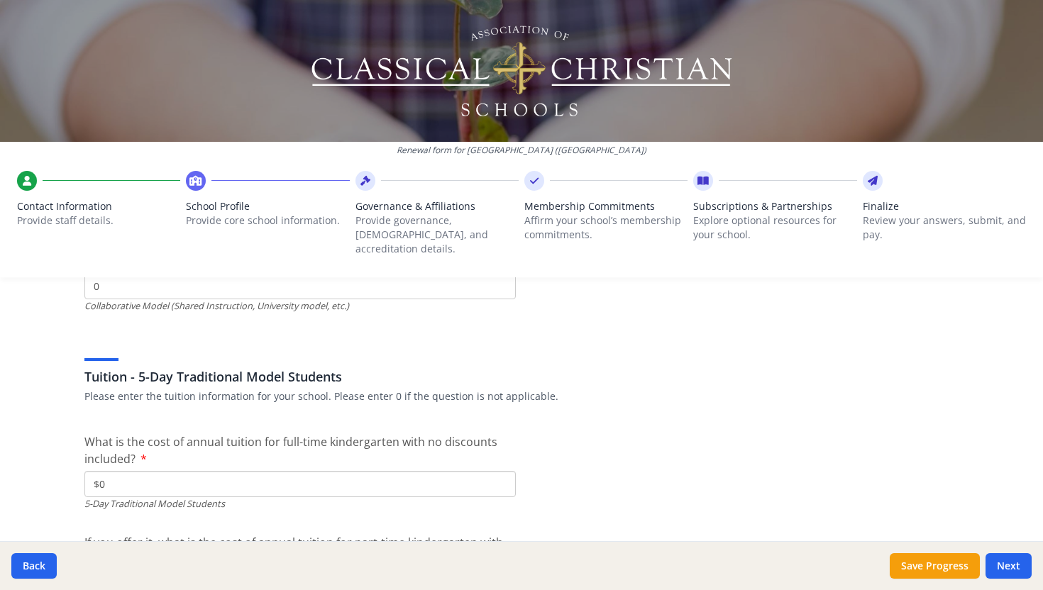
scroll to position [3597, 0]
click at [116, 469] on input "$0" at bounding box center [299, 482] width 431 height 26
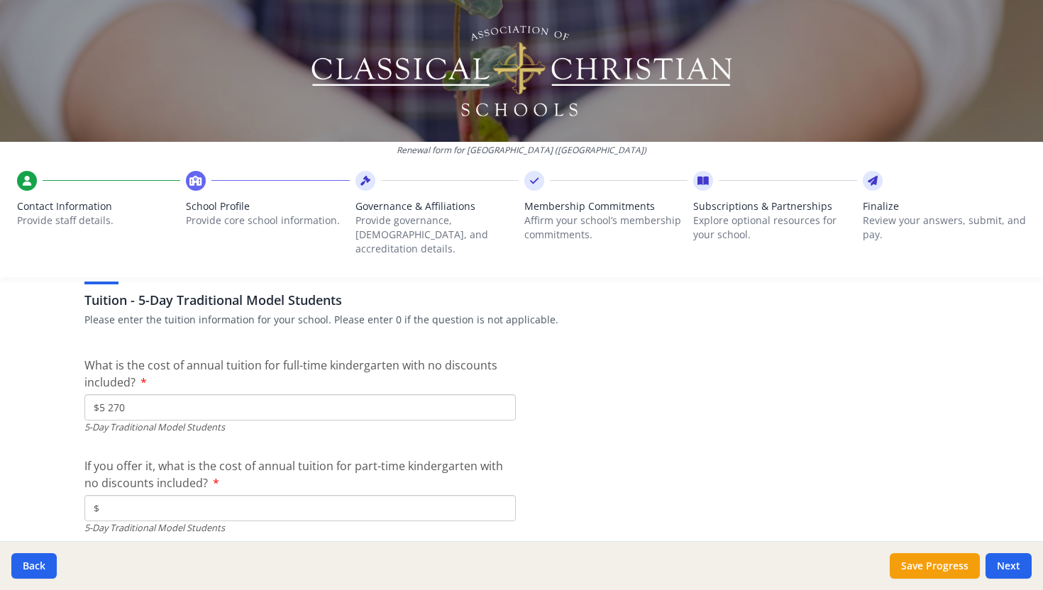
scroll to position [3673, 0]
type input "$5 270"
click at [129, 494] on input "$" at bounding box center [299, 507] width 431 height 26
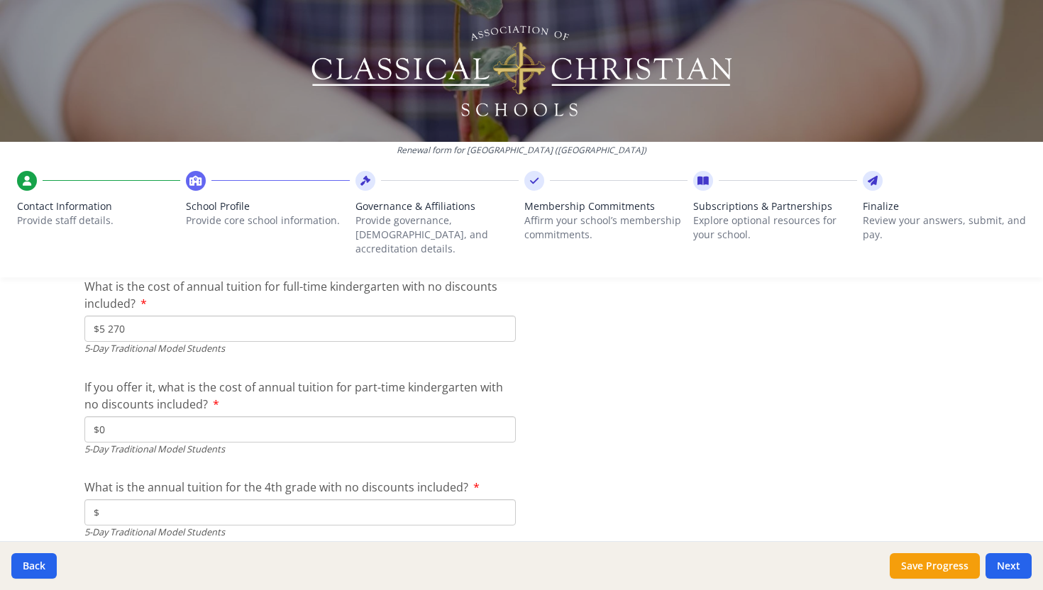
scroll to position [3755, 0]
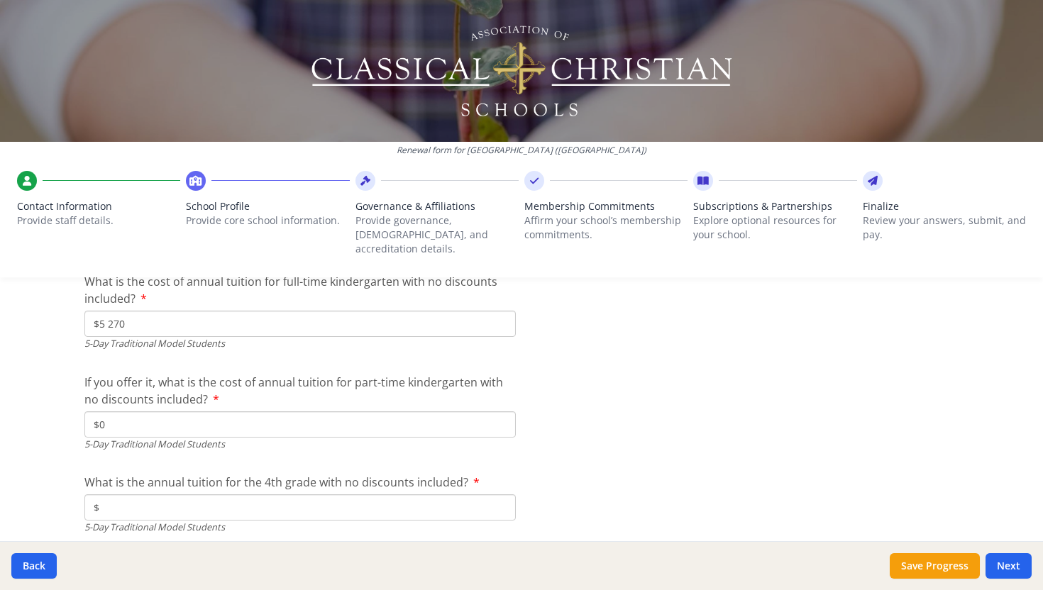
type input "$0"
click at [152, 499] on input "$" at bounding box center [299, 507] width 431 height 26
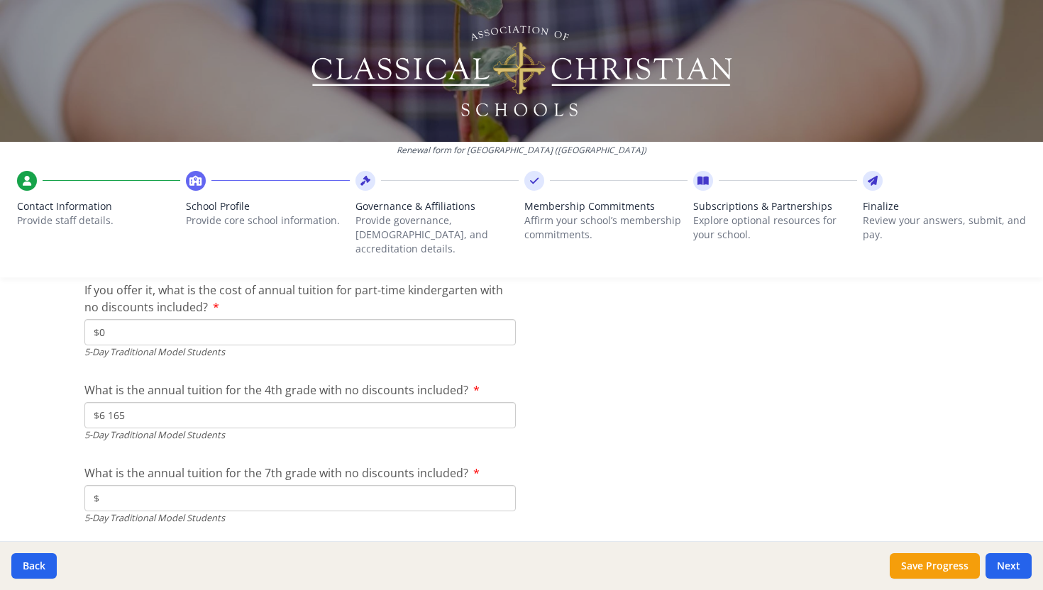
scroll to position [3869, 0]
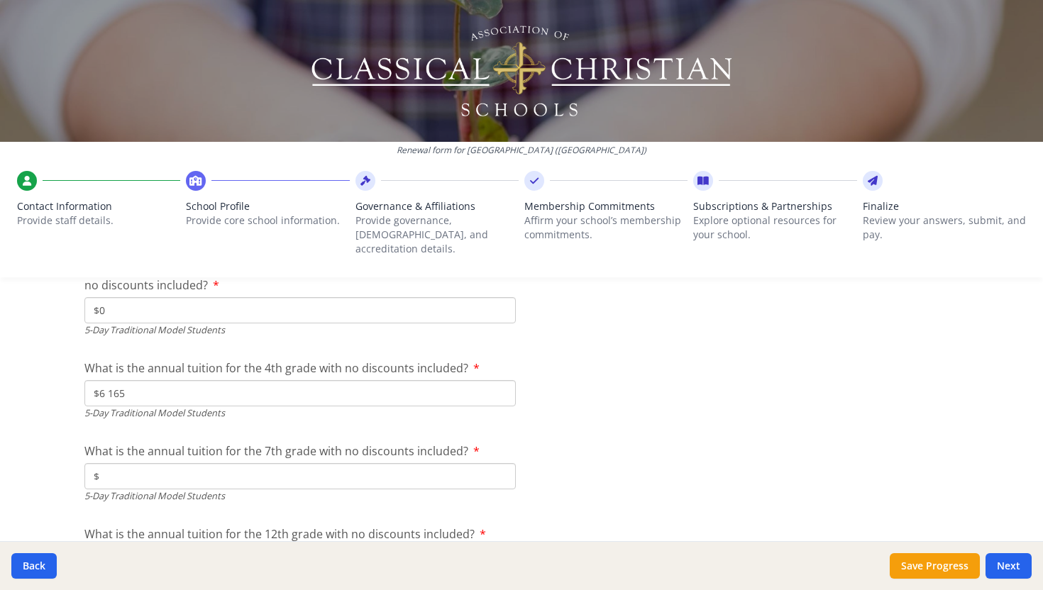
type input "$6 165"
click at [132, 463] on input "$" at bounding box center [299, 476] width 431 height 26
type input "$7 305"
click at [177, 465] on input "What is the annual tuition for the 12th grade with no discounts included?" at bounding box center [299, 478] width 431 height 26
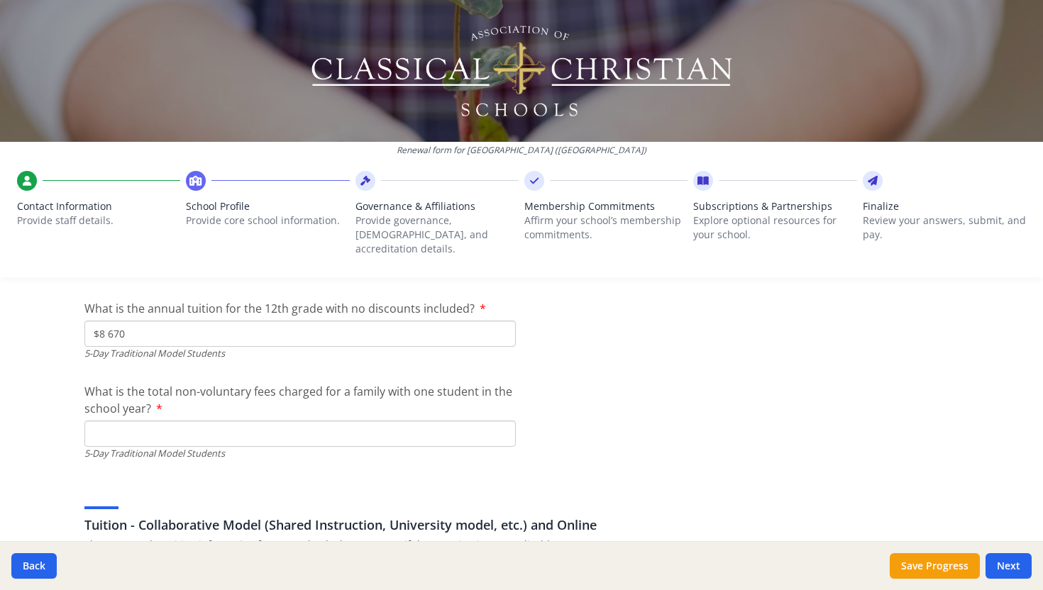
scroll to position [4096, 0]
type input "$8 670"
click at [143, 420] on input "What is the total non-voluntary fees charged for a family with one student in t…" at bounding box center [299, 433] width 431 height 26
type input "$0"
click at [164, 483] on div "Tuition - Collaborative Model (Shared Instruction, University model, etc.) and …" at bounding box center [521, 517] width 874 height 68
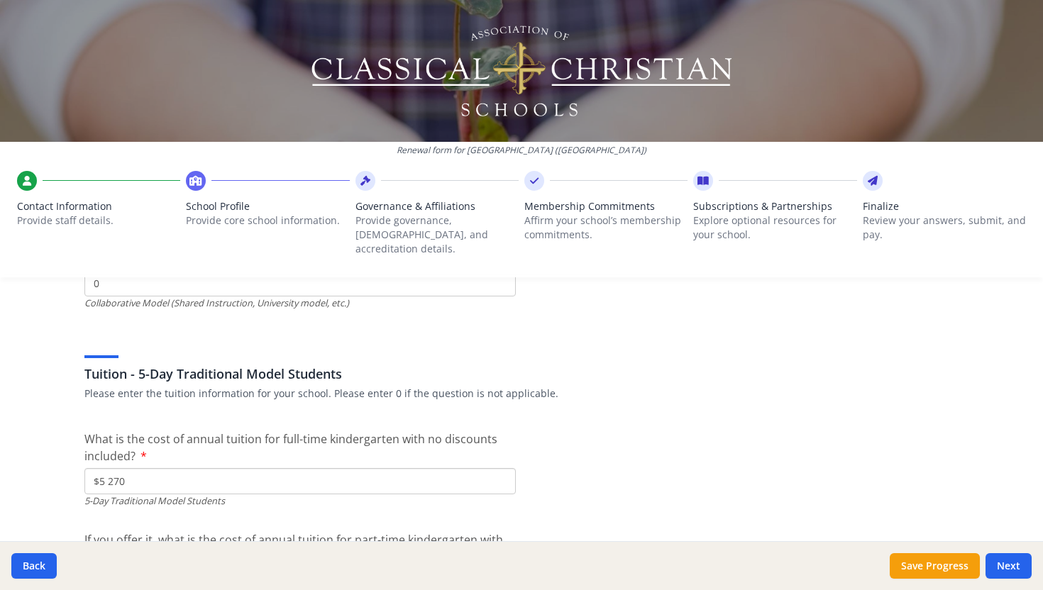
scroll to position [3640, 0]
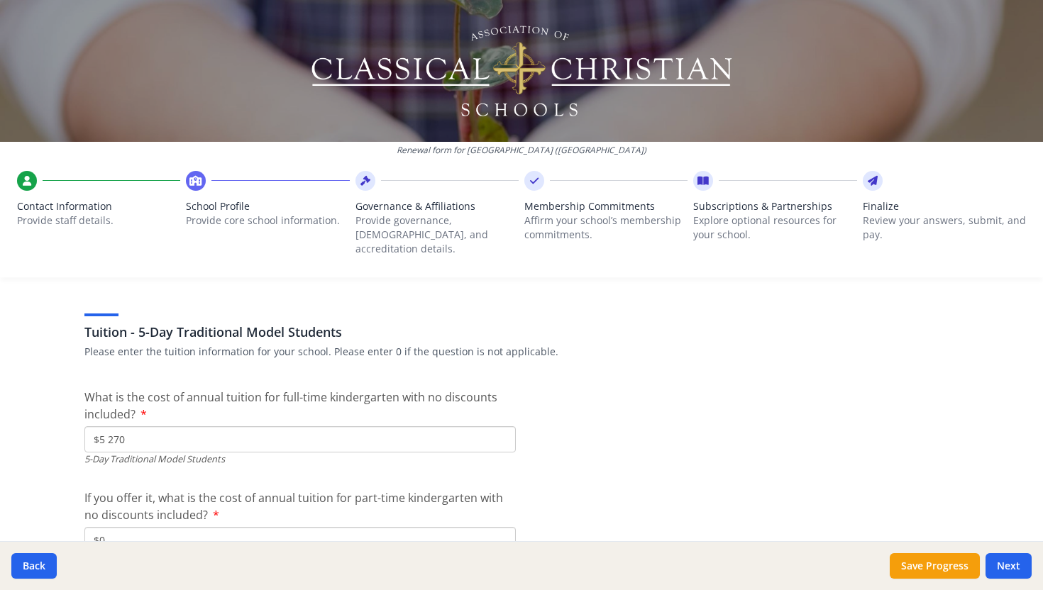
click at [145, 426] on input "$5 270" at bounding box center [299, 439] width 431 height 26
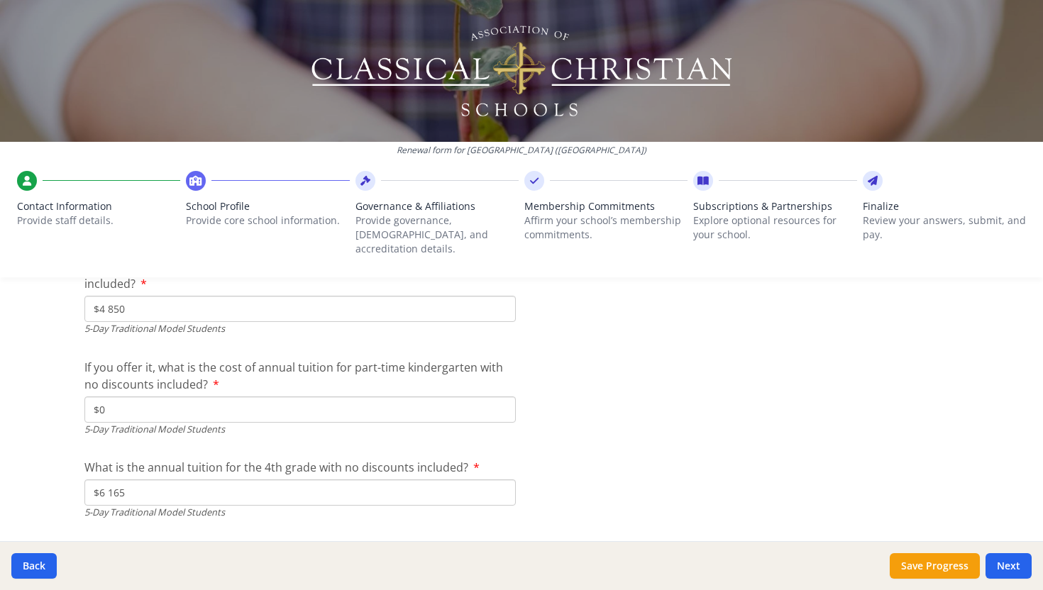
scroll to position [3799, 0]
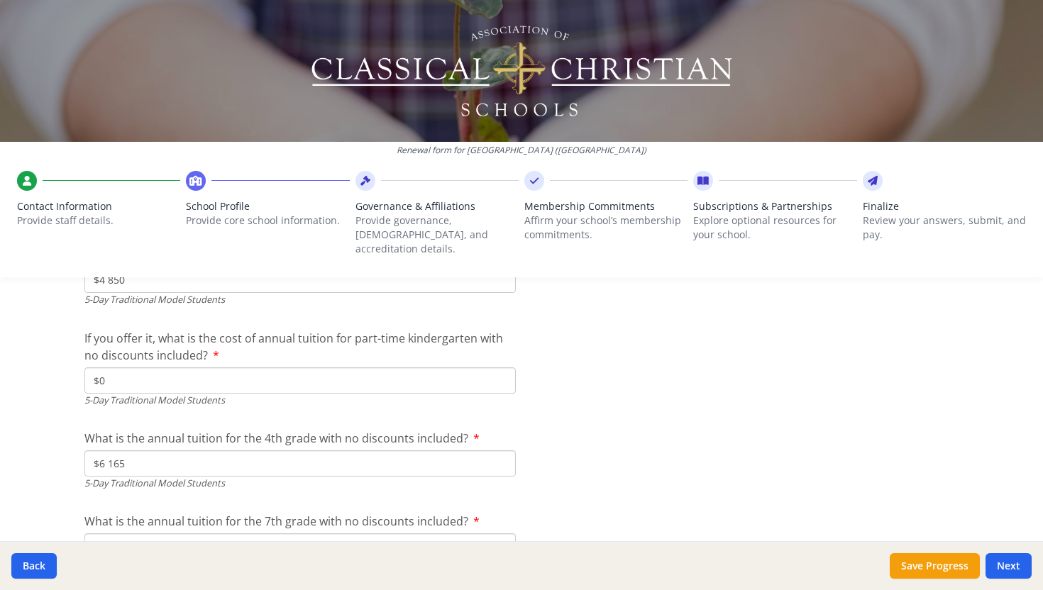
type input "$4 850"
click at [140, 450] on input "$6 165" at bounding box center [299, 463] width 431 height 26
type input "$"
click at [146, 367] on input "$0" at bounding box center [299, 380] width 431 height 26
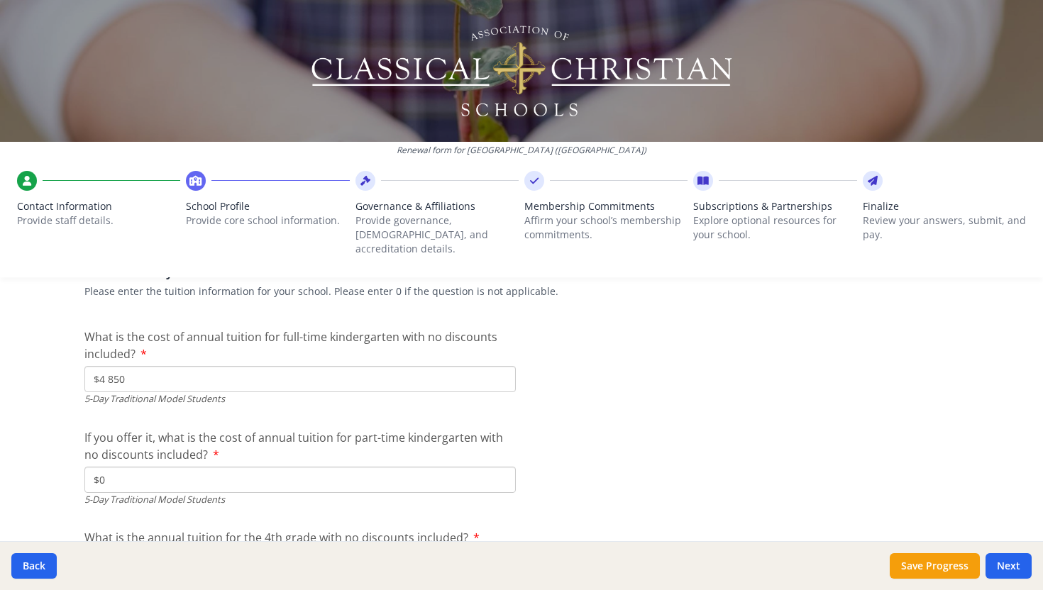
scroll to position [3698, 0]
click at [131, 368] on input "$4 850" at bounding box center [299, 381] width 431 height 26
type input "$5 270"
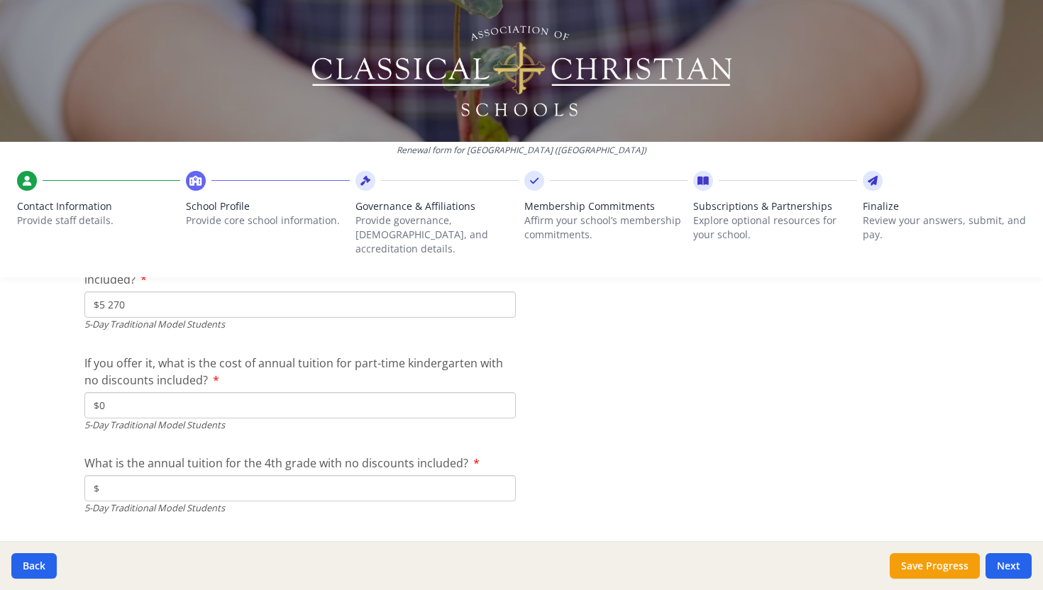
scroll to position [3774, 0]
click at [137, 419] on div "5-Day Traditional Model Students" at bounding box center [299, 425] width 431 height 13
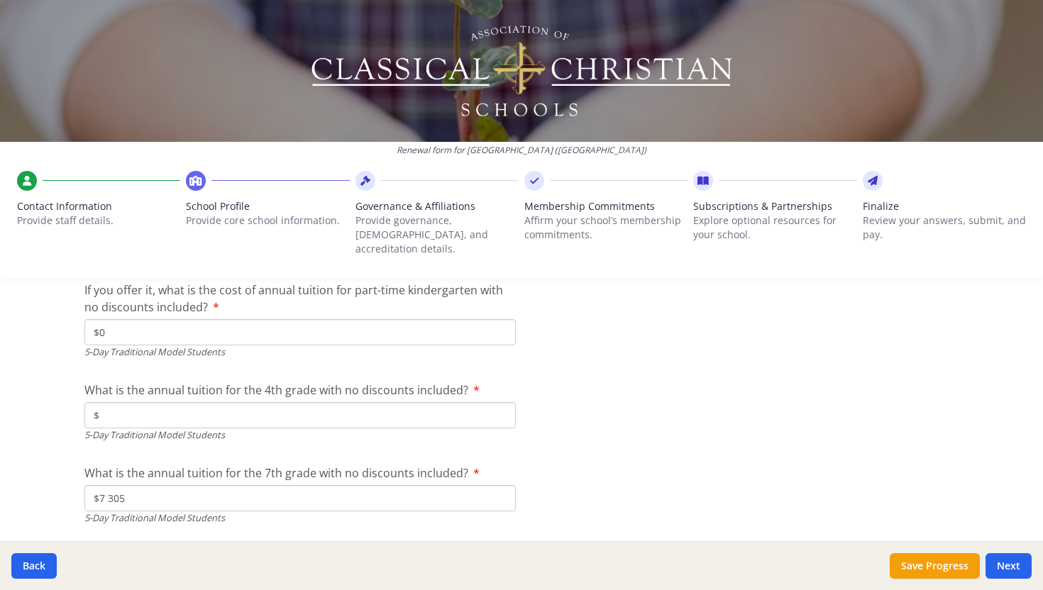
scroll to position [3848, 0]
click at [248, 401] on input "$" at bounding box center [299, 414] width 431 height 26
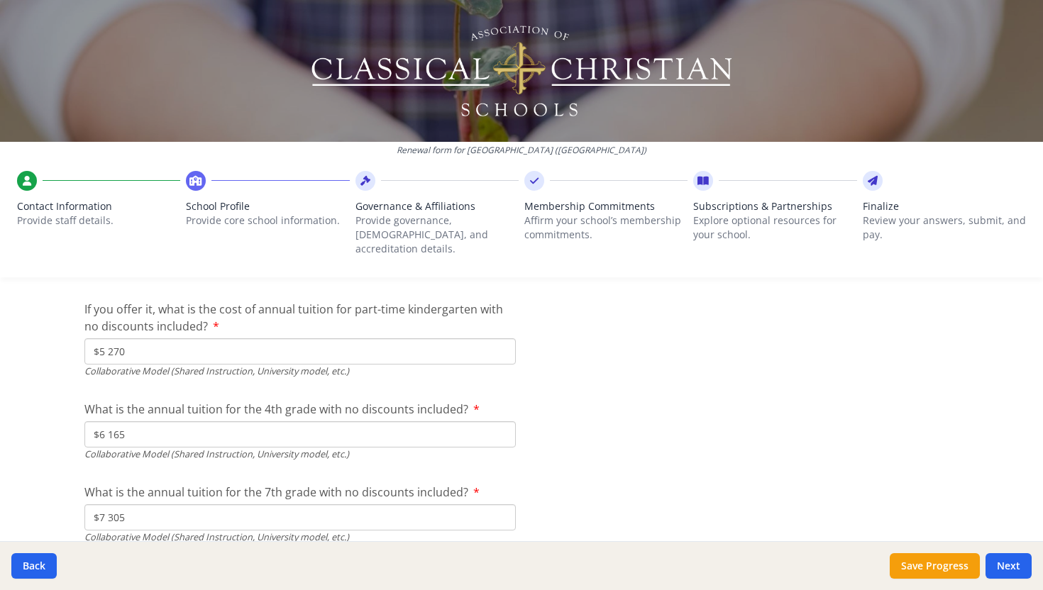
scroll to position [4467, 0]
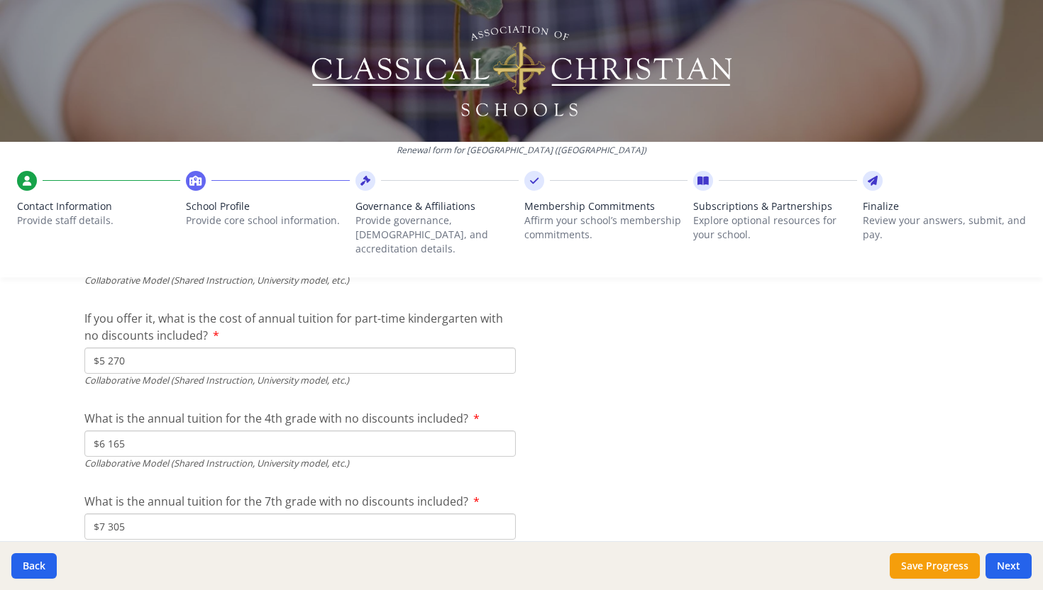
type input "$6 165"
drag, startPoint x: 138, startPoint y: 341, endPoint x: 59, endPoint y: 340, distance: 79.4
click at [59, 340] on div "Renewal form for [GEOGRAPHIC_DATA] ([GEOGRAPHIC_DATA]) Contact Information Prov…" at bounding box center [521, 295] width 1043 height 590
type input "$0"
drag, startPoint x: 140, startPoint y: 431, endPoint x: 71, endPoint y: 430, distance: 69.5
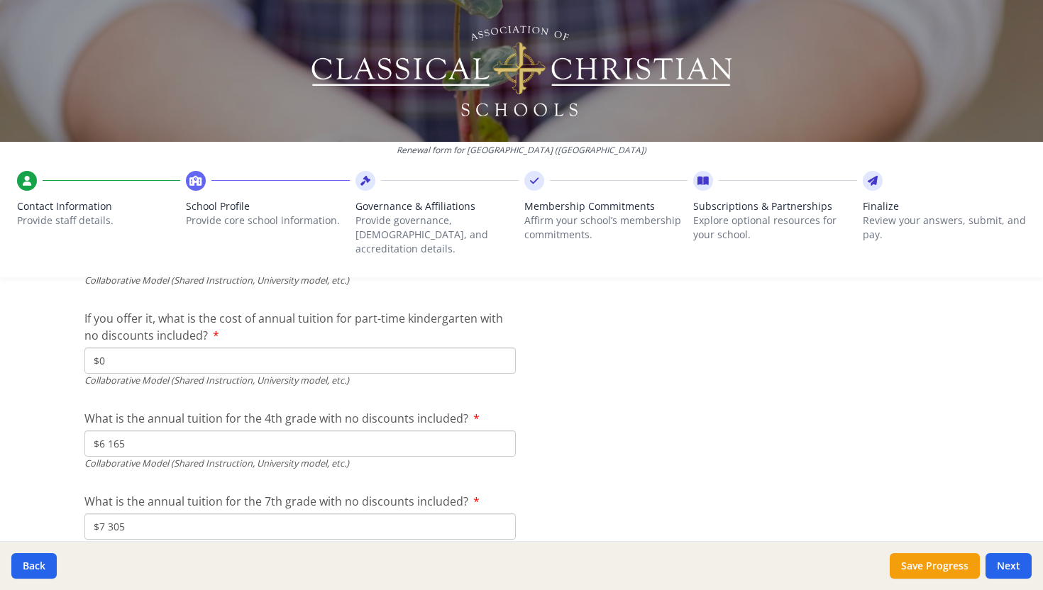
type input "$0"
drag, startPoint x: 136, startPoint y: 512, endPoint x: 65, endPoint y: 509, distance: 71.7
click at [64, 511] on div "Renewal form for [GEOGRAPHIC_DATA] ([GEOGRAPHIC_DATA]) Contact Information Prov…" at bounding box center [521, 295] width 1043 height 590
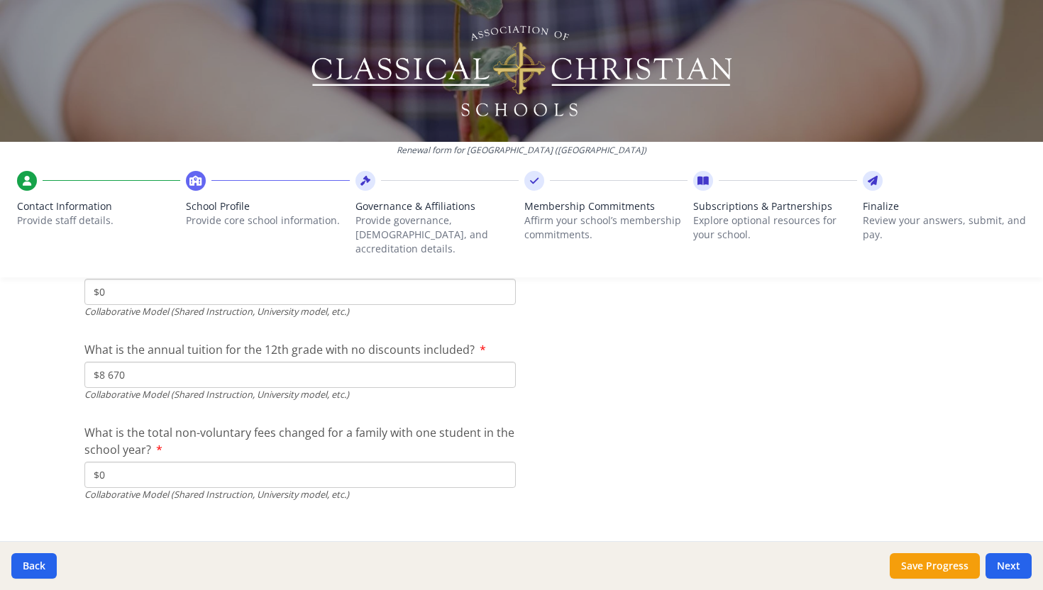
scroll to position [4698, 0]
type input "$0"
drag, startPoint x: 132, startPoint y: 363, endPoint x: 40, endPoint y: 363, distance: 91.5
click at [40, 363] on div "Renewal form for [GEOGRAPHIC_DATA] ([GEOGRAPHIC_DATA]) Contact Information Prov…" at bounding box center [521, 295] width 1043 height 590
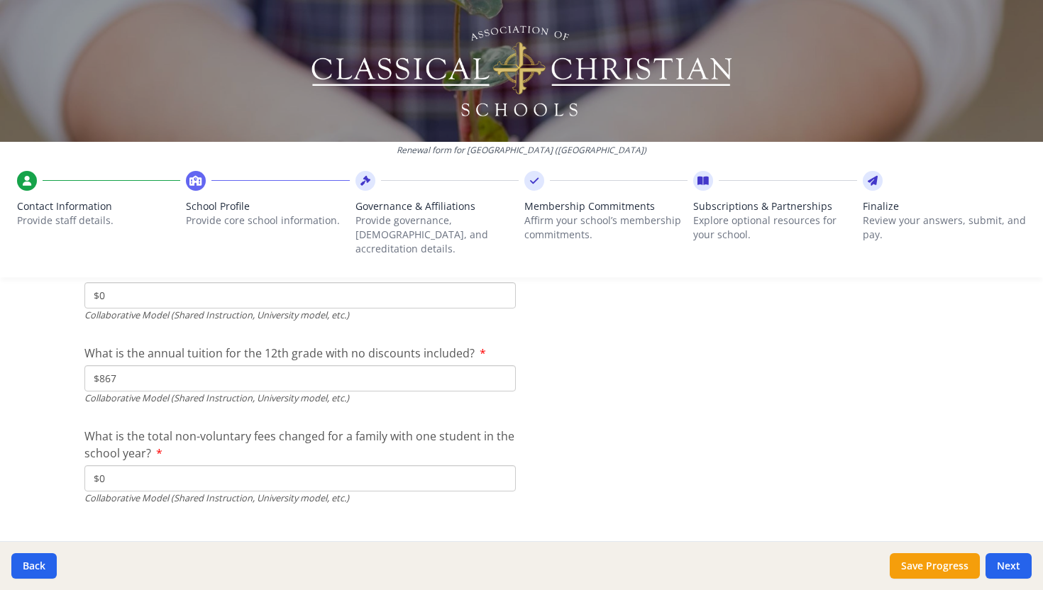
type input "$8 670"
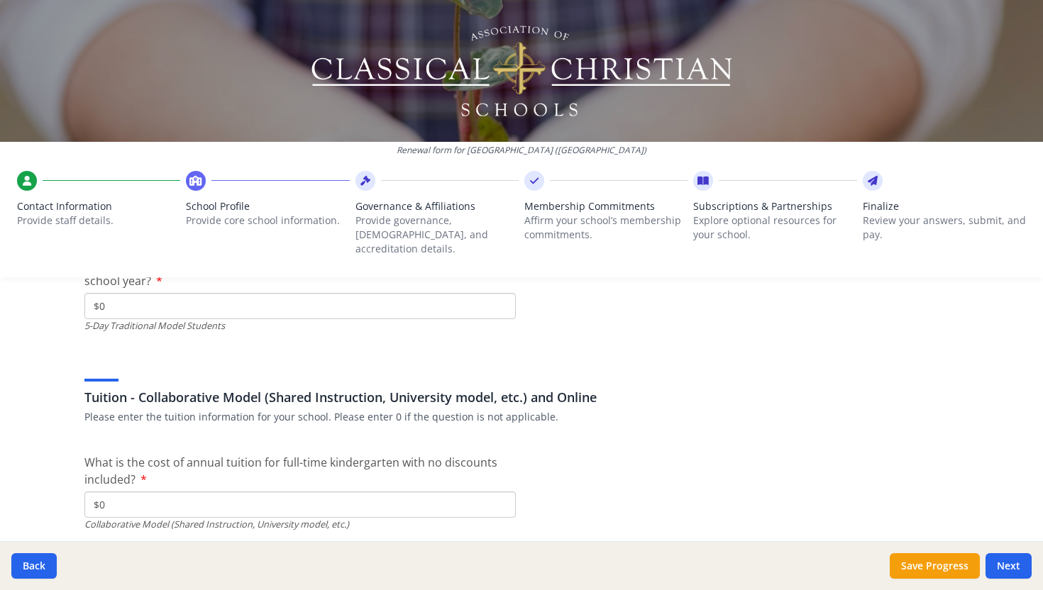
scroll to position [4064, 0]
